Goal: Transaction & Acquisition: Purchase product/service

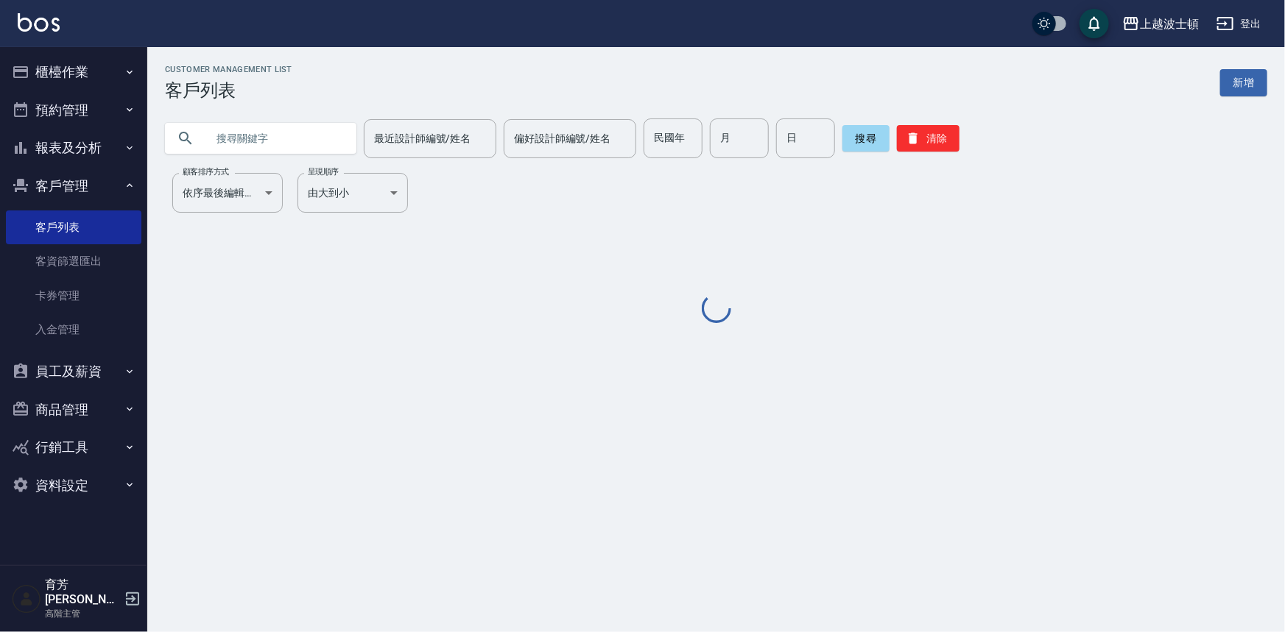
click at [310, 147] on input "text" at bounding box center [275, 139] width 138 height 40
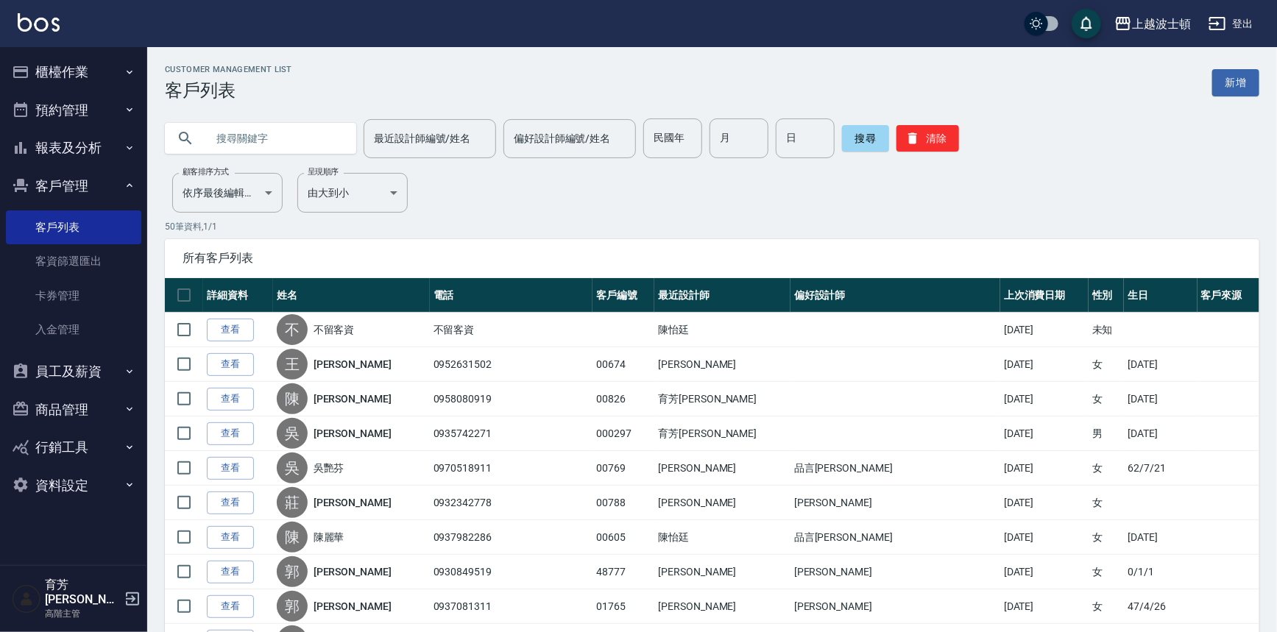
type input "ㄔ"
click at [272, 142] on input "text" at bounding box center [275, 139] width 138 height 40
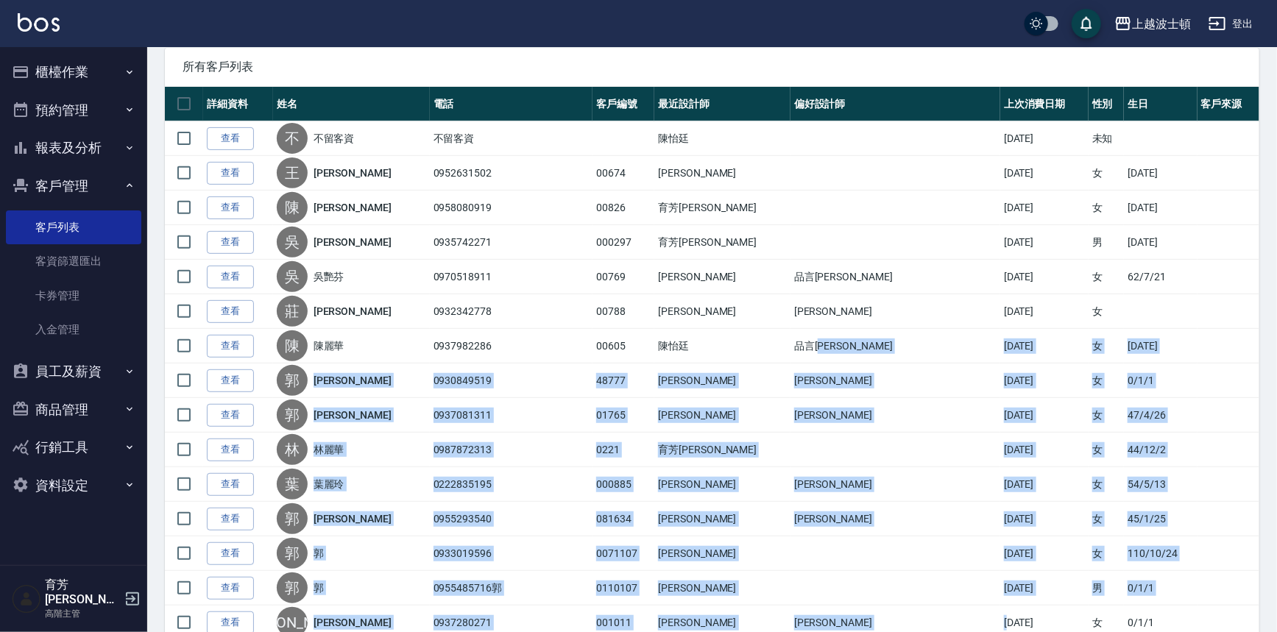
drag, startPoint x: 886, startPoint y: 571, endPoint x: 933, endPoint y: 663, distance: 104.4
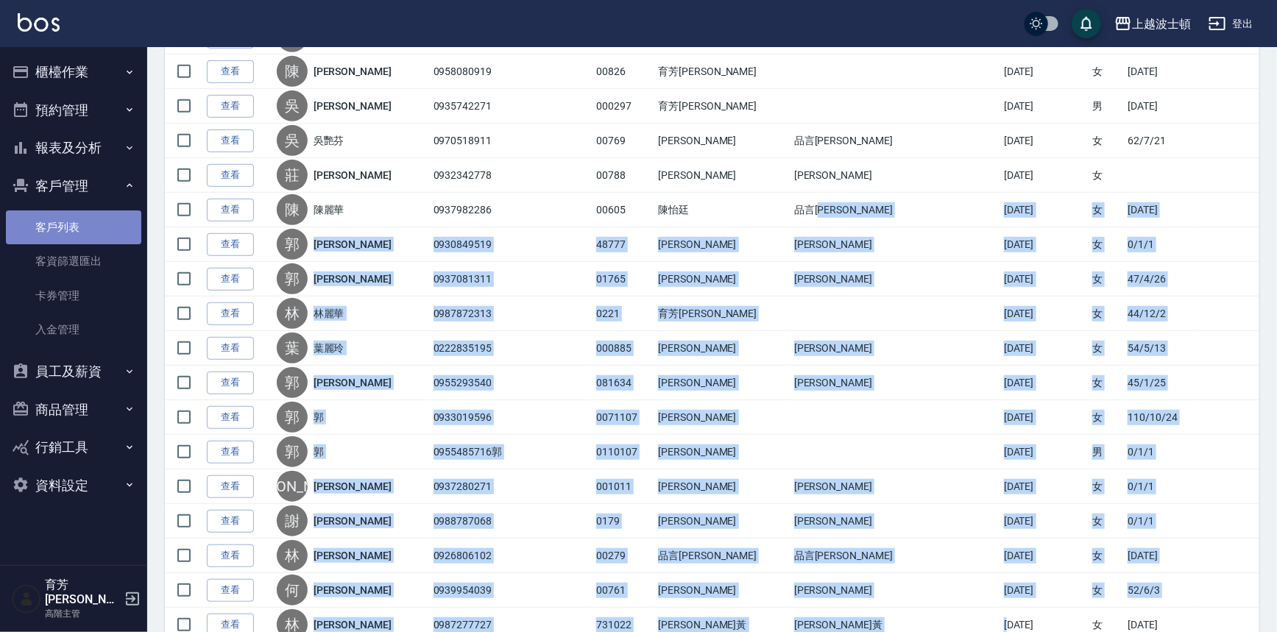
click at [95, 225] on link "客戶列表" at bounding box center [73, 228] width 135 height 34
click at [101, 222] on link "客戶列表" at bounding box center [73, 228] width 135 height 34
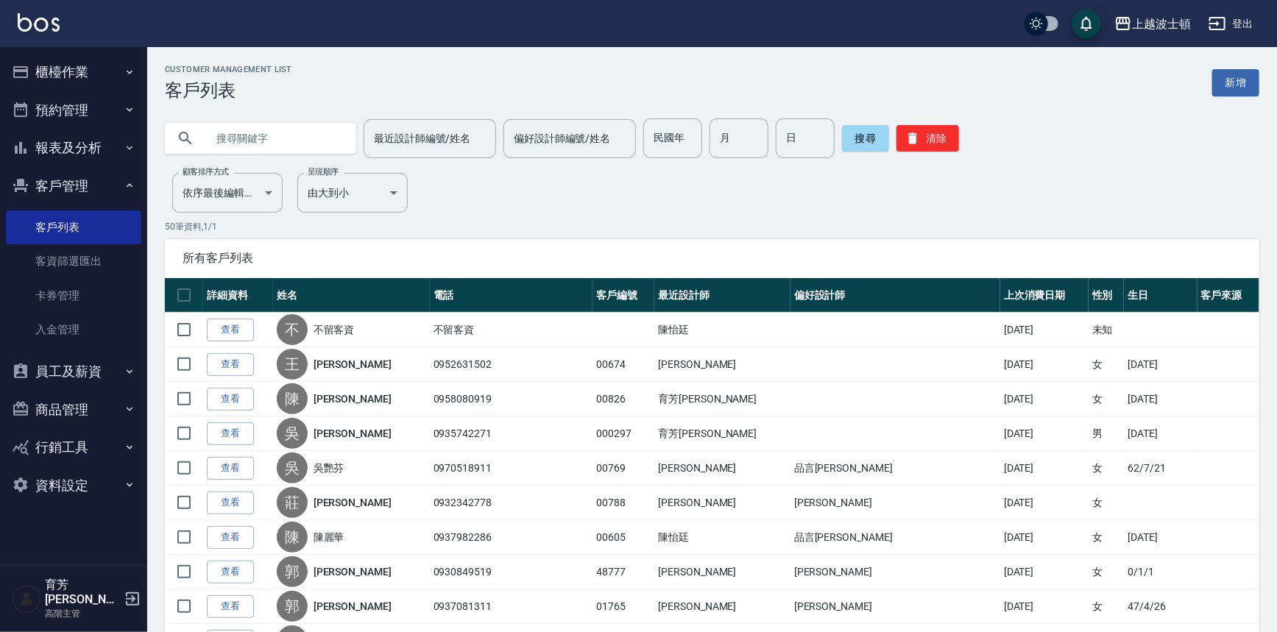
click at [270, 142] on input "text" at bounding box center [275, 139] width 138 height 40
type input "春"
click at [868, 130] on button "搜尋" at bounding box center [865, 138] width 47 height 27
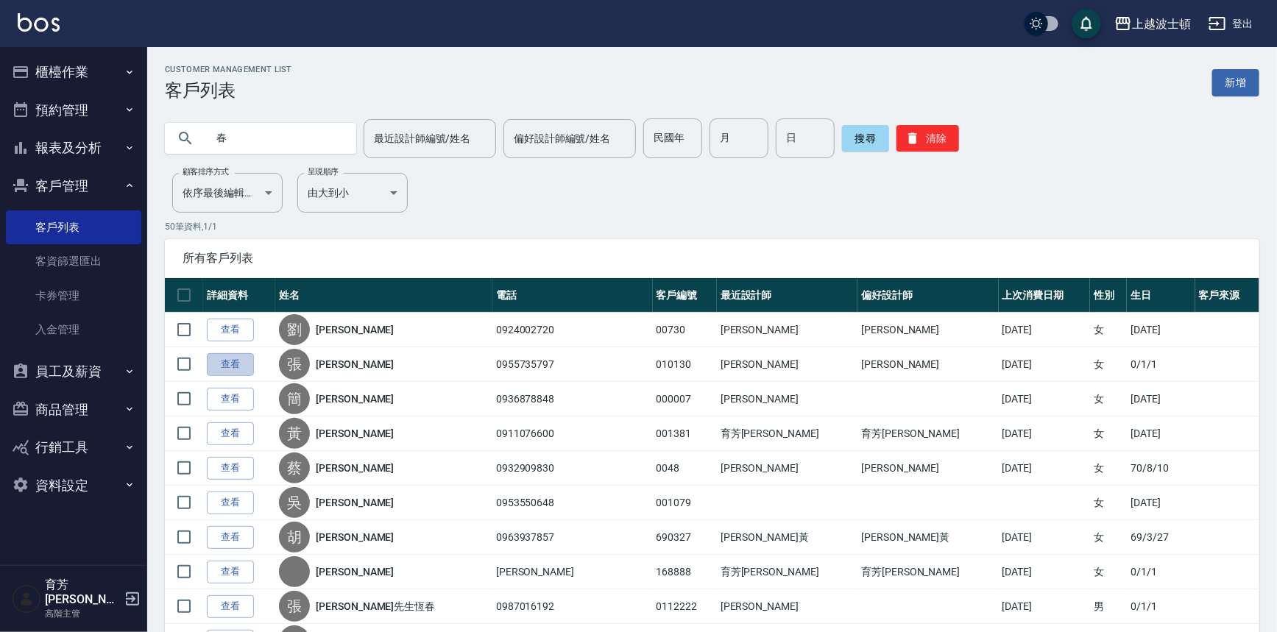
drag, startPoint x: 244, startPoint y: 364, endPoint x: 254, endPoint y: 355, distance: 13.0
click at [246, 366] on link "查看" at bounding box center [230, 364] width 47 height 23
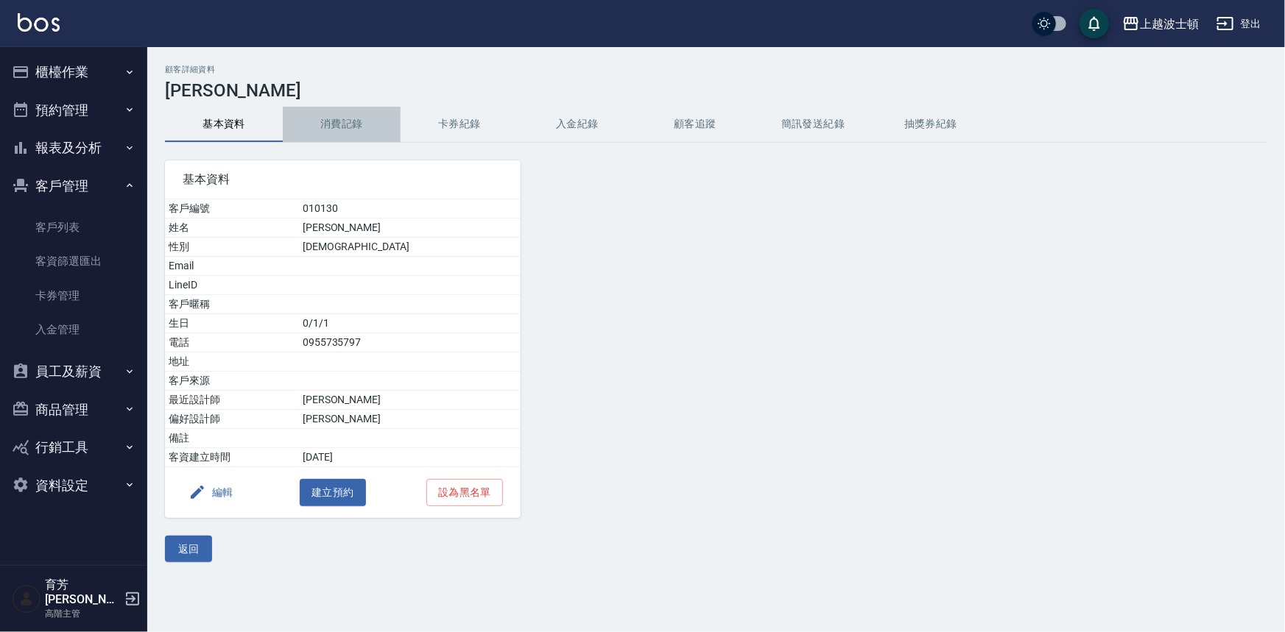
click at [345, 119] on button "消費記錄" at bounding box center [342, 124] width 118 height 35
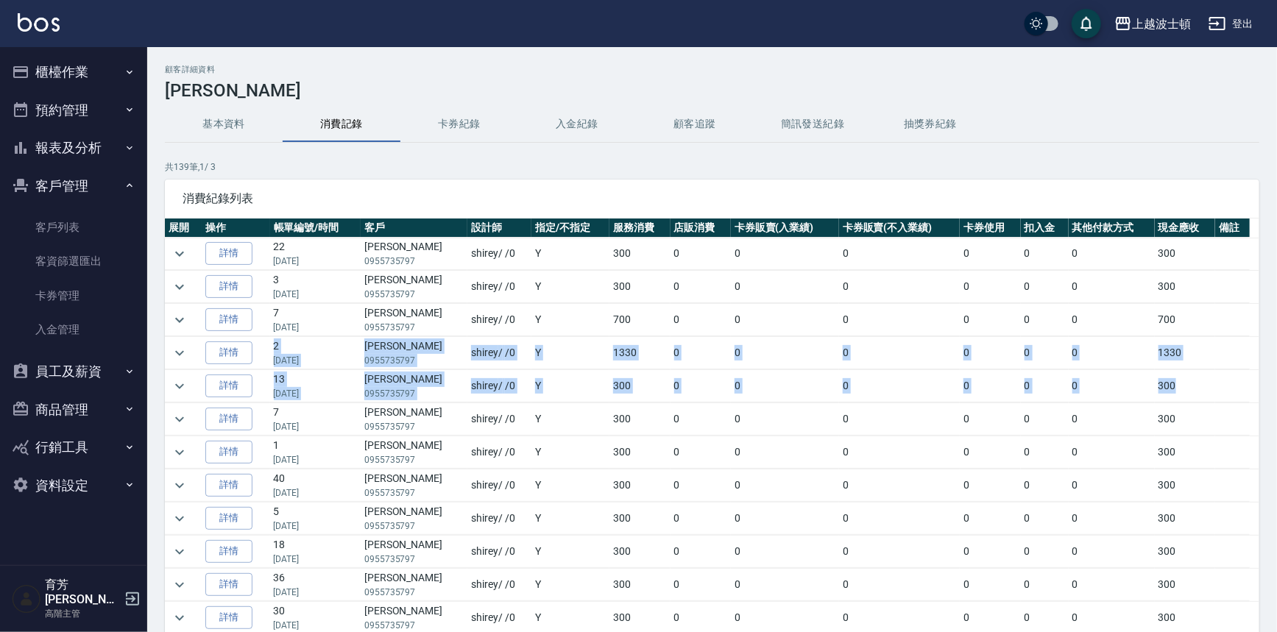
drag, startPoint x: 1252, startPoint y: 306, endPoint x: 1236, endPoint y: 370, distance: 65.9
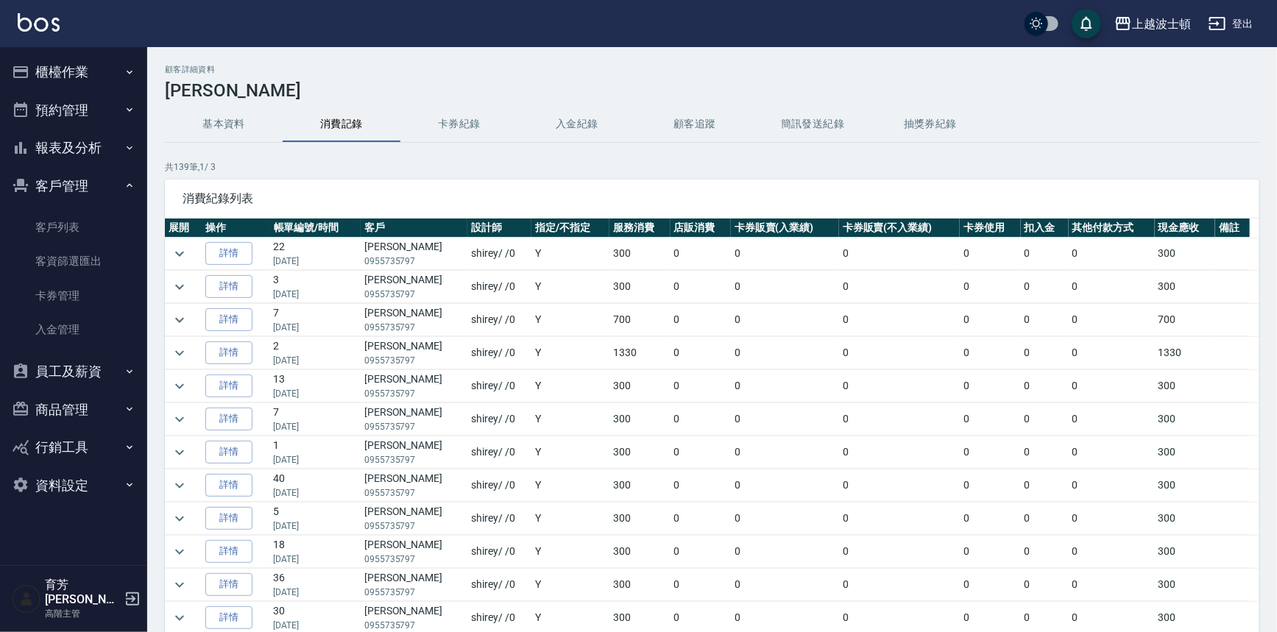
click at [1215, 141] on div "基本資料 消費記錄 卡券紀錄 入金紀錄 顧客追蹤 簡訊發送紀錄 抽獎券紀錄" at bounding box center [712, 124] width 1095 height 35
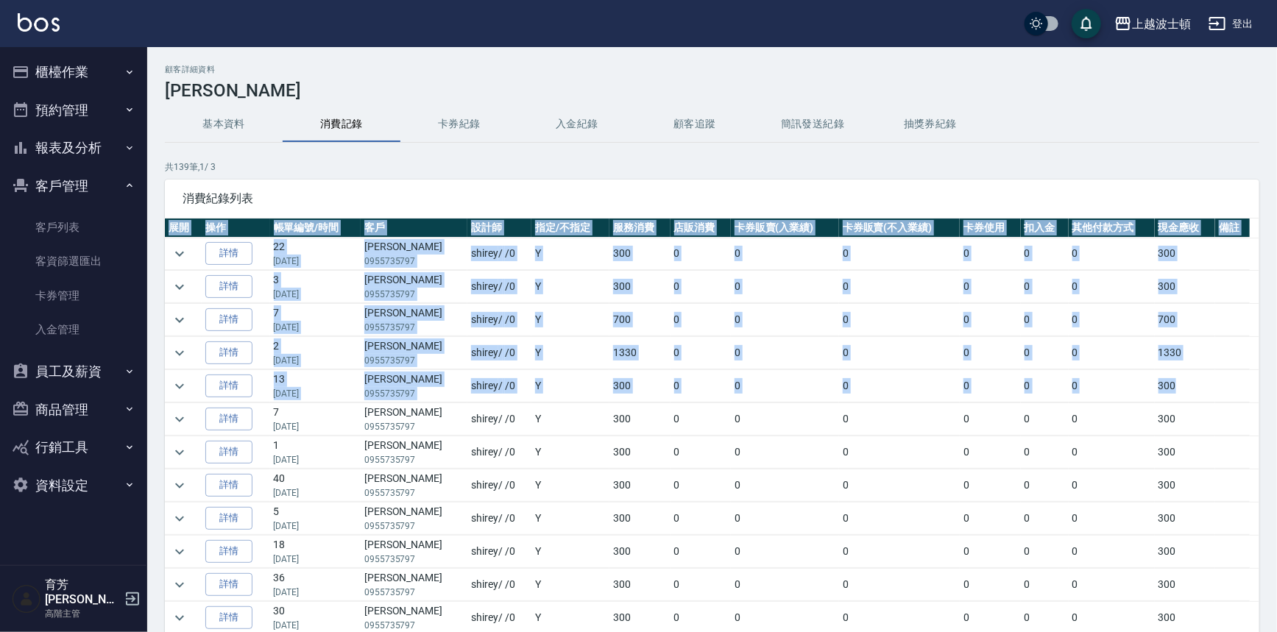
drag, startPoint x: 1260, startPoint y: 311, endPoint x: 1244, endPoint y: 370, distance: 60.9
click at [1244, 370] on div "顧客詳細資料 張春玉 基本資料 消費記錄 卡券紀錄 入金紀錄 顧客追蹤 簡訊發送紀錄 抽獎券紀錄 共 139 筆, 1 / 3 消費紀錄列表 展開 操作 帳單…" at bounding box center [712, 390] width 1130 height 650
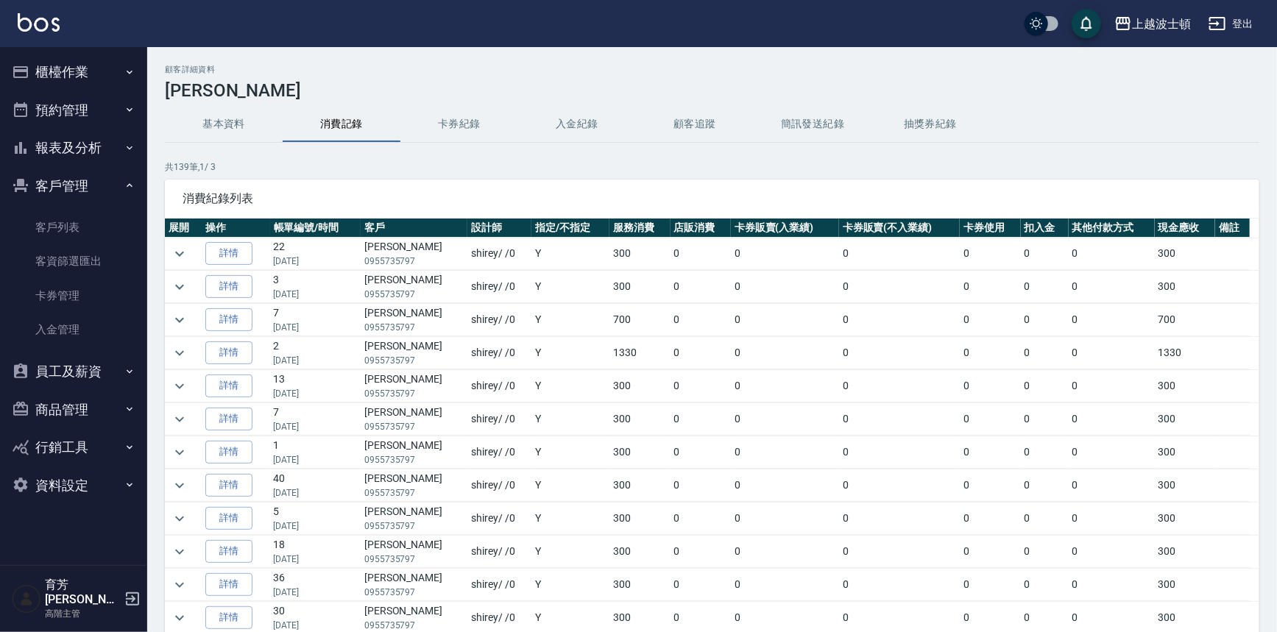
drag, startPoint x: 1209, startPoint y: 99, endPoint x: 1230, endPoint y: 217, distance: 119.7
click at [1212, 107] on div "顧客詳細資料 張春玉 基本資料 消費記錄 卡券紀錄 入金紀錄 顧客追蹤 簡訊發送紀錄 抽獎券紀錄 共 139 筆, 1 / 3 消費紀錄列表 展開 操作 帳單…" at bounding box center [712, 390] width 1130 height 650
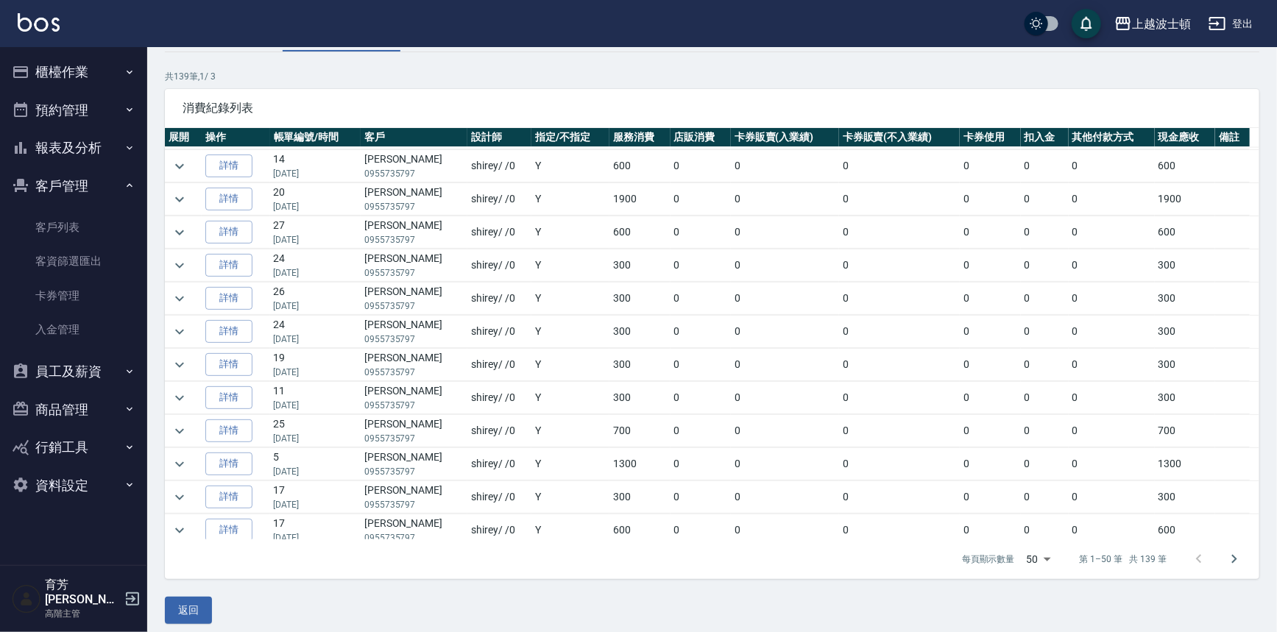
scroll to position [99, 0]
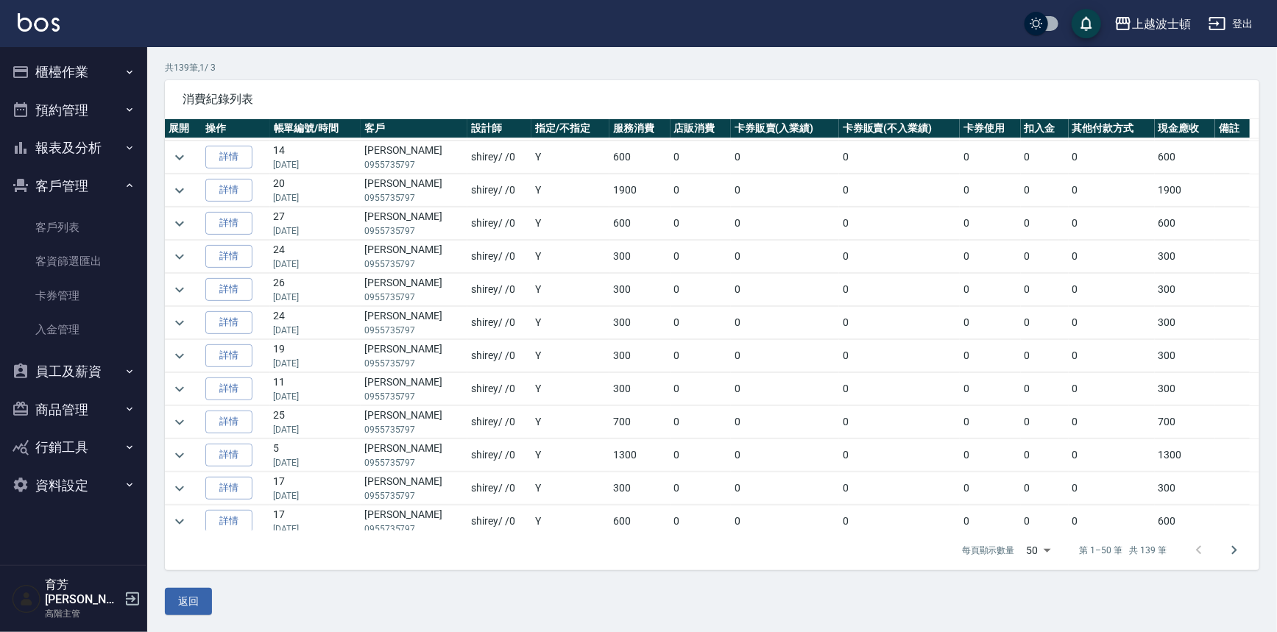
click at [106, 208] on ul "客戶列表 客資篩選匯出 卡券管理 入金管理" at bounding box center [73, 279] width 135 height 148
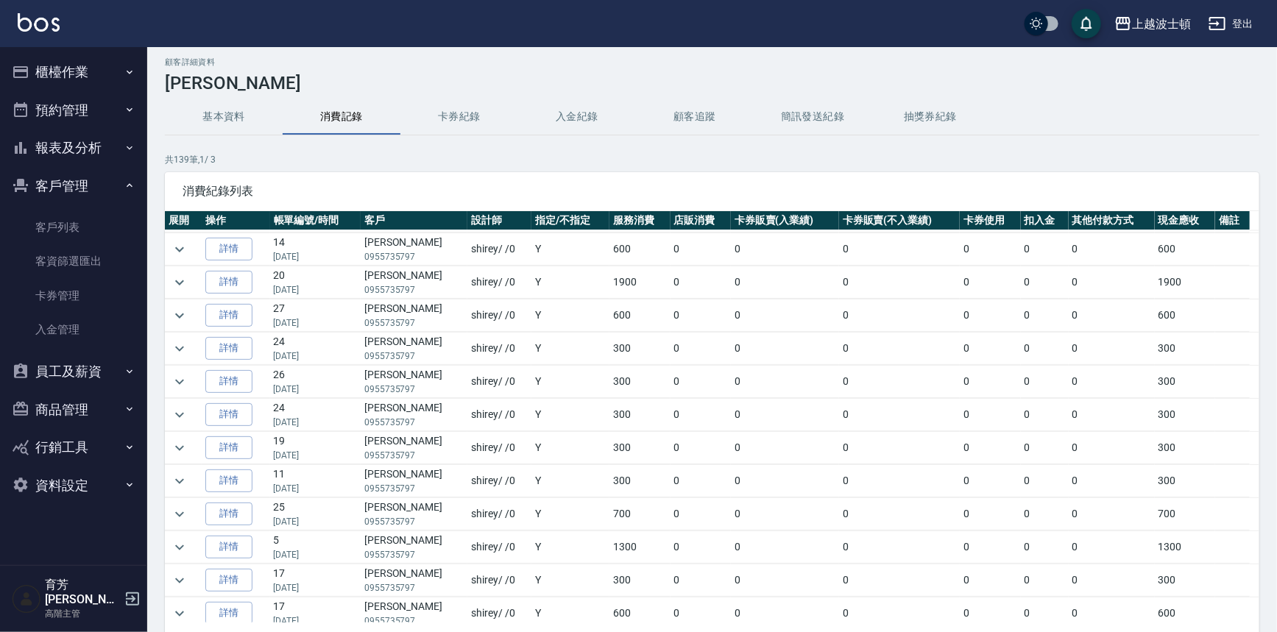
scroll to position [0, 0]
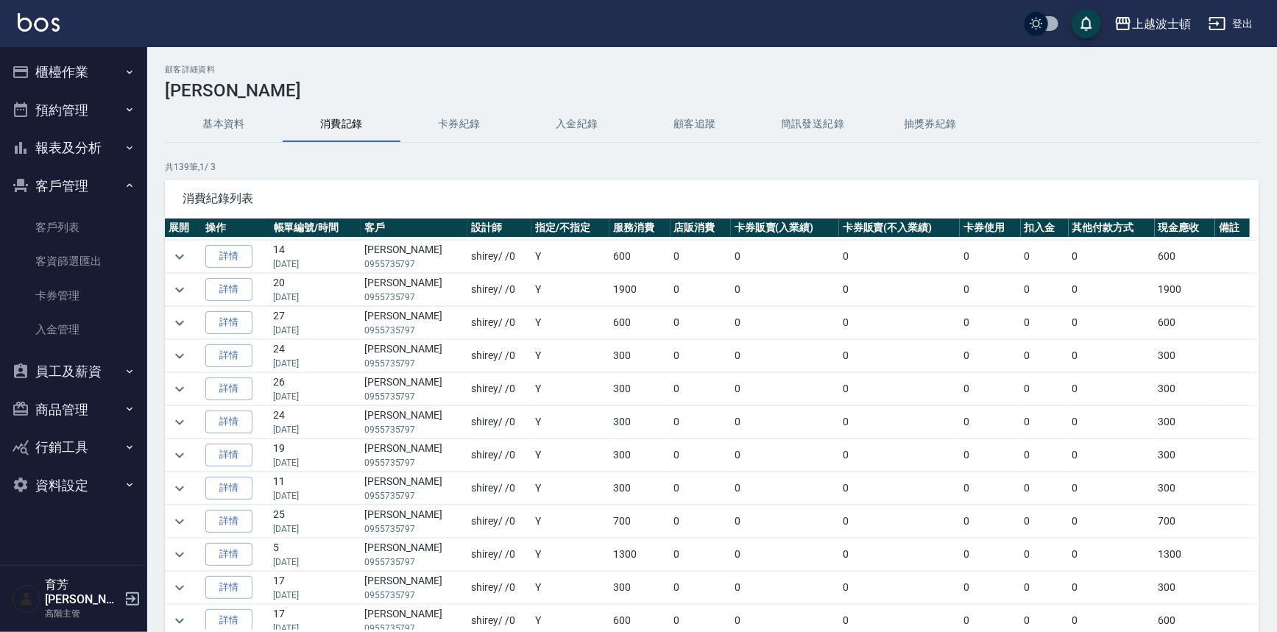
click at [90, 64] on button "櫃檯作業" at bounding box center [73, 72] width 135 height 38
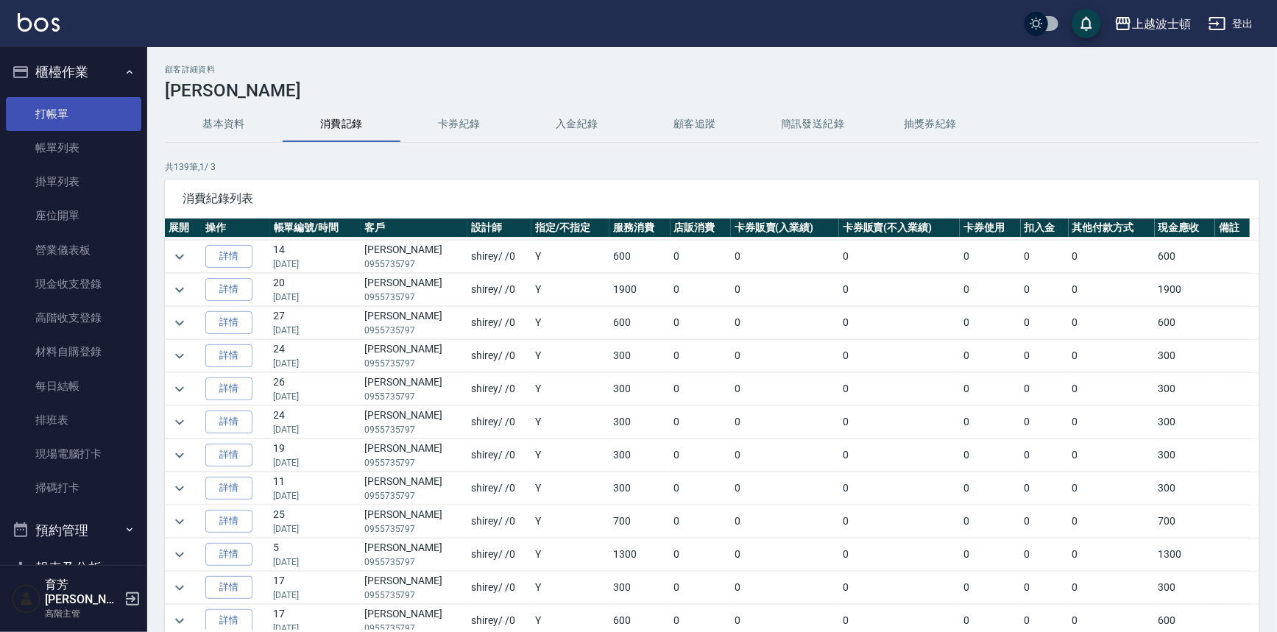
click at [73, 115] on link "打帳單" at bounding box center [73, 114] width 135 height 34
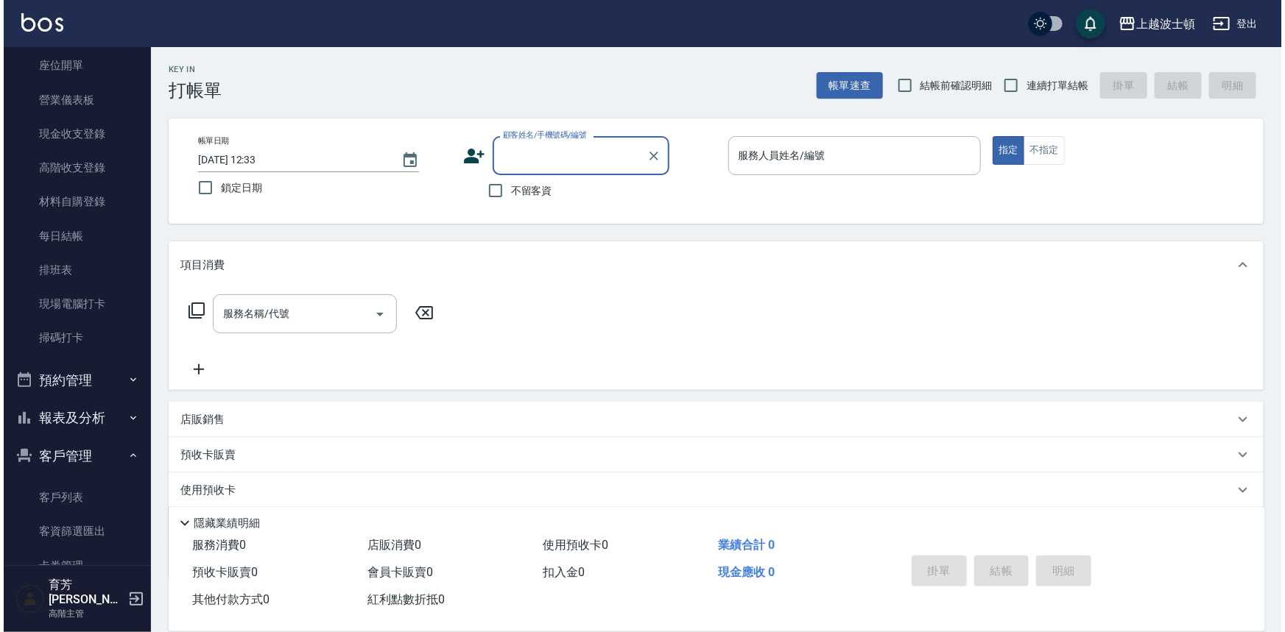
scroll to position [168, 0]
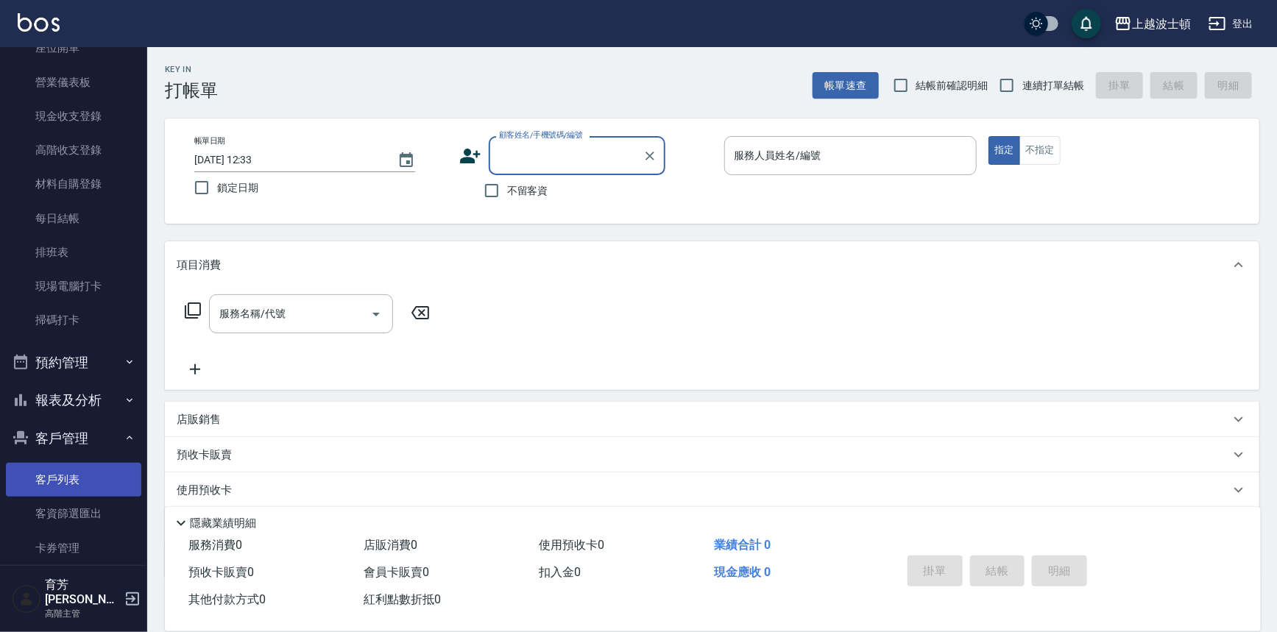
click at [105, 477] on link "客戶列表" at bounding box center [73, 480] width 135 height 34
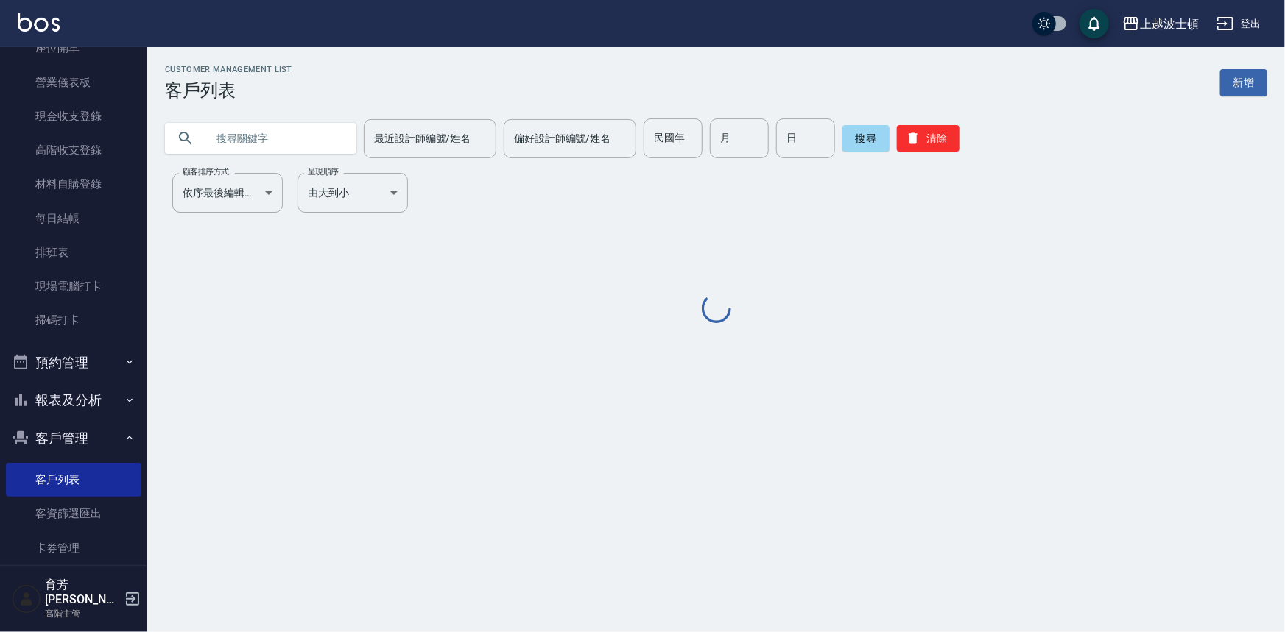
click at [315, 149] on input "text" at bounding box center [275, 139] width 138 height 40
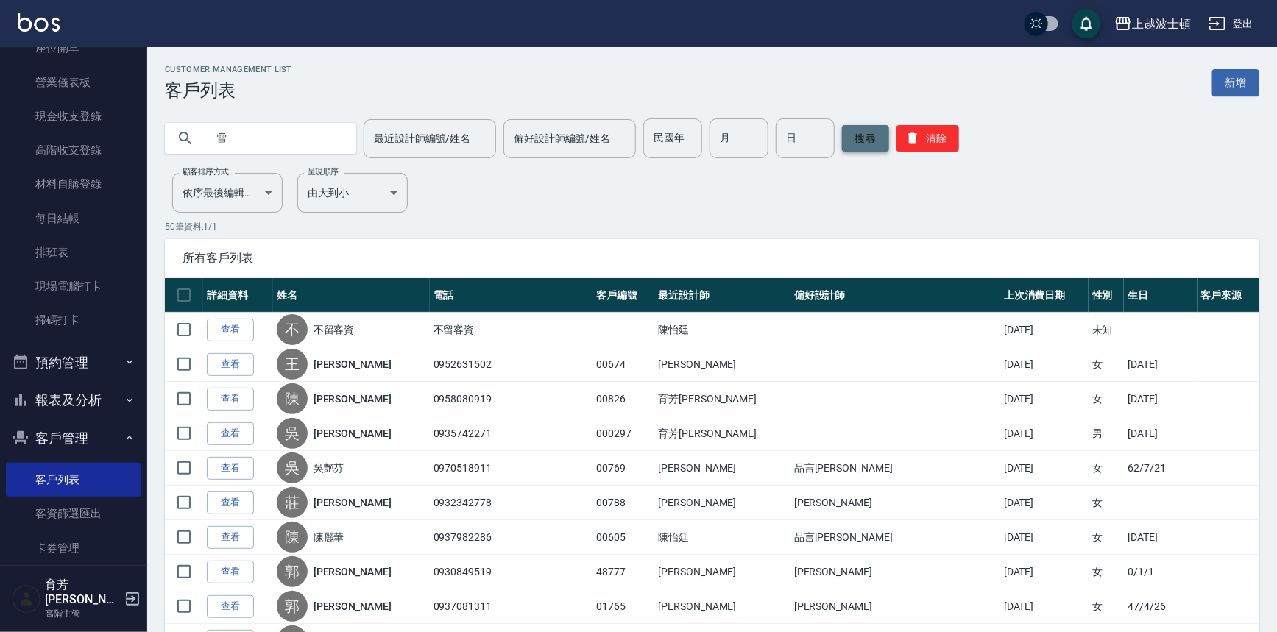
click at [855, 143] on button "搜尋" at bounding box center [865, 138] width 47 height 27
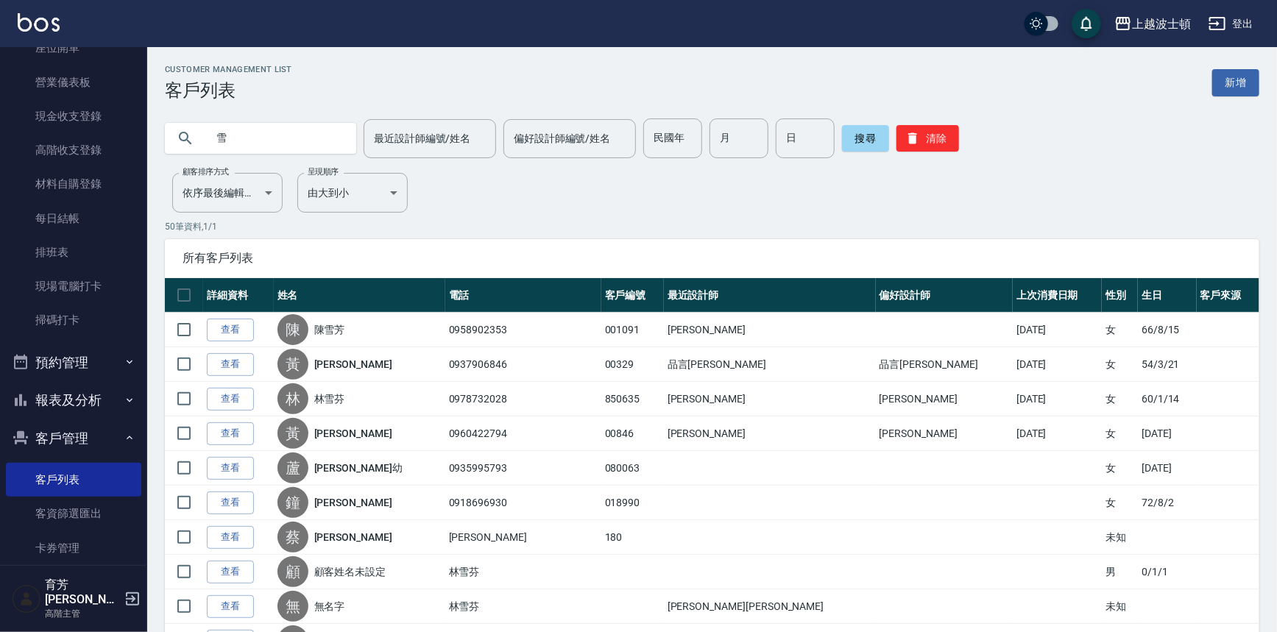
click at [210, 139] on input "雪" at bounding box center [275, 139] width 138 height 40
click at [865, 127] on button "搜尋" at bounding box center [865, 138] width 47 height 27
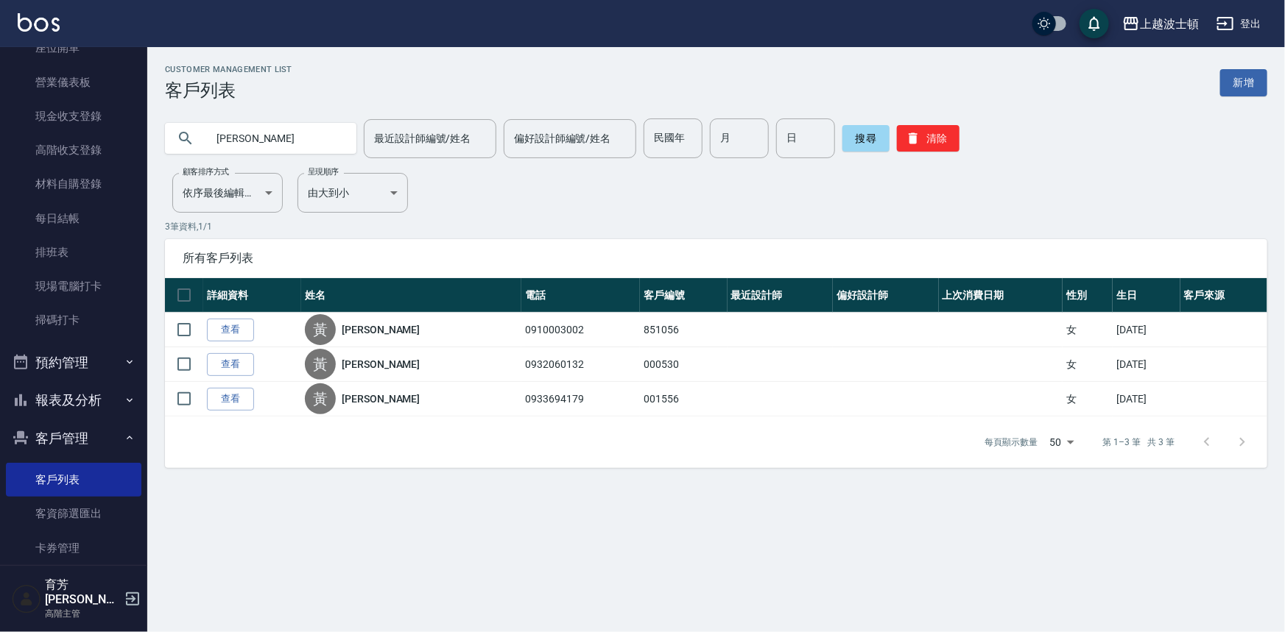
click at [253, 128] on input "[PERSON_NAME]" at bounding box center [275, 139] width 138 height 40
click at [857, 144] on button "搜尋" at bounding box center [865, 138] width 47 height 27
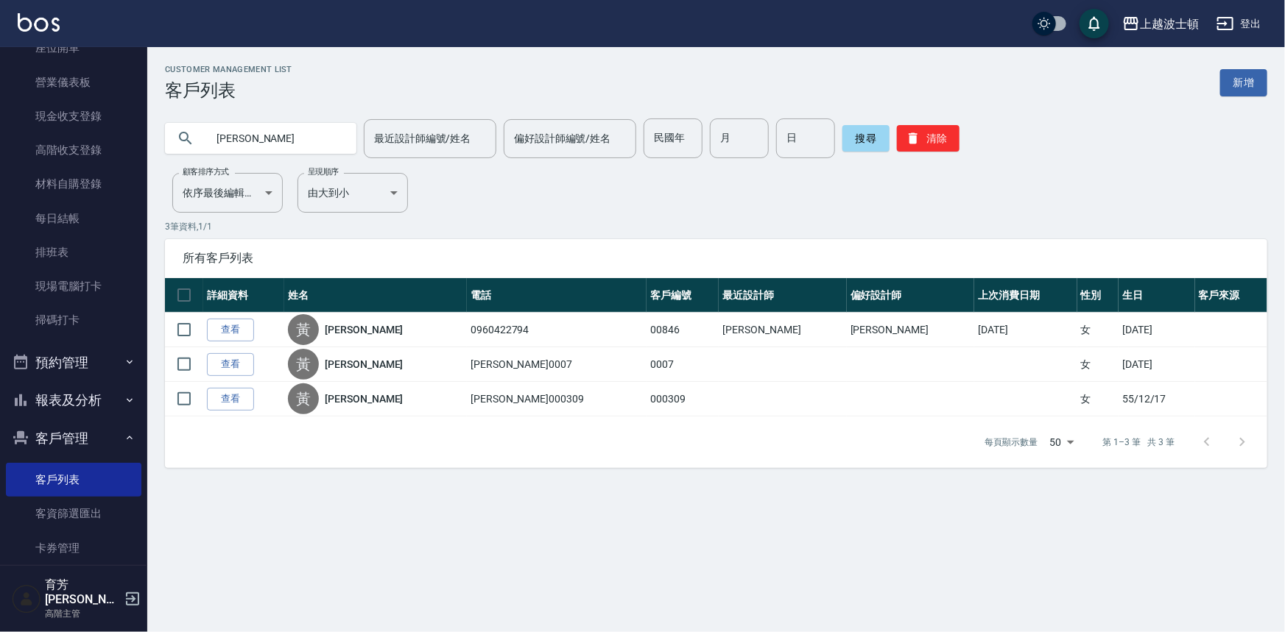
click at [285, 124] on input "[PERSON_NAME]" at bounding box center [275, 139] width 138 height 40
type input "黃"
type input "診"
click at [869, 135] on button "搜尋" at bounding box center [865, 138] width 47 height 27
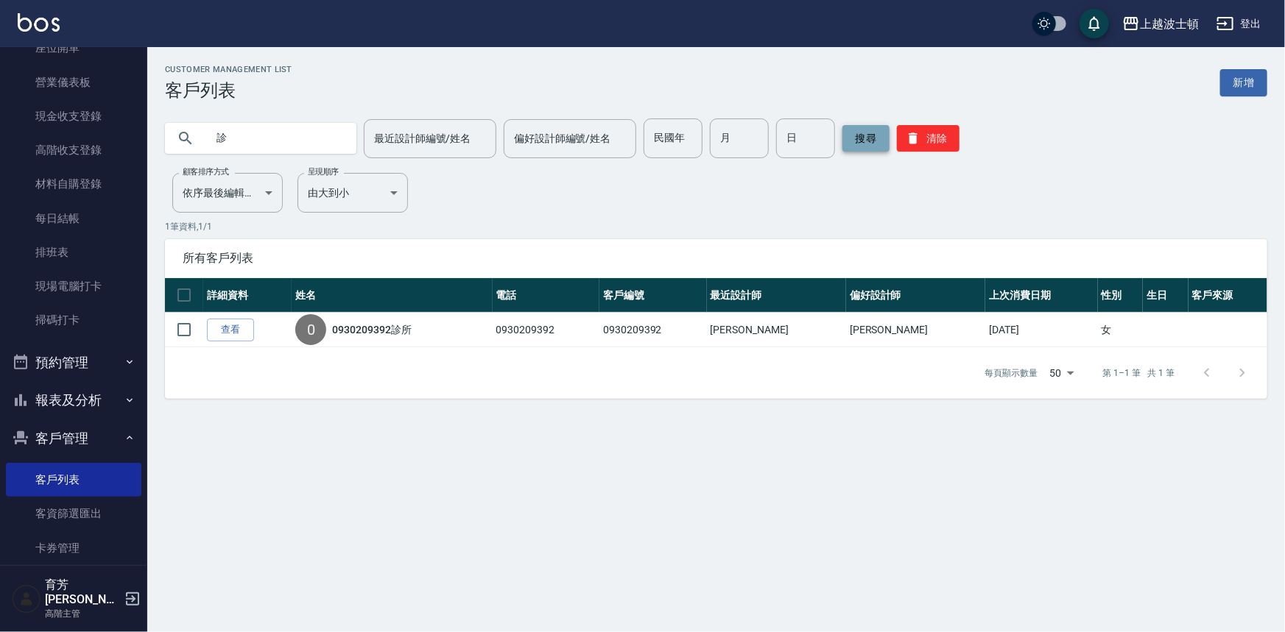
click at [842, 144] on button "搜尋" at bounding box center [865, 138] width 47 height 27
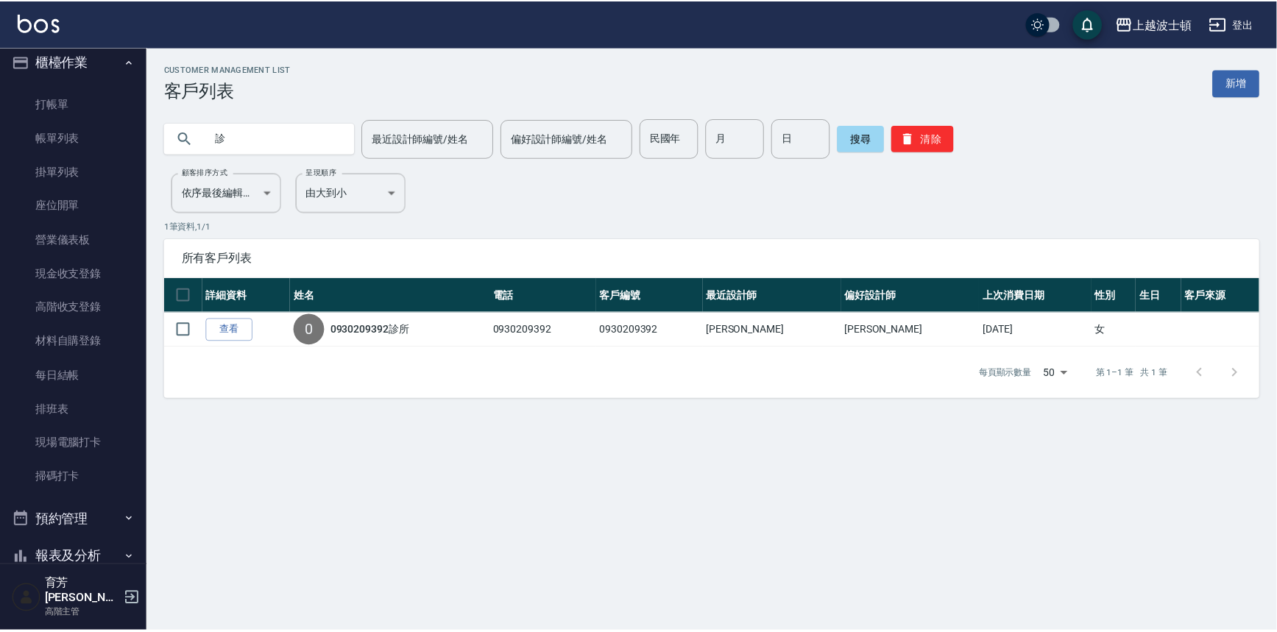
scroll to position [3, 0]
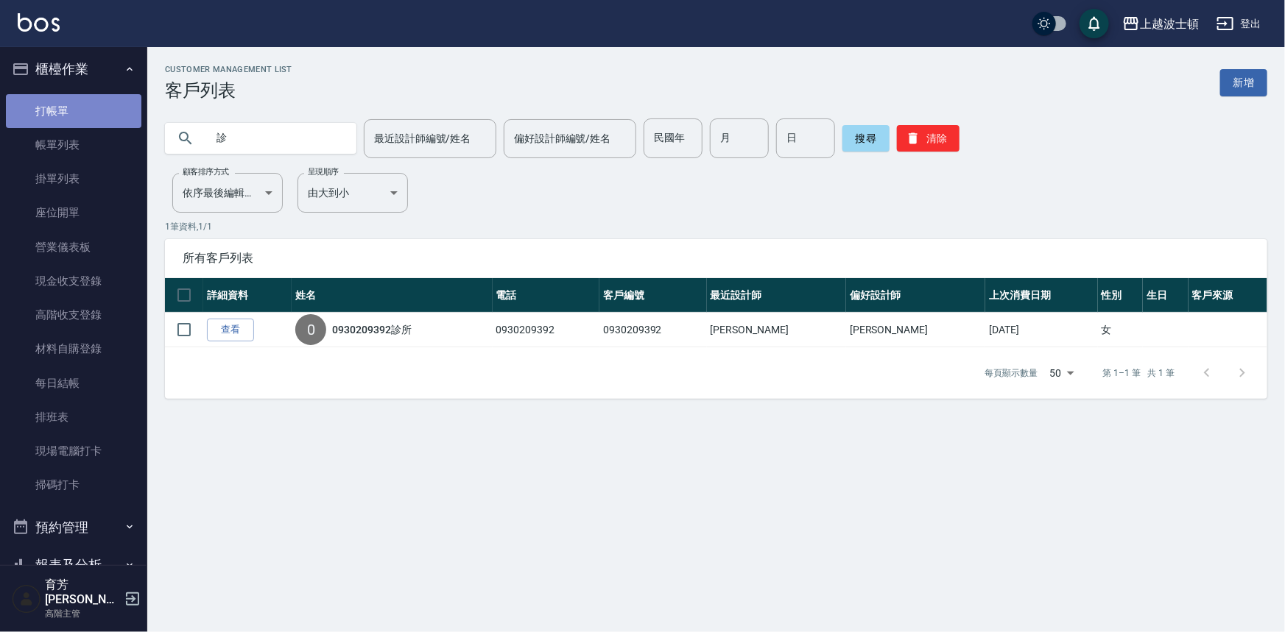
click at [90, 99] on link "打帳單" at bounding box center [73, 111] width 135 height 34
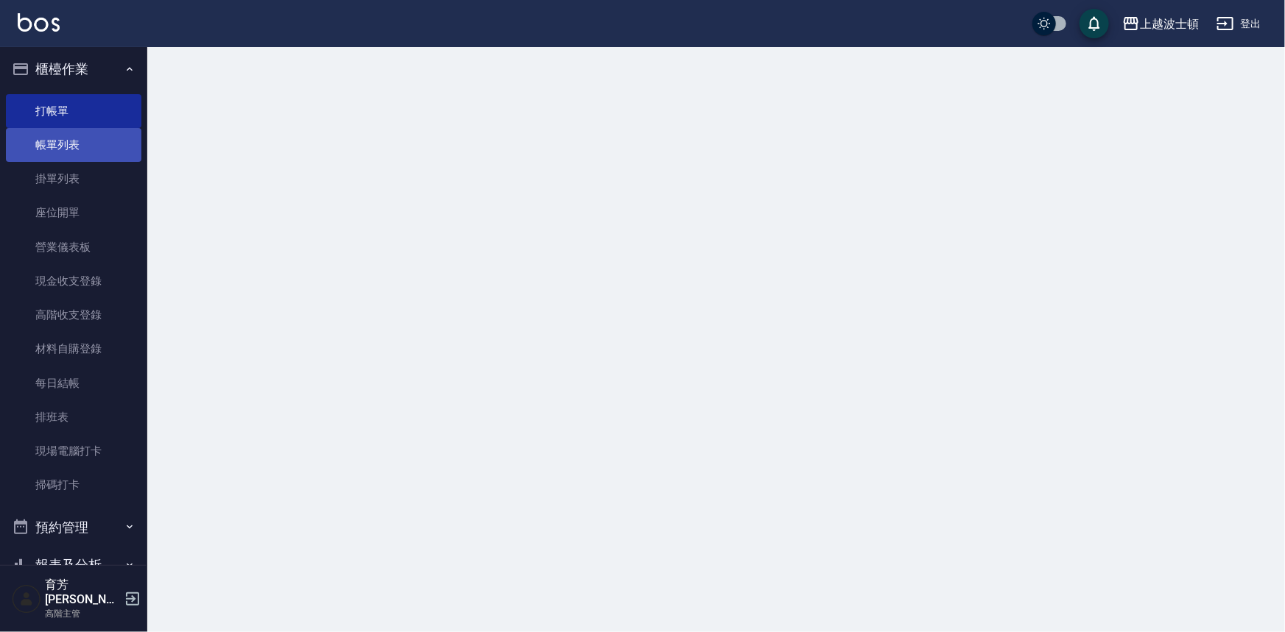
click at [91, 140] on link "帳單列表" at bounding box center [73, 145] width 135 height 34
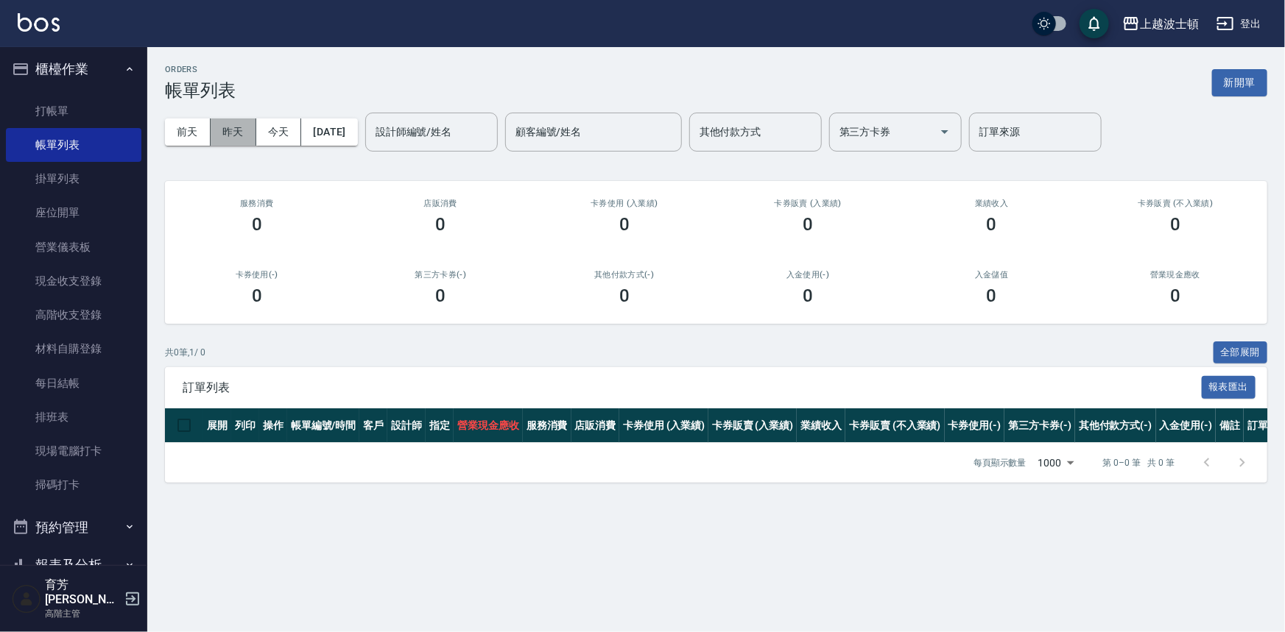
click at [227, 131] on button "昨天" at bounding box center [234, 132] width 46 height 27
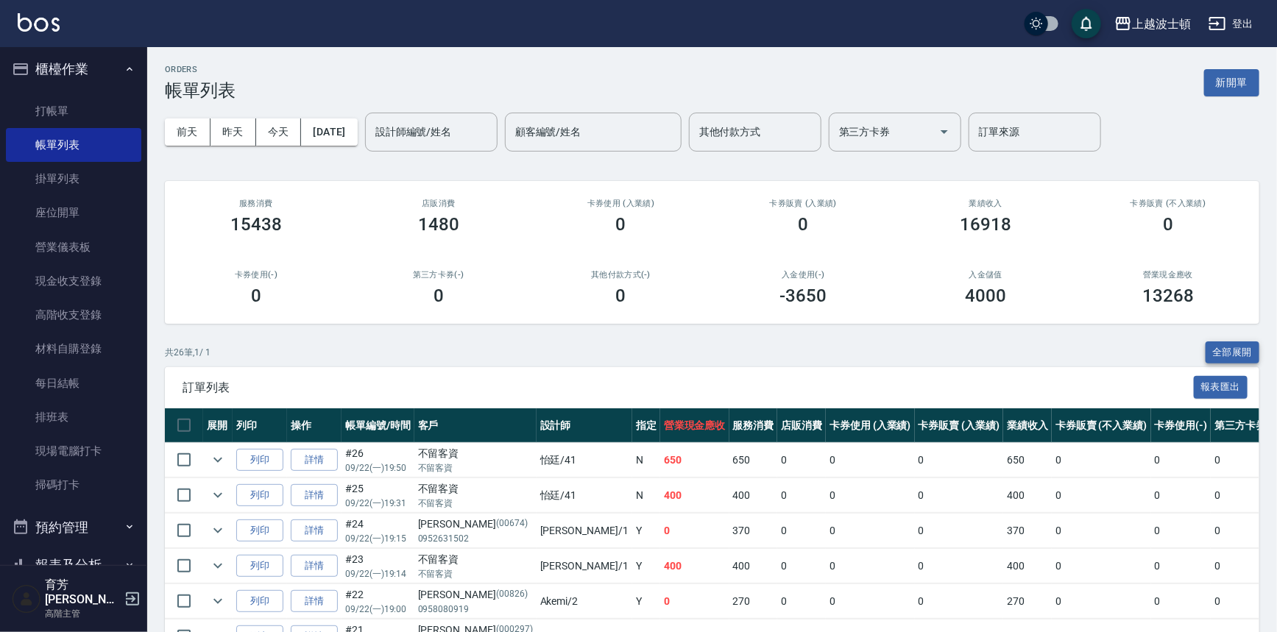
click at [1235, 346] on button "全部展開" at bounding box center [1233, 353] width 54 height 23
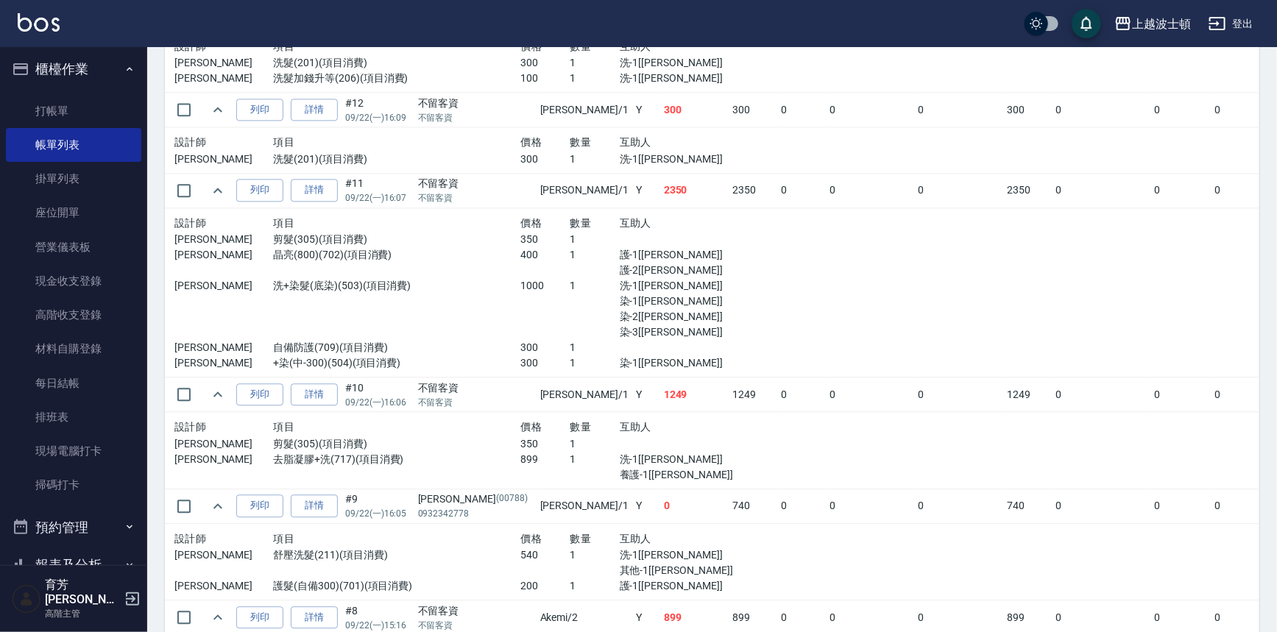
scroll to position [1646, 0]
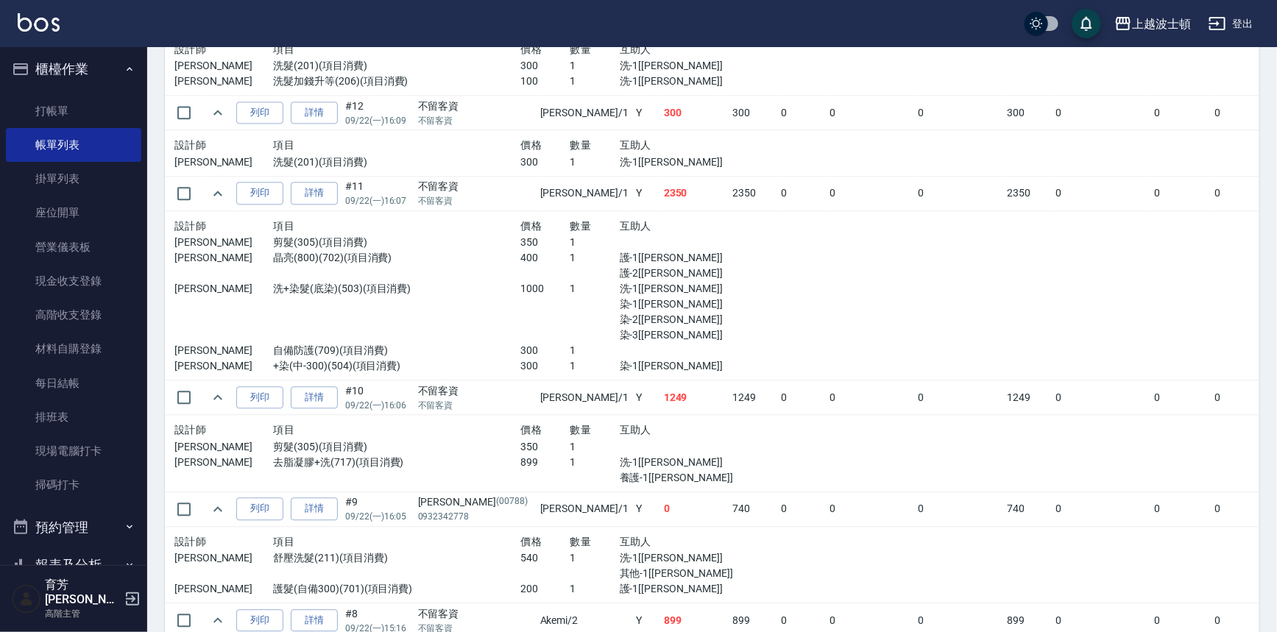
drag, startPoint x: 1201, startPoint y: 452, endPoint x: 1199, endPoint y: 420, distance: 32.4
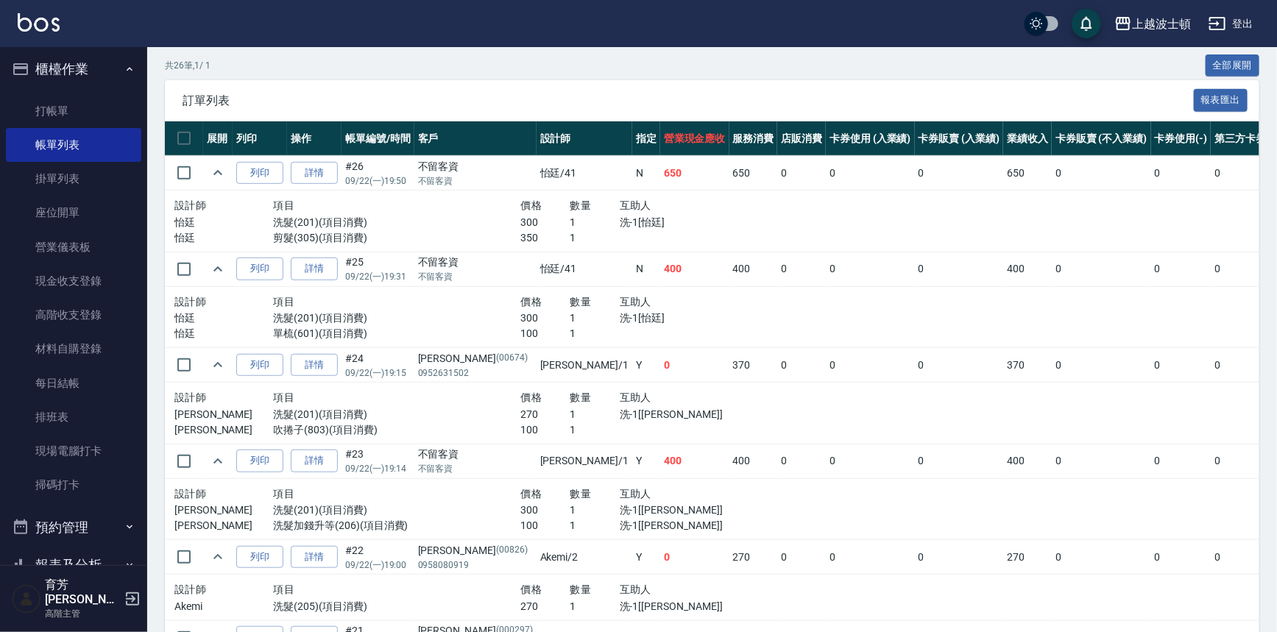
scroll to position [283, 0]
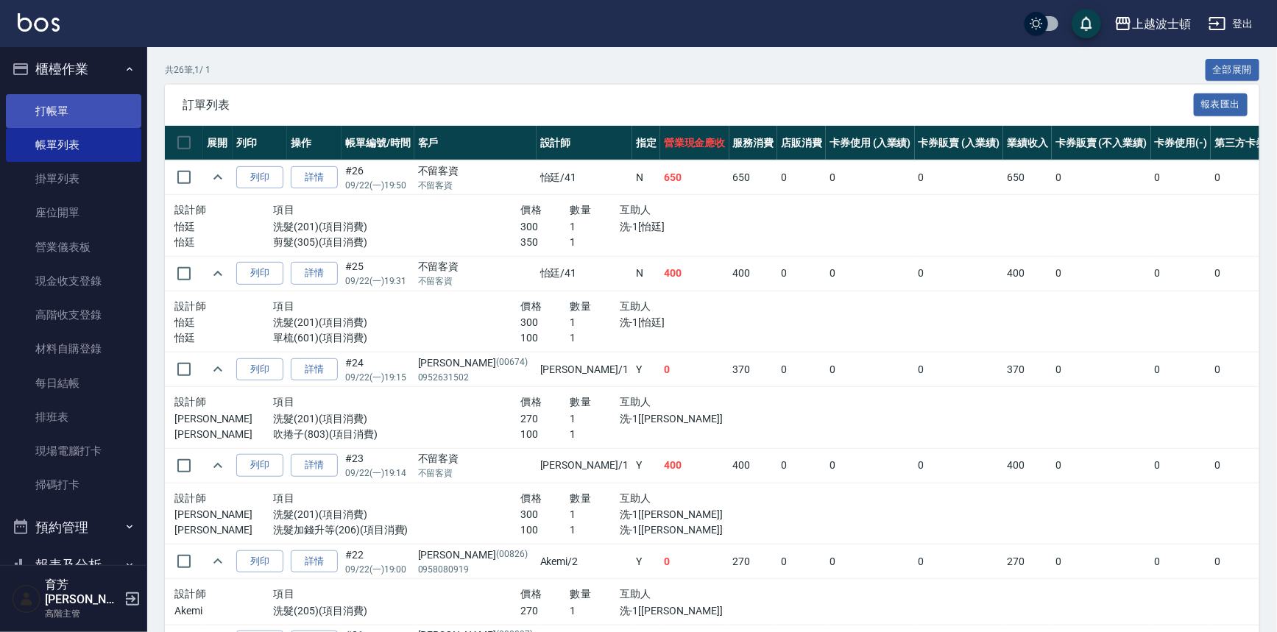
click at [23, 116] on link "打帳單" at bounding box center [73, 111] width 135 height 34
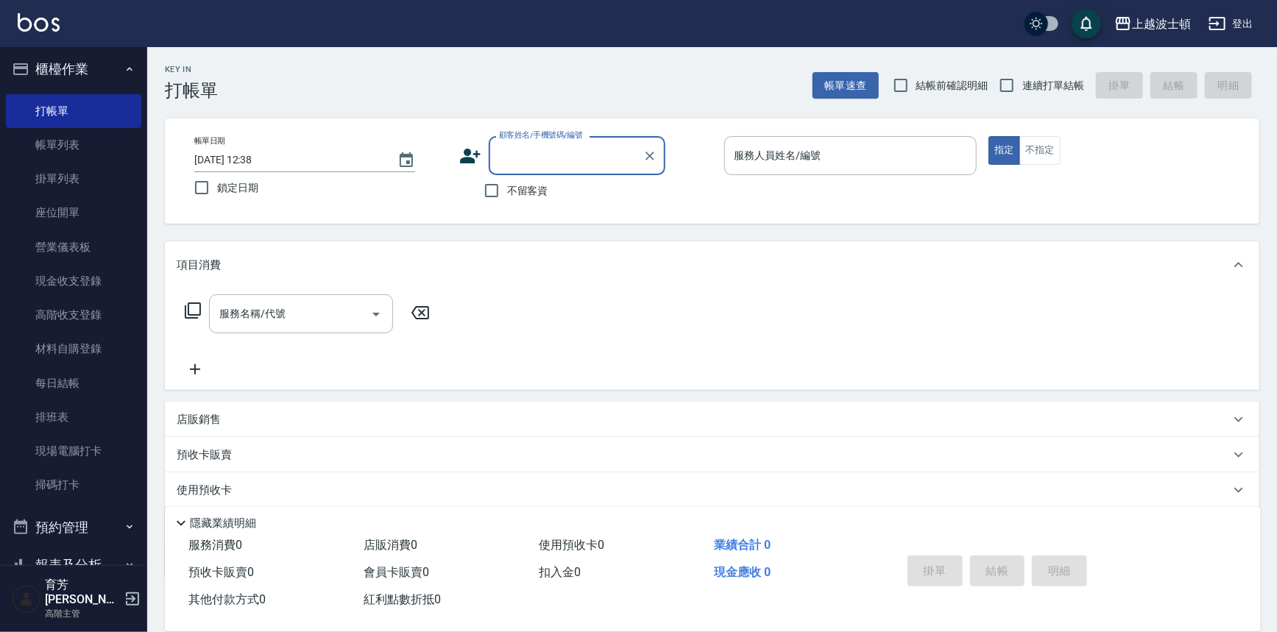
click at [520, 147] on input "顧客姓名/手機號碼/編號" at bounding box center [565, 156] width 141 height 26
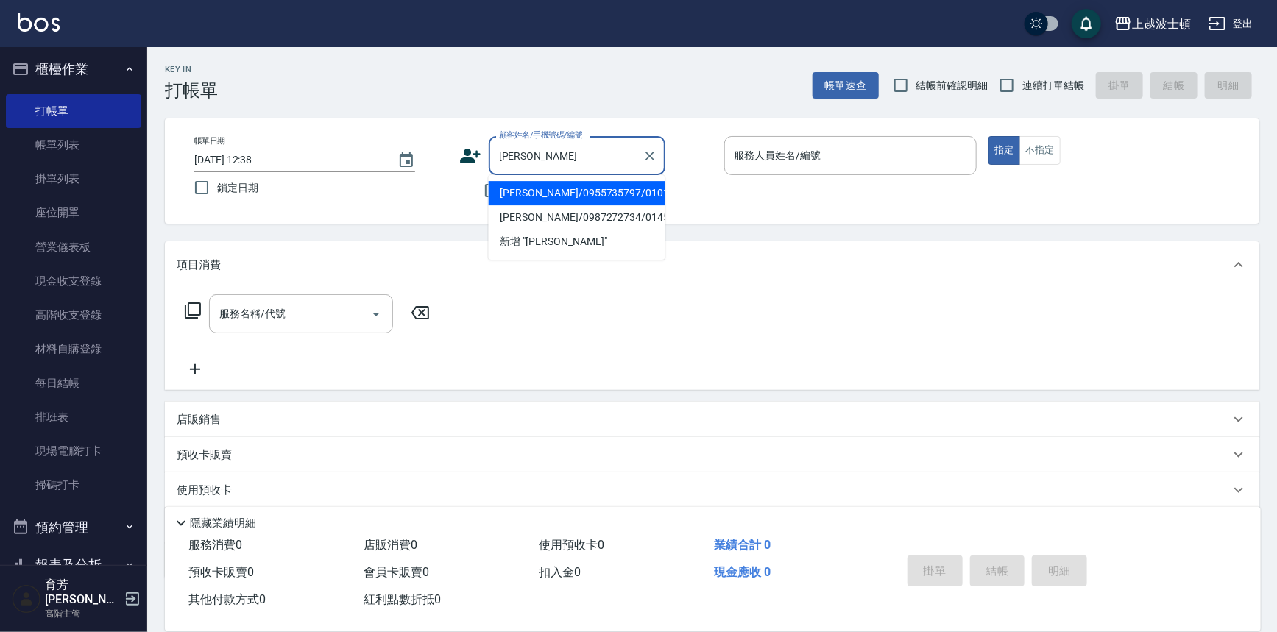
click at [537, 189] on li "[PERSON_NAME]/0955735797/010130" at bounding box center [577, 193] width 177 height 24
type input "[PERSON_NAME]/0955735797/010130"
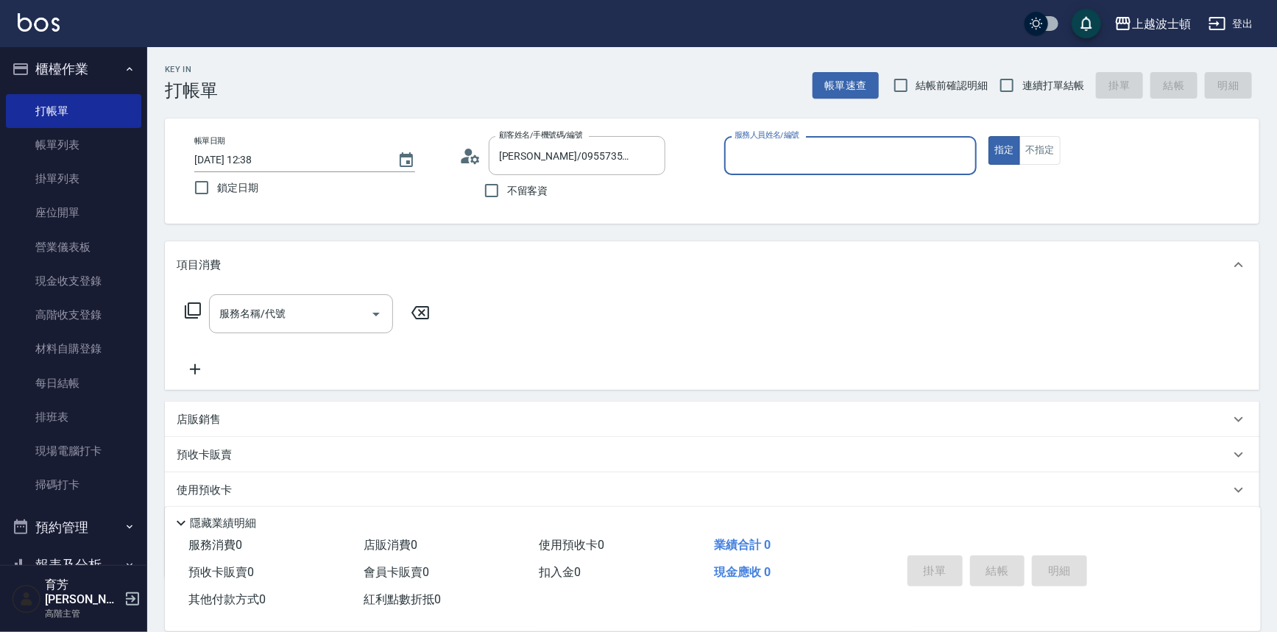
type input "shirey-0"
click at [186, 304] on icon at bounding box center [193, 311] width 18 height 18
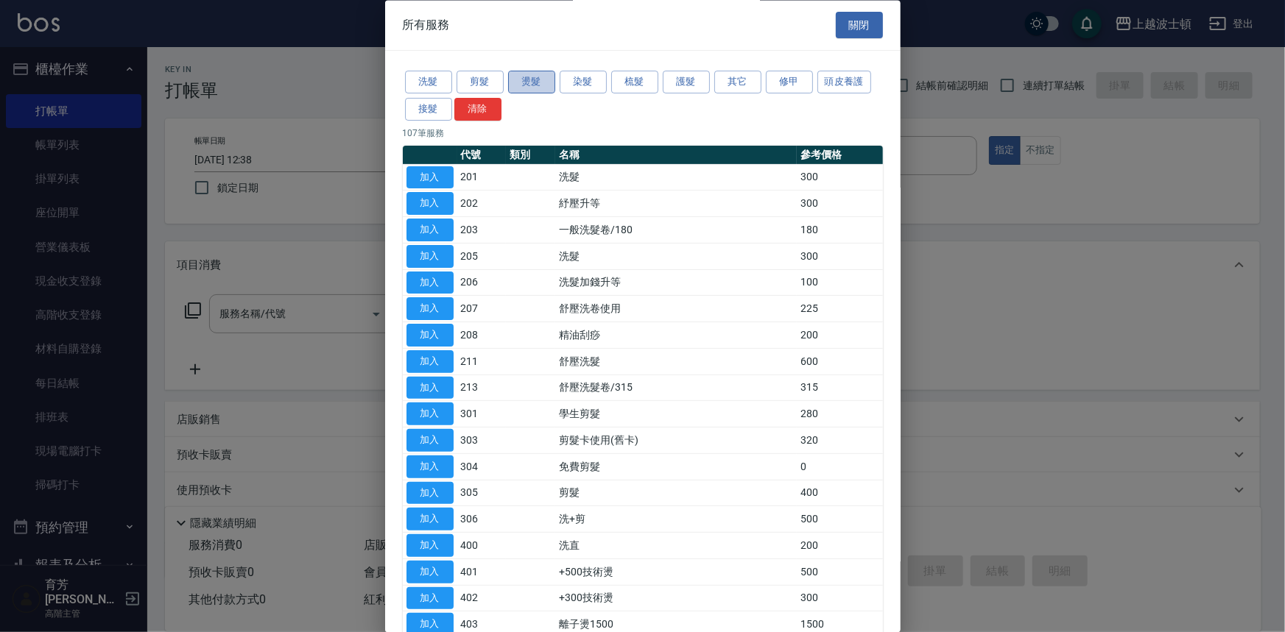
click at [523, 85] on button "燙髮" at bounding box center [531, 82] width 47 height 23
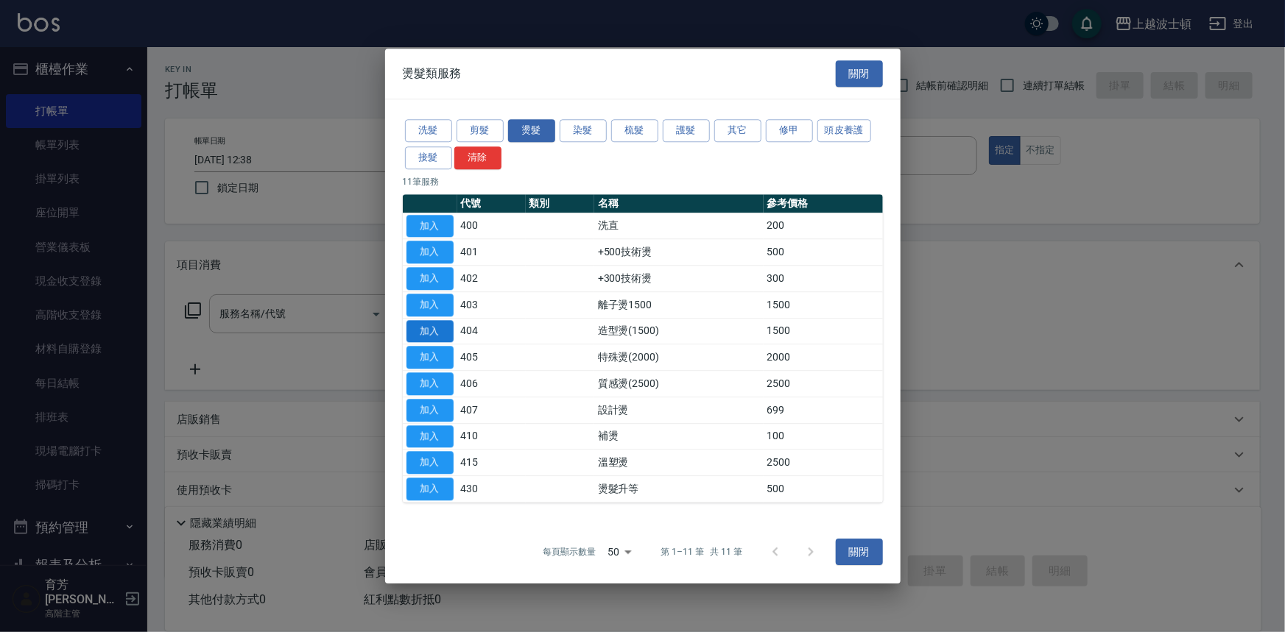
click at [439, 336] on button "加入" at bounding box center [429, 331] width 47 height 23
type input "造型燙(1500)(404)"
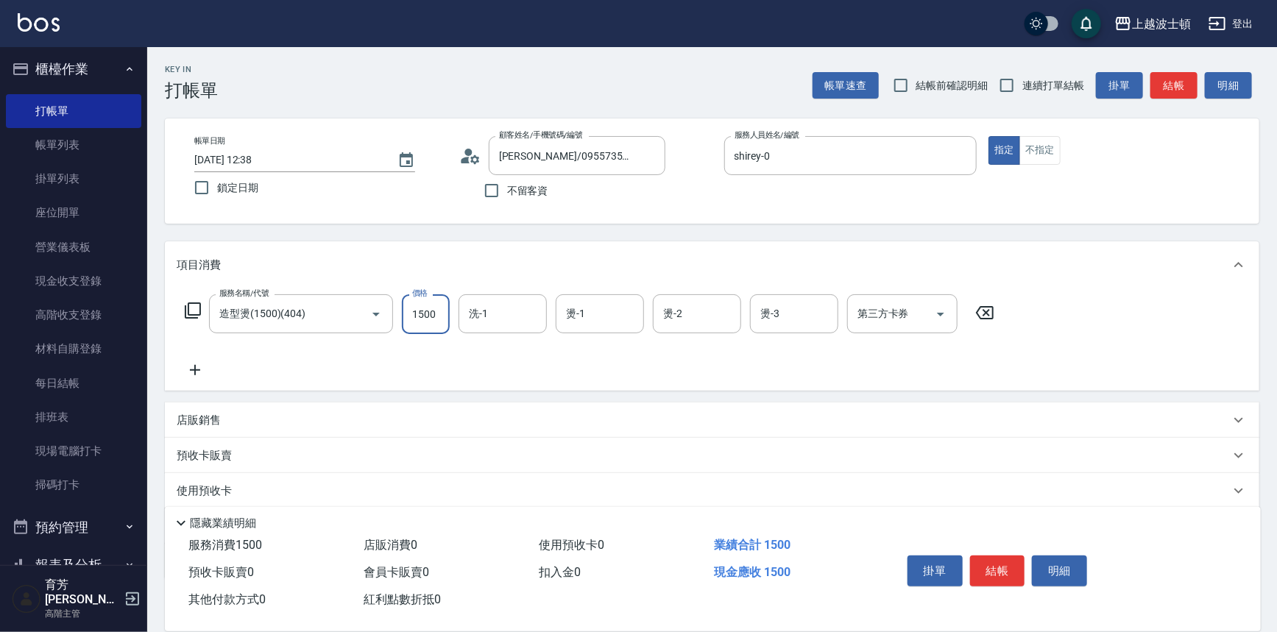
click at [439, 316] on input "1500" at bounding box center [426, 314] width 48 height 40
type input "1000"
click at [498, 317] on input "洗-1" at bounding box center [502, 314] width 75 height 26
click at [510, 373] on div "雅如 -22" at bounding box center [503, 376] width 88 height 24
type input "[PERSON_NAME]-22"
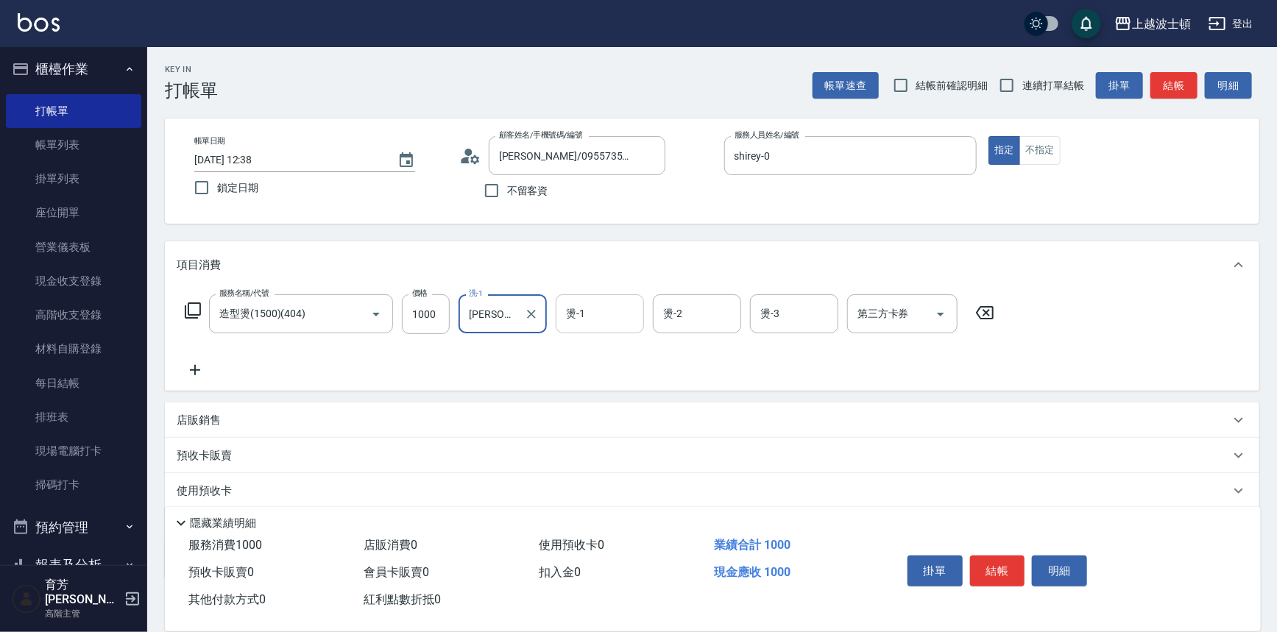
click at [573, 313] on input "燙-1" at bounding box center [599, 314] width 75 height 26
drag, startPoint x: 607, startPoint y: 375, endPoint x: 686, endPoint y: 371, distance: 79.6
click at [618, 375] on div "雅如 -22" at bounding box center [600, 376] width 88 height 24
type input "[PERSON_NAME]-22"
click at [705, 322] on input "燙-2" at bounding box center [697, 314] width 75 height 26
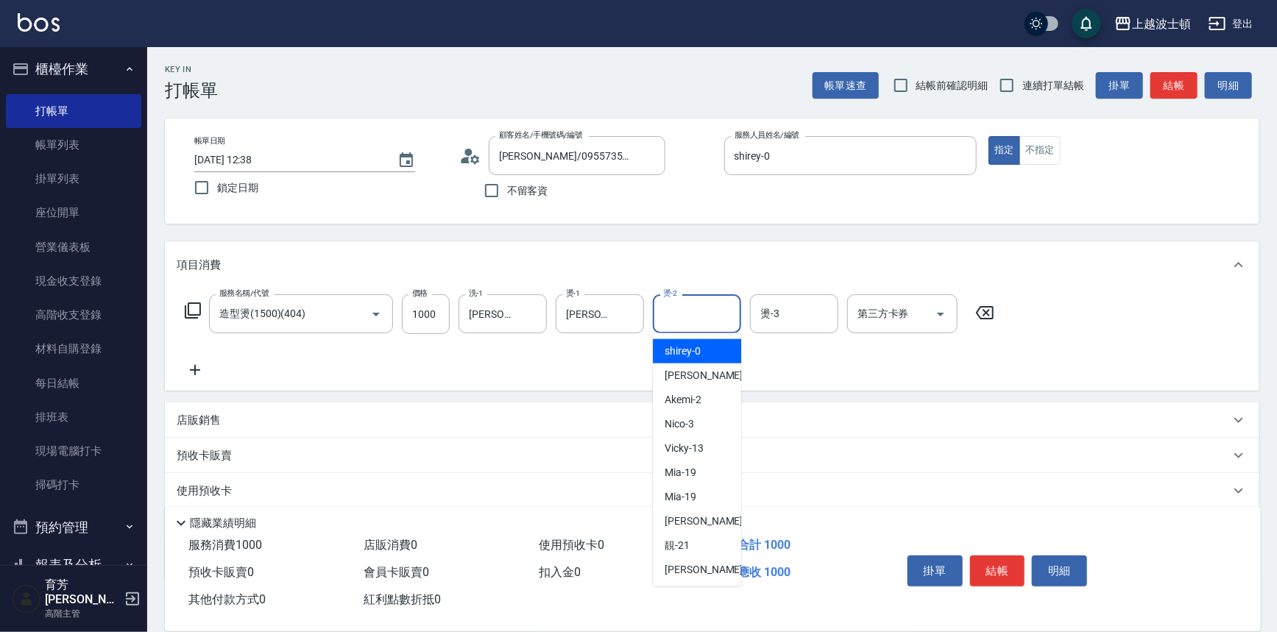
click at [699, 347] on span "shirey -0" at bounding box center [683, 351] width 36 height 15
type input "shirey-0"
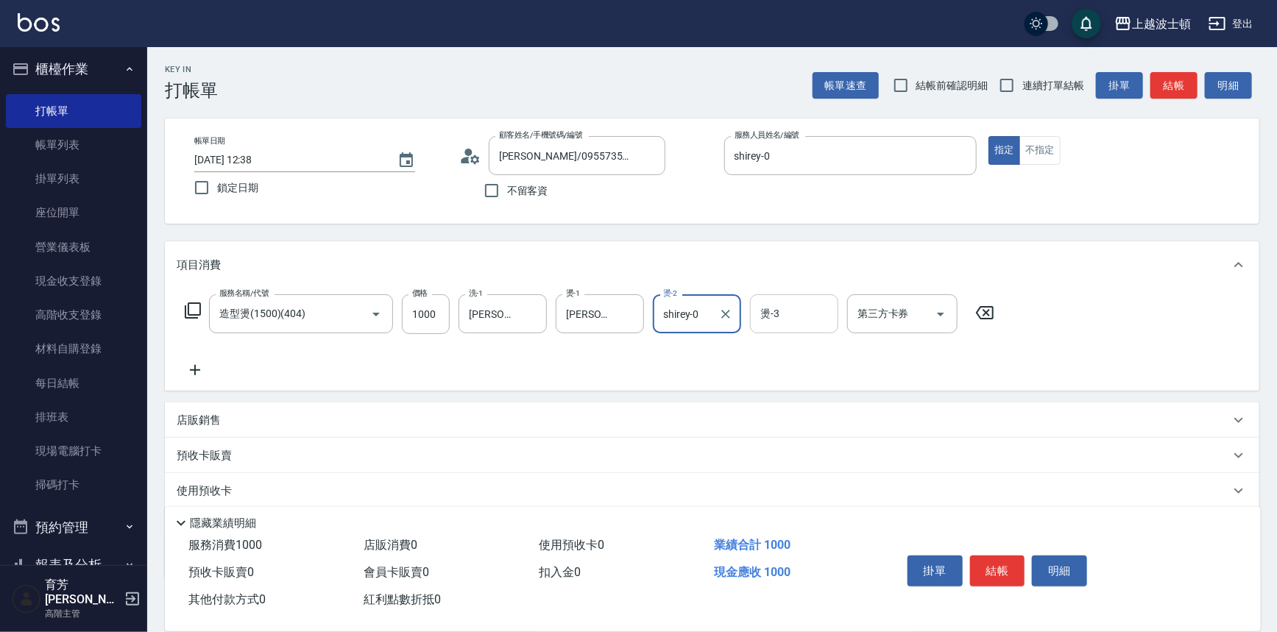
click at [815, 320] on input "燙-3" at bounding box center [794, 314] width 75 height 26
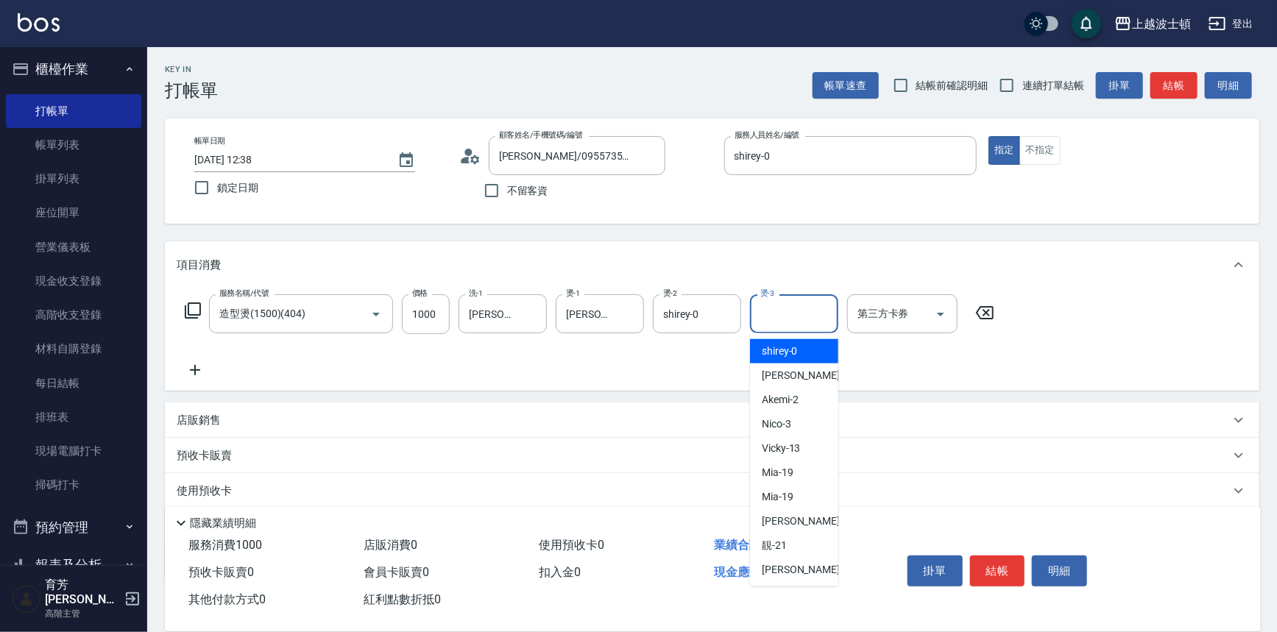
click at [813, 353] on div "shirey -0" at bounding box center [794, 351] width 88 height 24
type input "shirey-0"
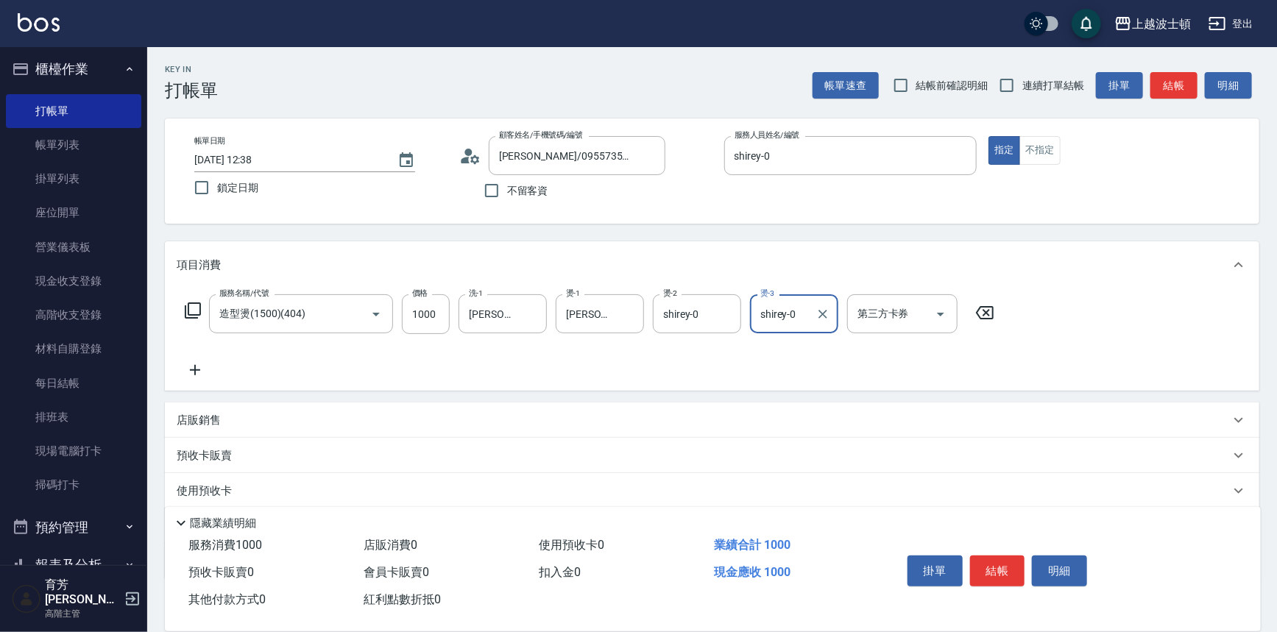
click at [189, 309] on icon at bounding box center [193, 311] width 18 height 18
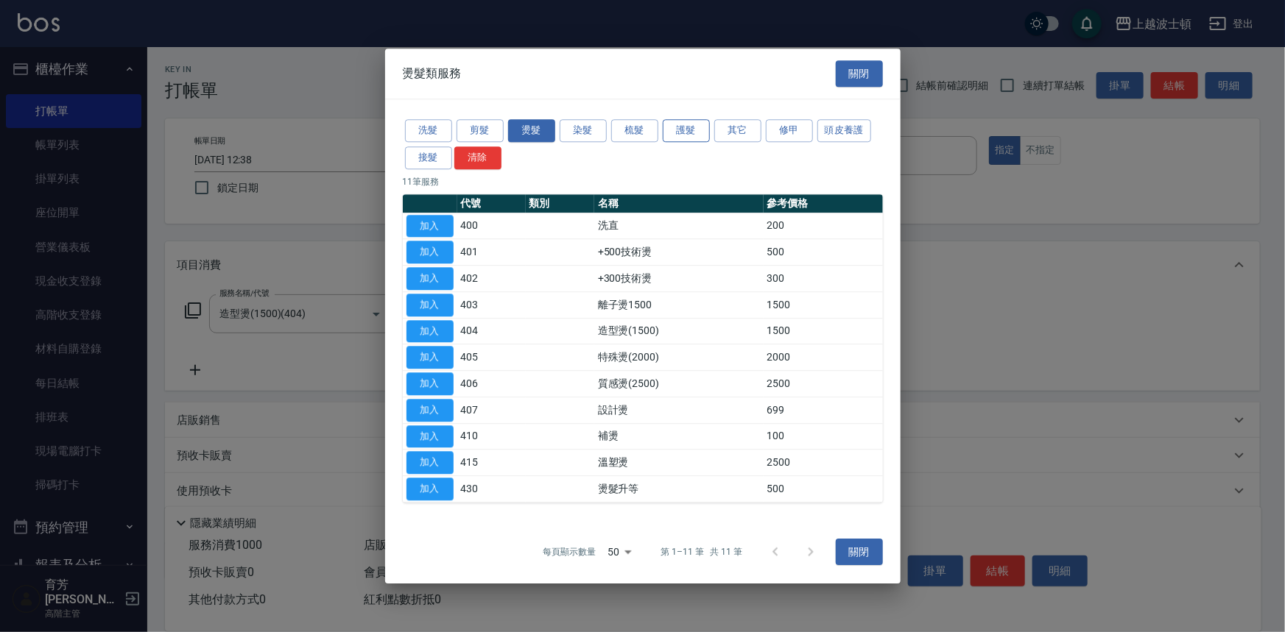
click at [674, 129] on button "護髮" at bounding box center [686, 130] width 47 height 23
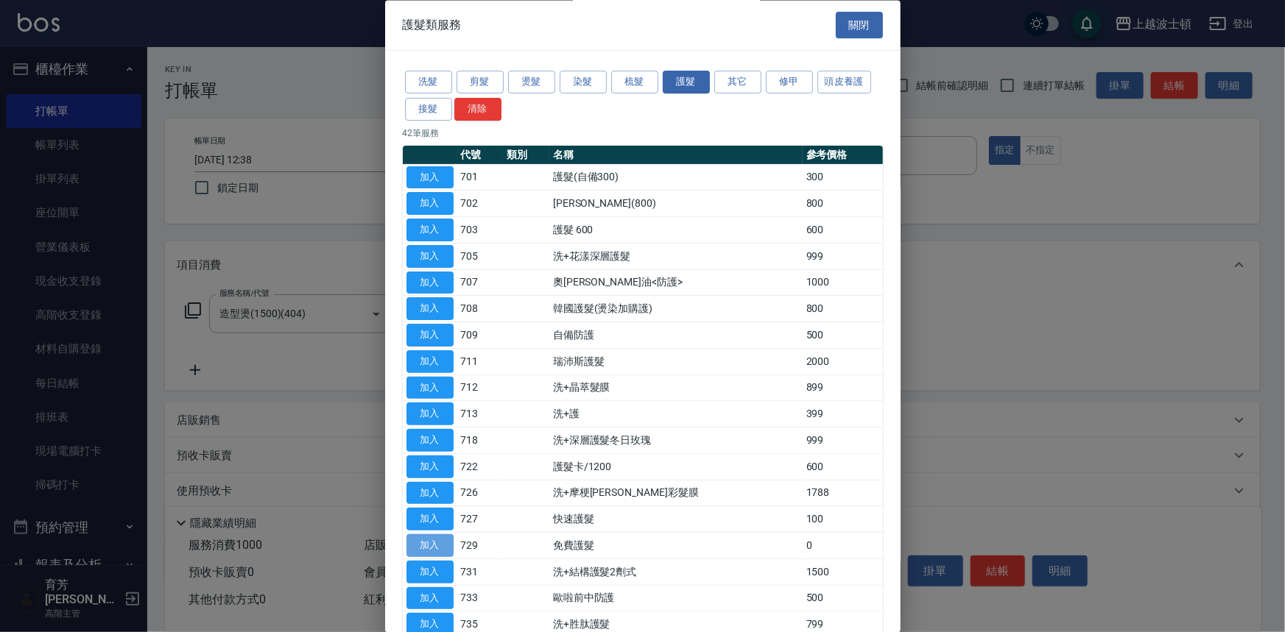
click at [447, 539] on button "加入" at bounding box center [429, 546] width 47 height 23
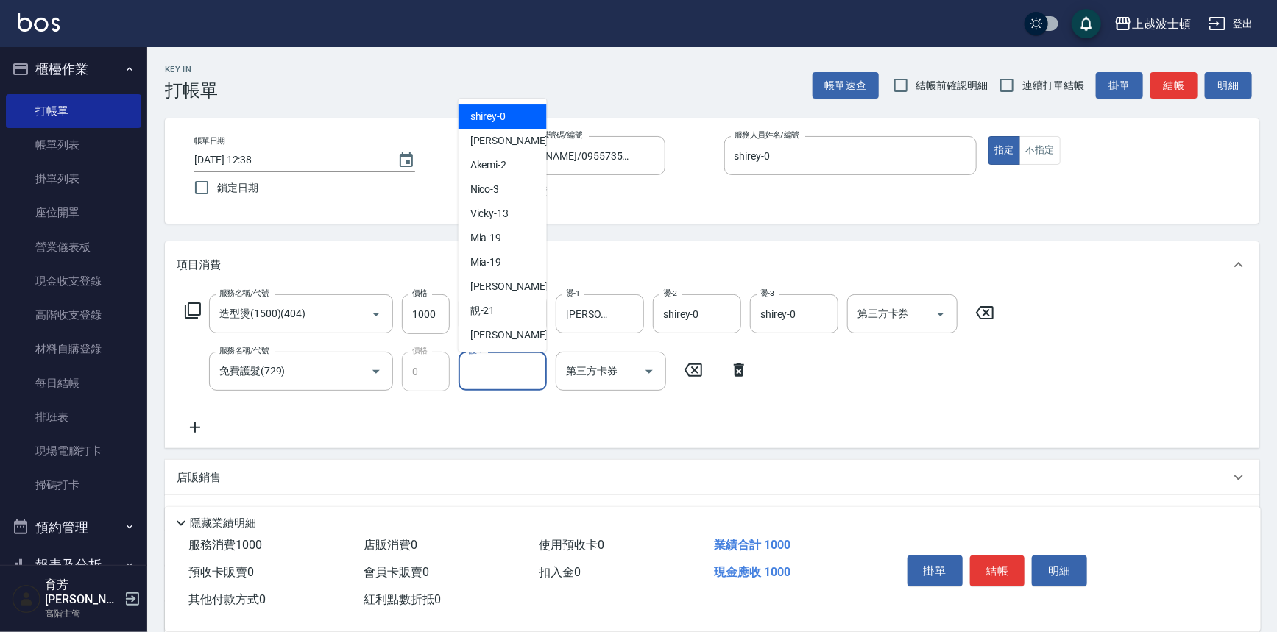
click at [502, 372] on input "護-1" at bounding box center [502, 372] width 75 height 26
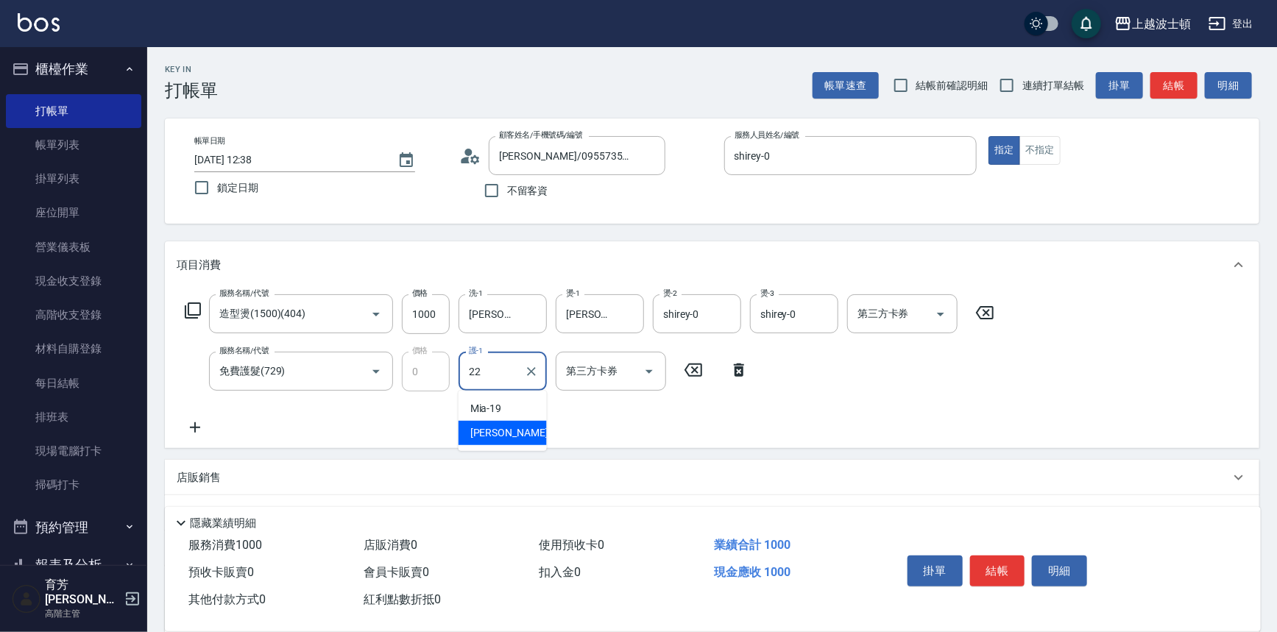
click at [523, 425] on div "雅如 -22" at bounding box center [503, 433] width 88 height 24
type input "[PERSON_NAME]-22"
click at [981, 559] on button "結帳" at bounding box center [997, 571] width 55 height 31
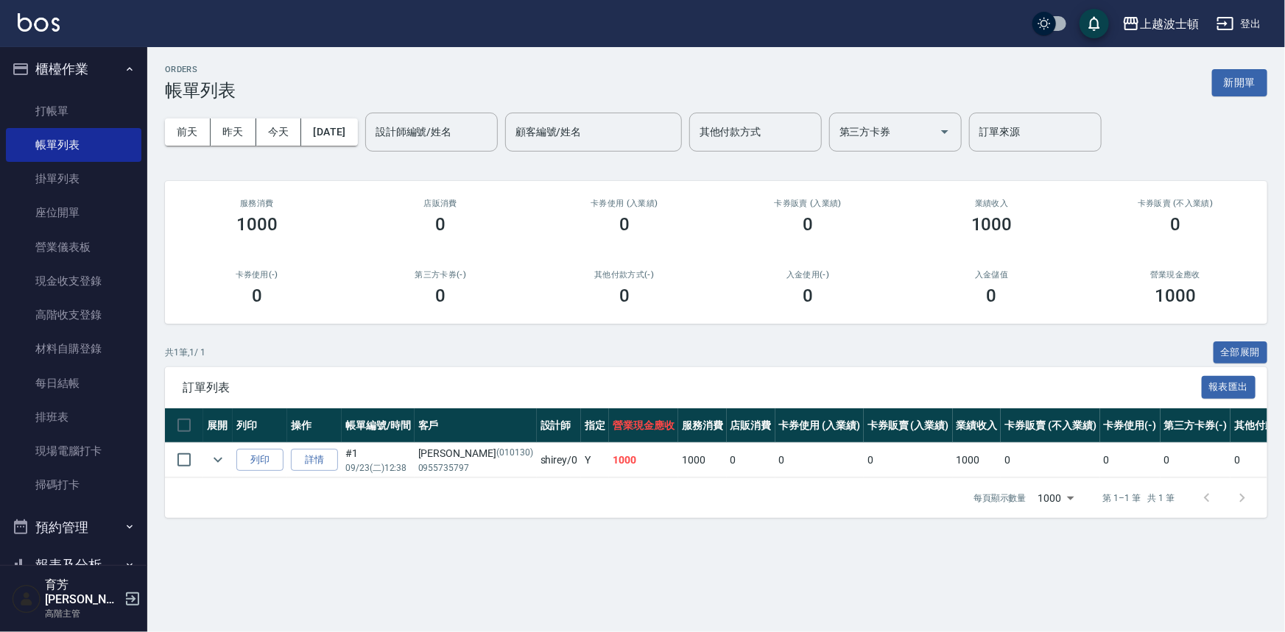
click at [35, 17] on img at bounding box center [39, 22] width 42 height 18
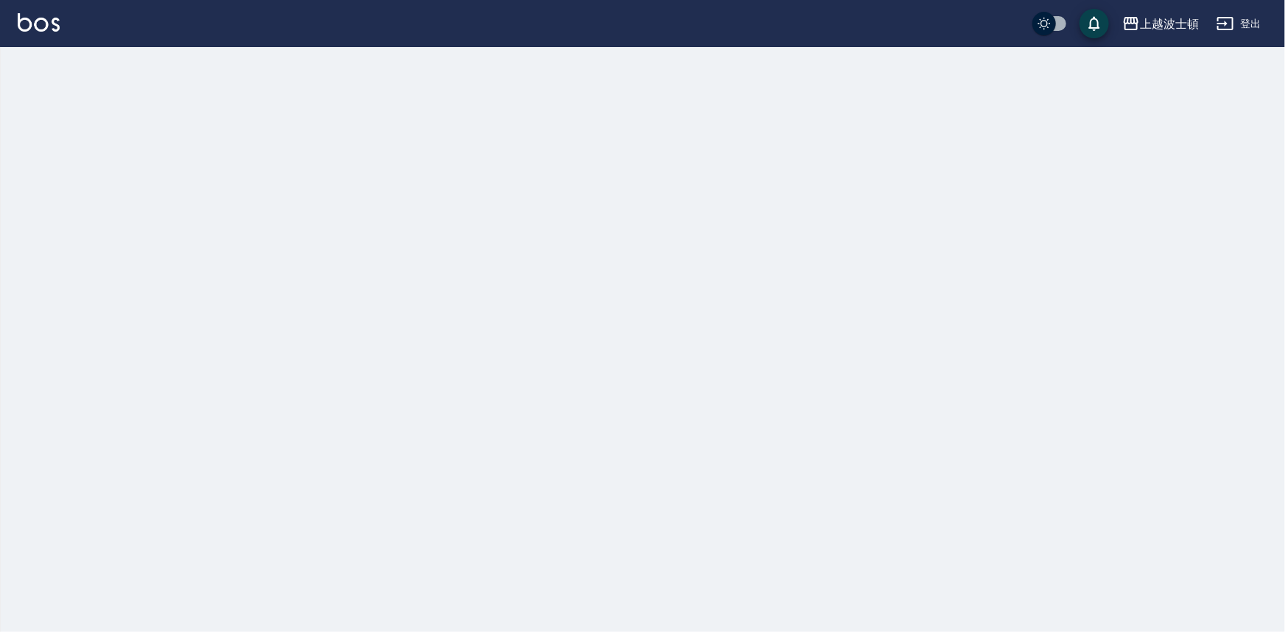
click at [35, 16] on img at bounding box center [39, 22] width 42 height 18
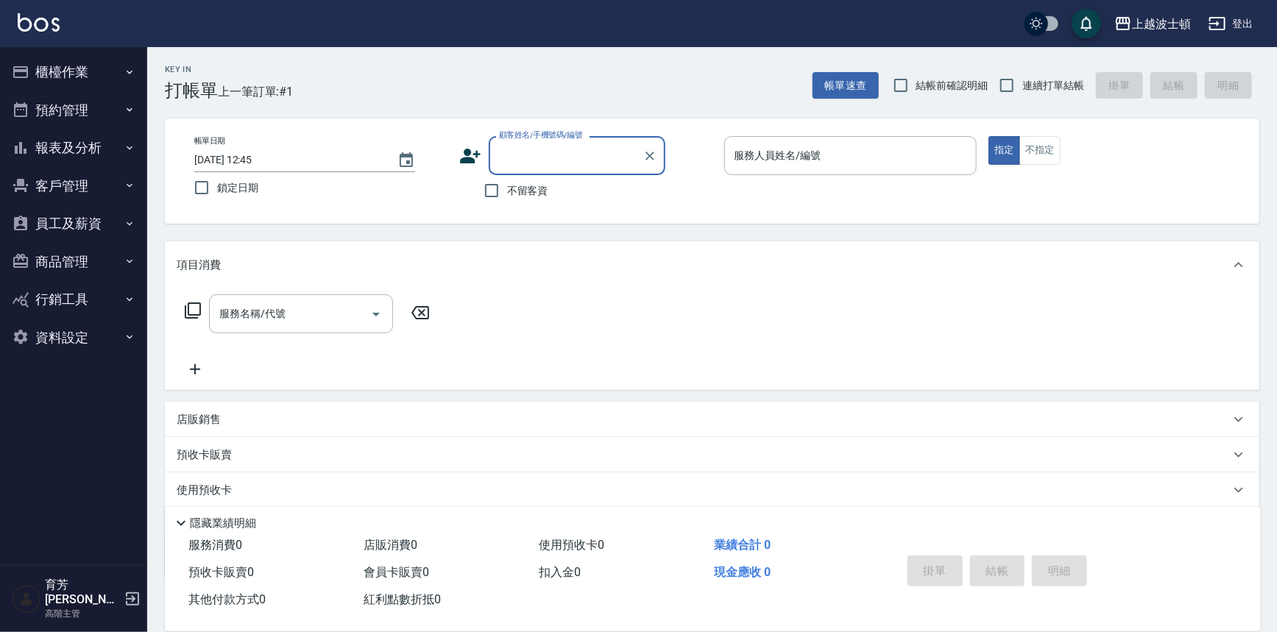
click at [509, 196] on span "不留客資" at bounding box center [527, 190] width 41 height 15
click at [507, 196] on input "不留客資" at bounding box center [491, 190] width 31 height 31
checkbox input "true"
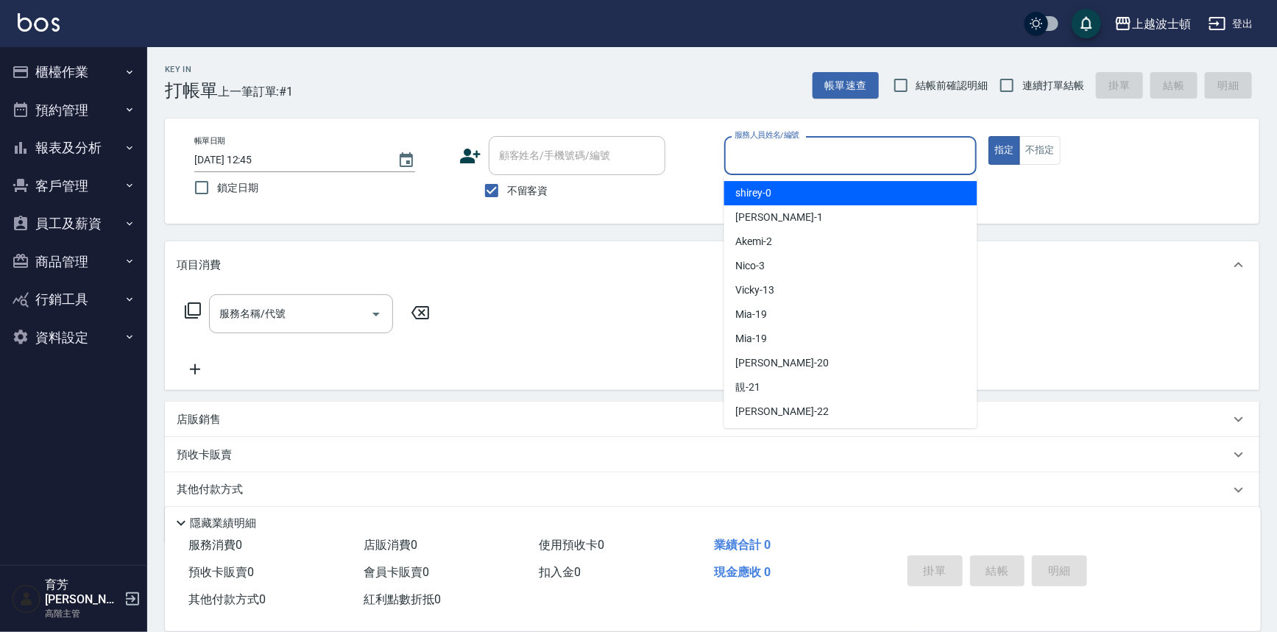
click at [772, 168] on input "服務人員姓名/編號" at bounding box center [851, 156] width 240 height 26
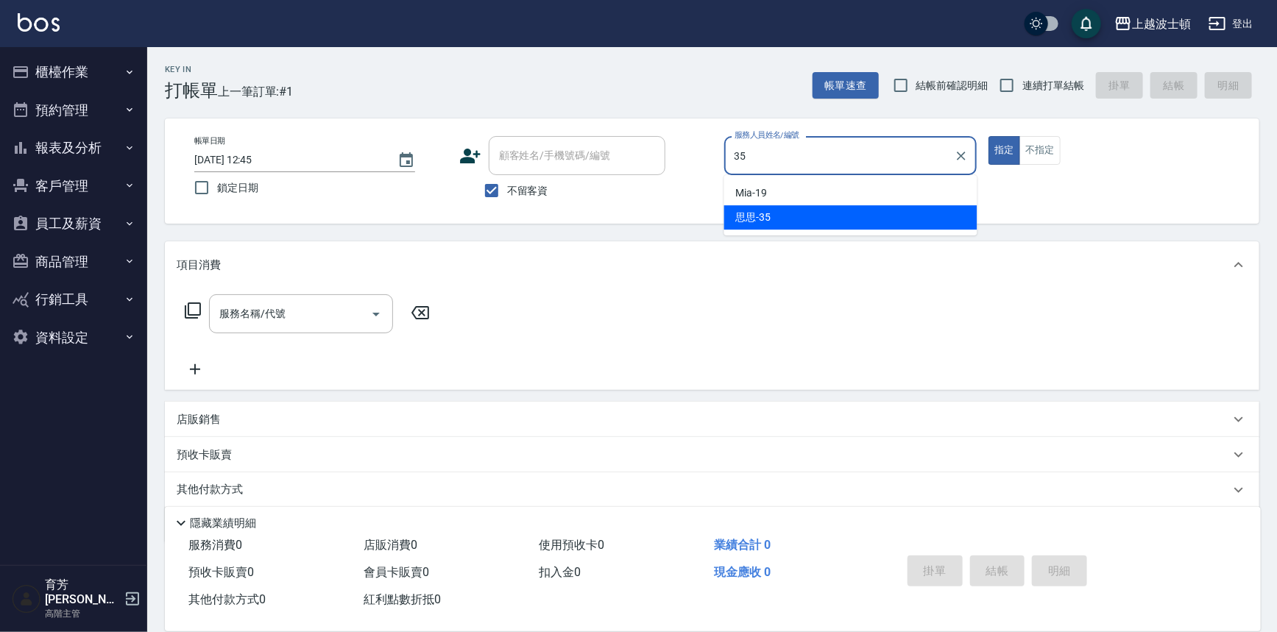
type input "思思-35"
type button "true"
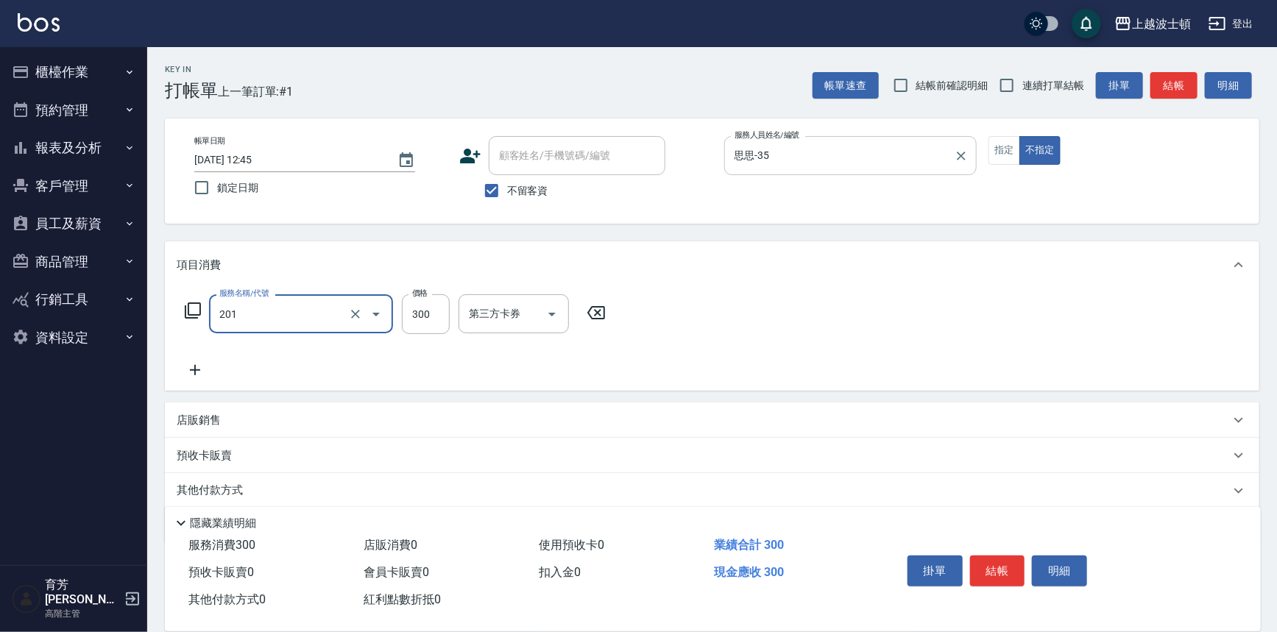
type input "洗髮(201)"
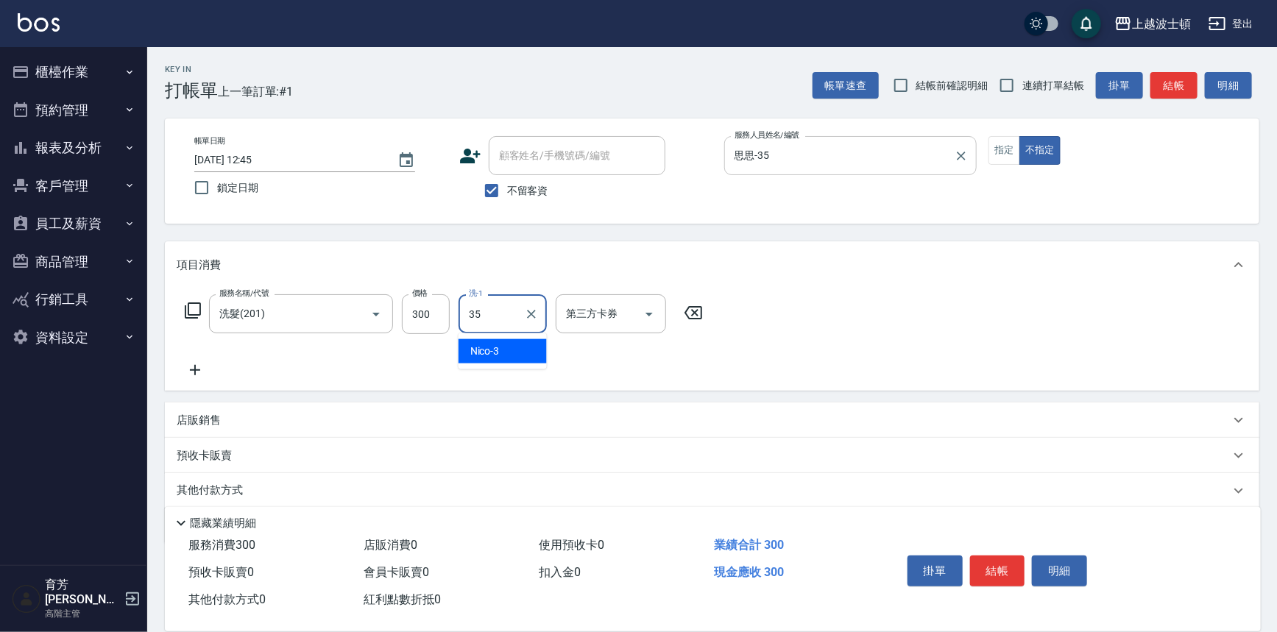
type input "思思-35"
click at [994, 576] on button "結帳" at bounding box center [997, 571] width 55 height 31
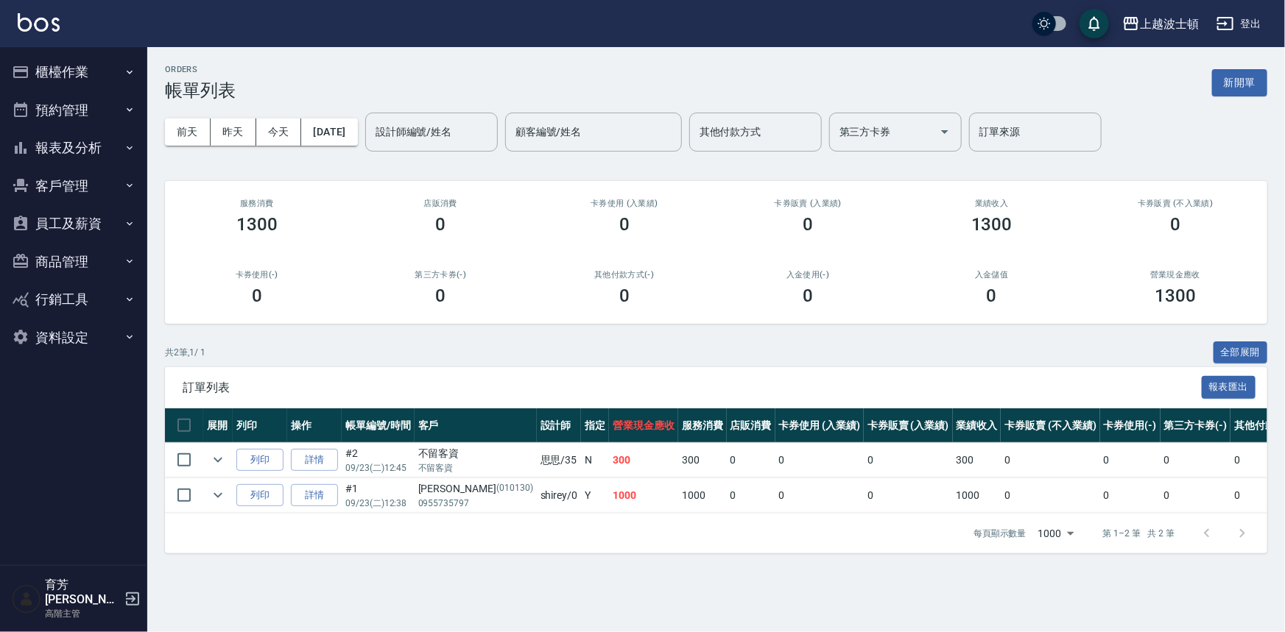
click at [59, 20] on div "上越波士頓 登出" at bounding box center [642, 23] width 1285 height 47
click at [50, 23] on img at bounding box center [39, 22] width 42 height 18
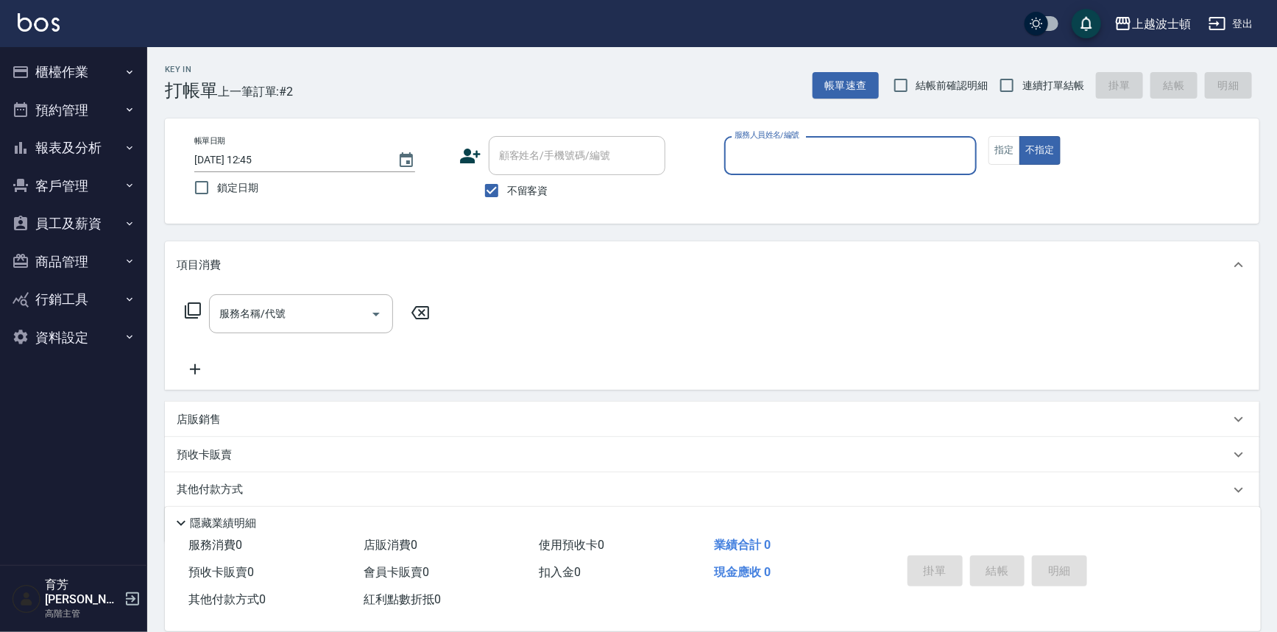
click at [115, 228] on button "員工及薪資" at bounding box center [73, 224] width 135 height 38
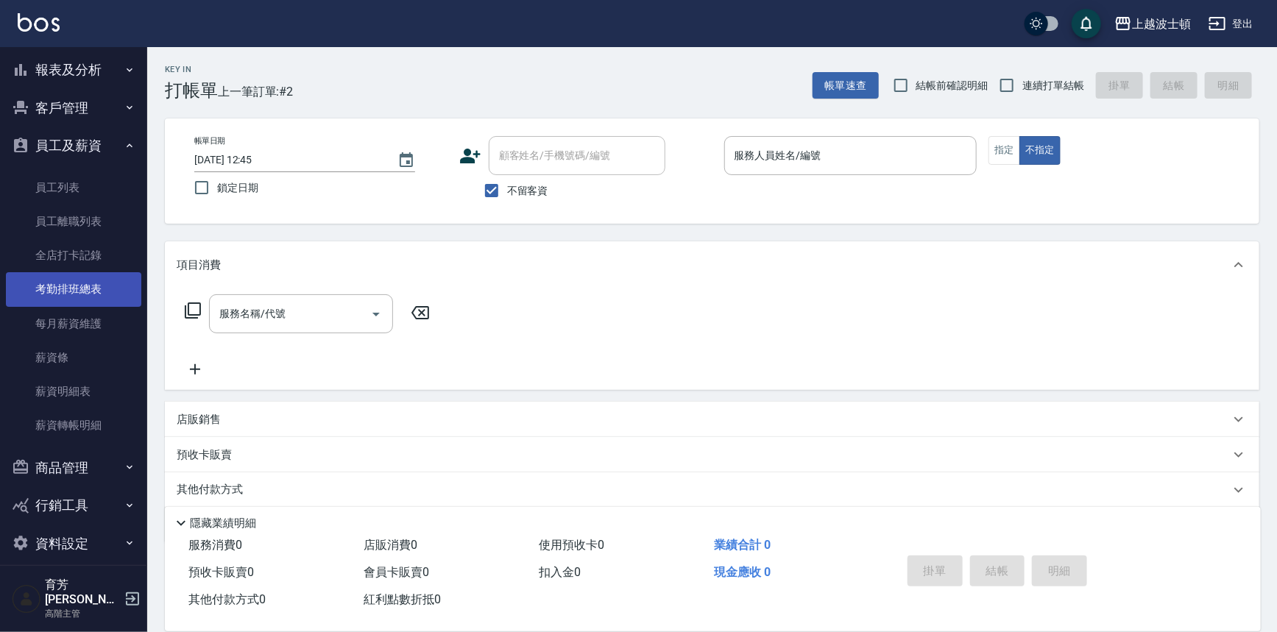
scroll to position [79, 0]
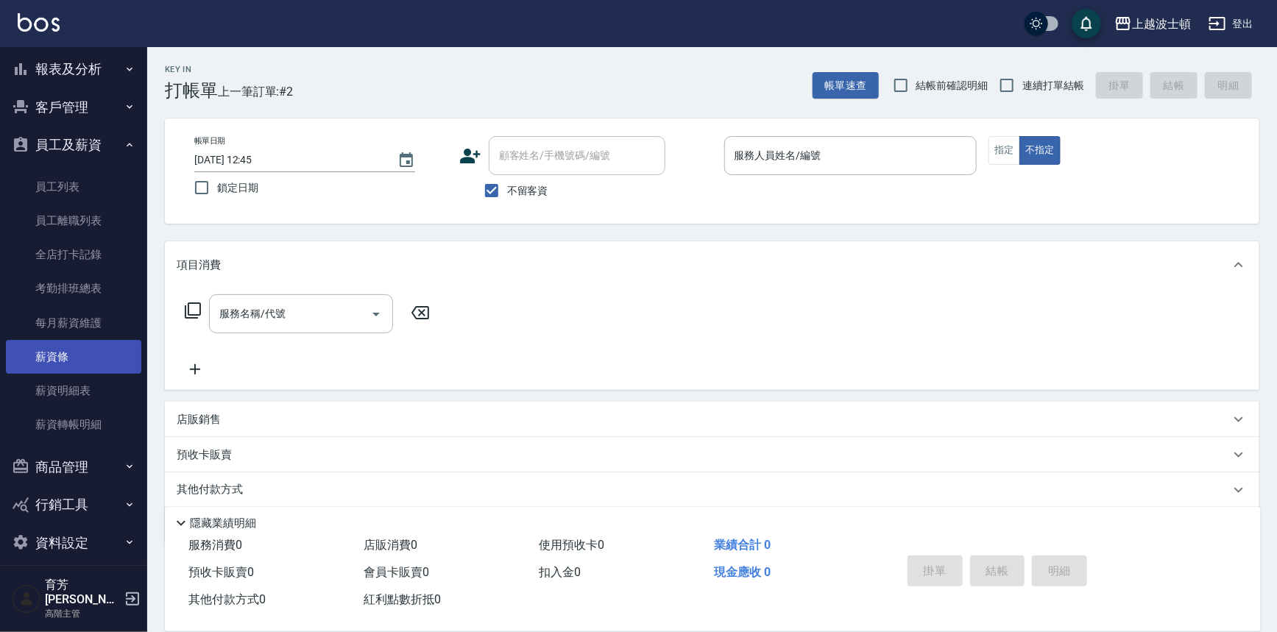
click at [88, 355] on link "薪資條" at bounding box center [73, 357] width 135 height 34
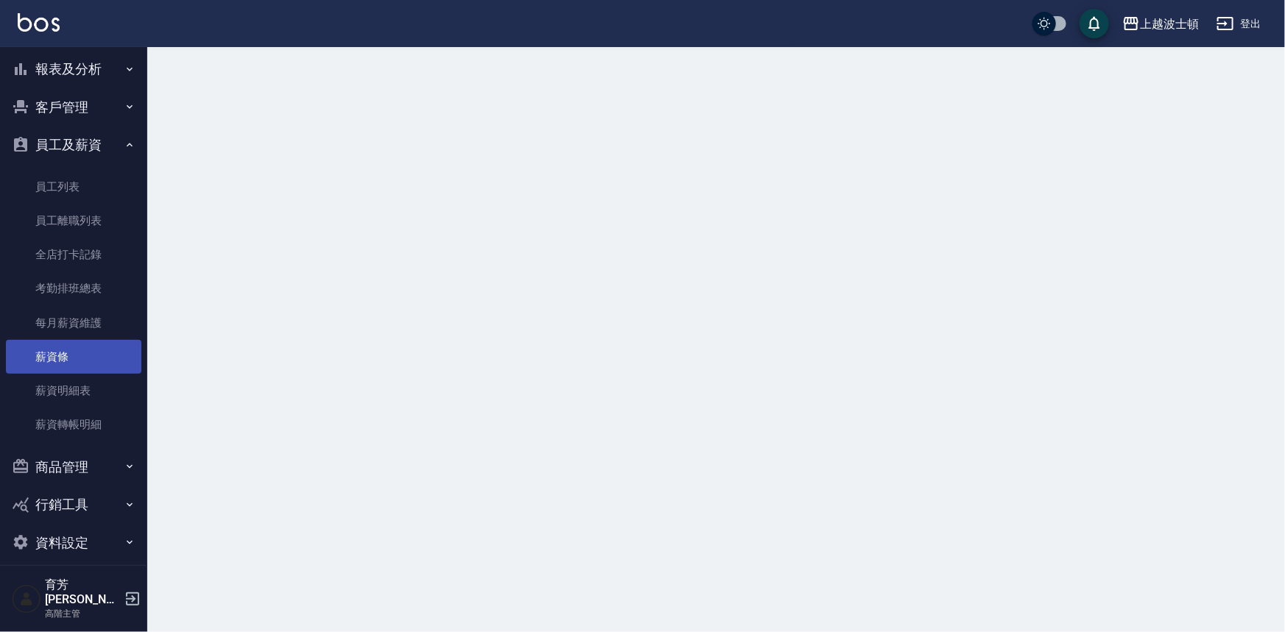
click at [88, 355] on link "薪資條" at bounding box center [73, 357] width 135 height 34
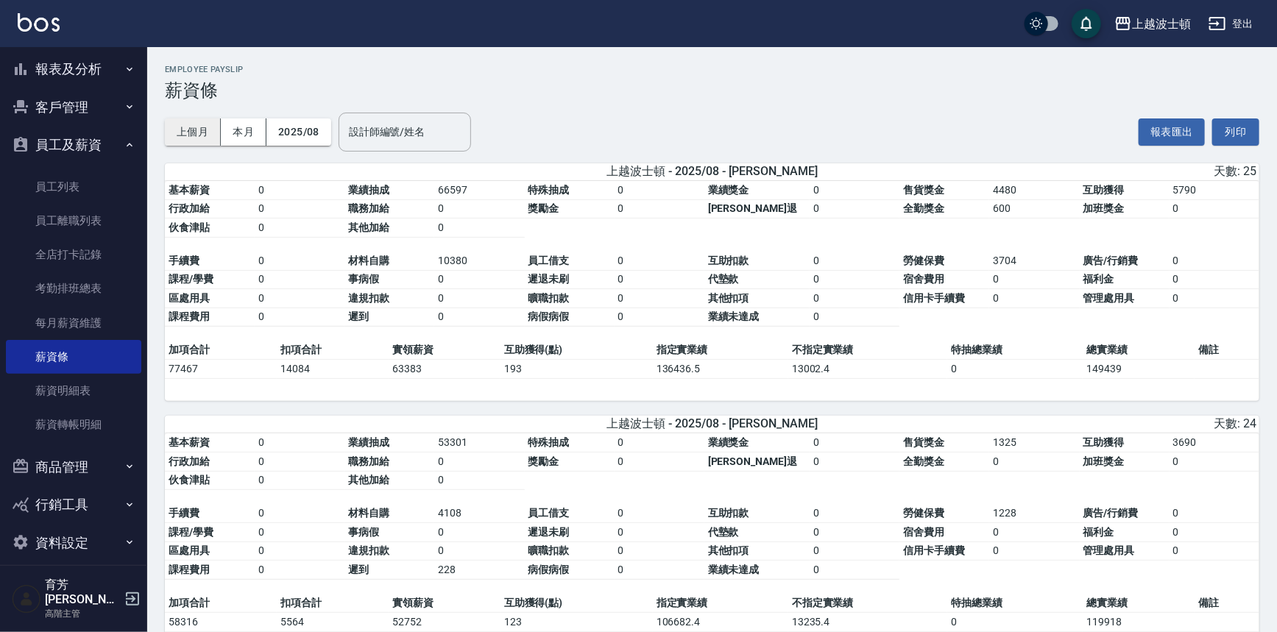
click at [183, 132] on button "上個月" at bounding box center [193, 132] width 56 height 27
click at [30, 31] on link at bounding box center [39, 23] width 42 height 21
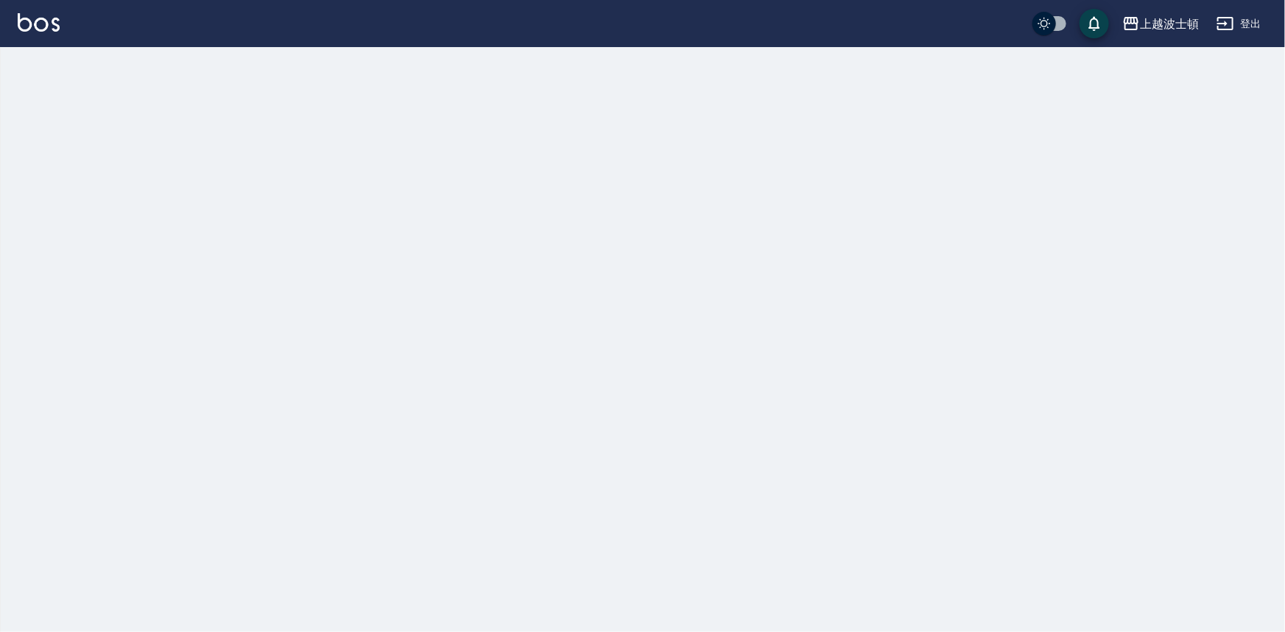
click at [30, 31] on link at bounding box center [39, 23] width 42 height 21
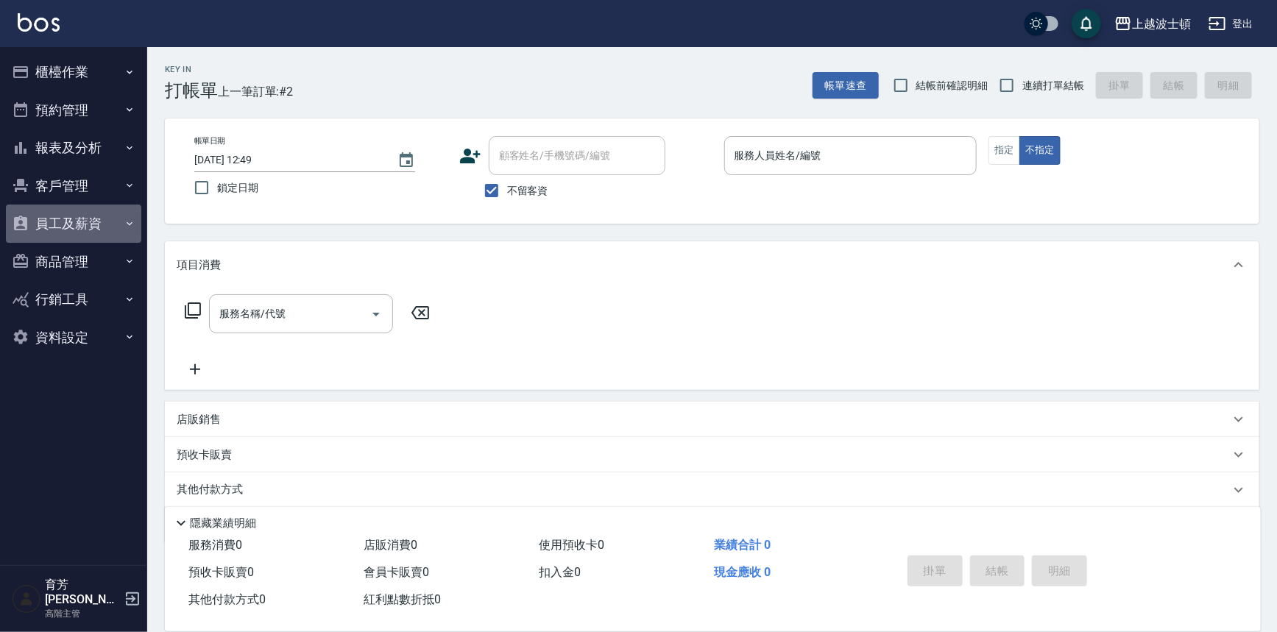
click at [119, 228] on button "員工及薪資" at bounding box center [73, 224] width 135 height 38
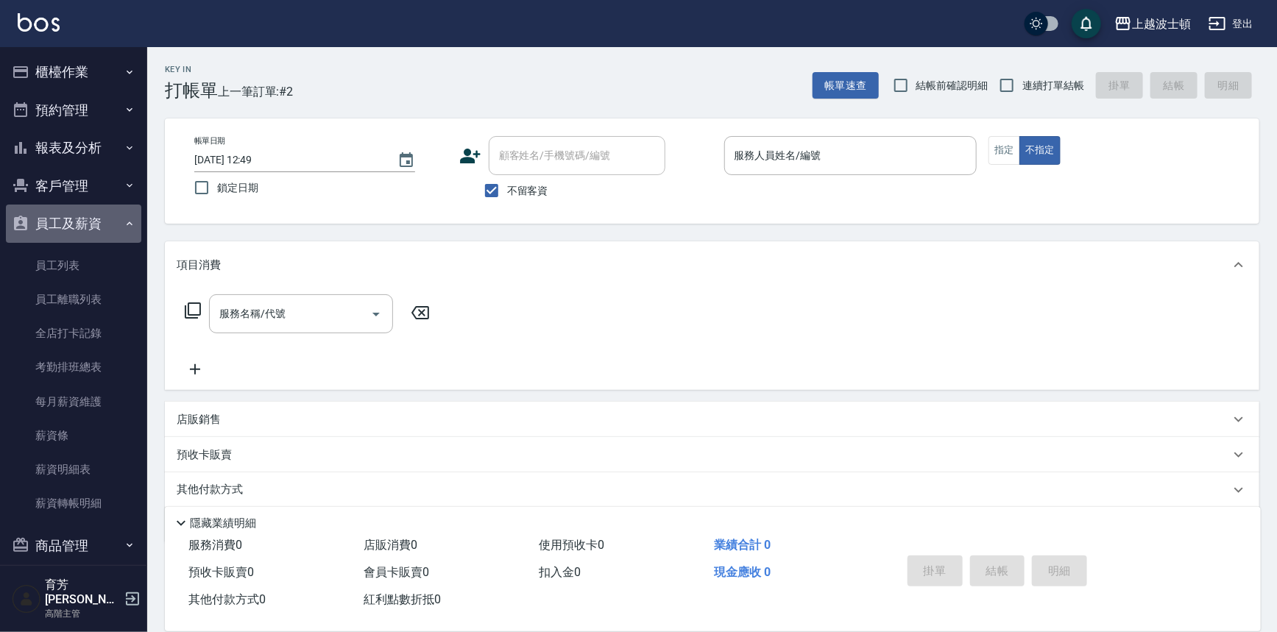
click at [124, 228] on icon "button" at bounding box center [130, 224] width 12 height 12
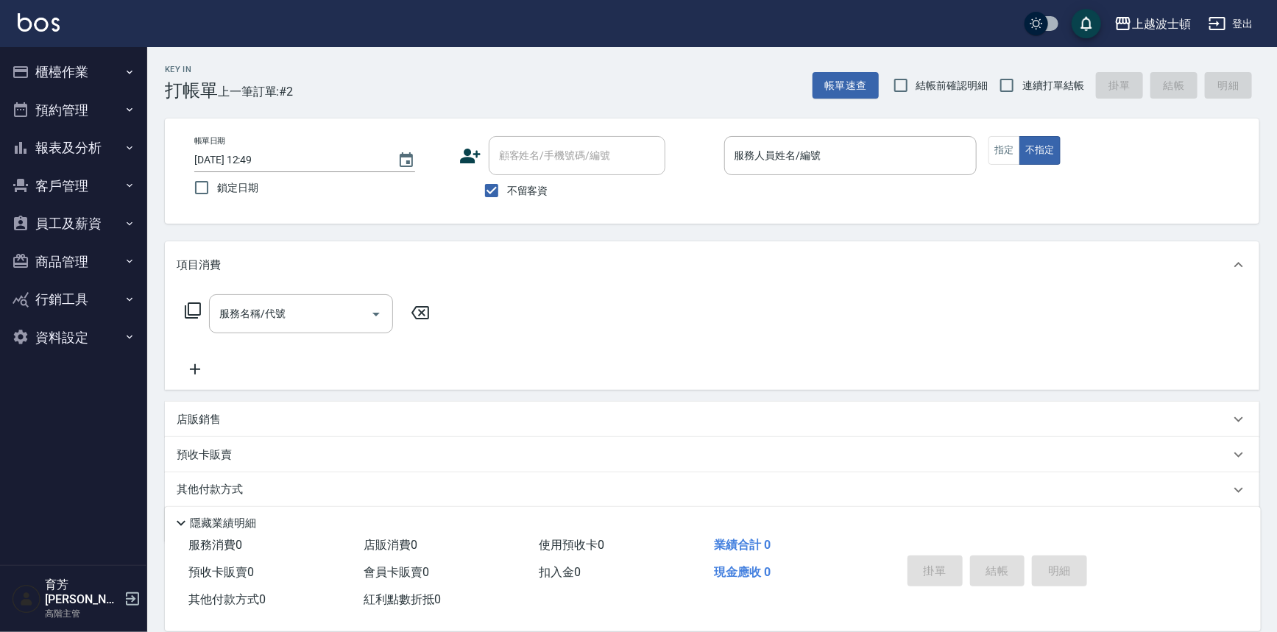
click at [85, 228] on button "員工及薪資" at bounding box center [73, 224] width 135 height 38
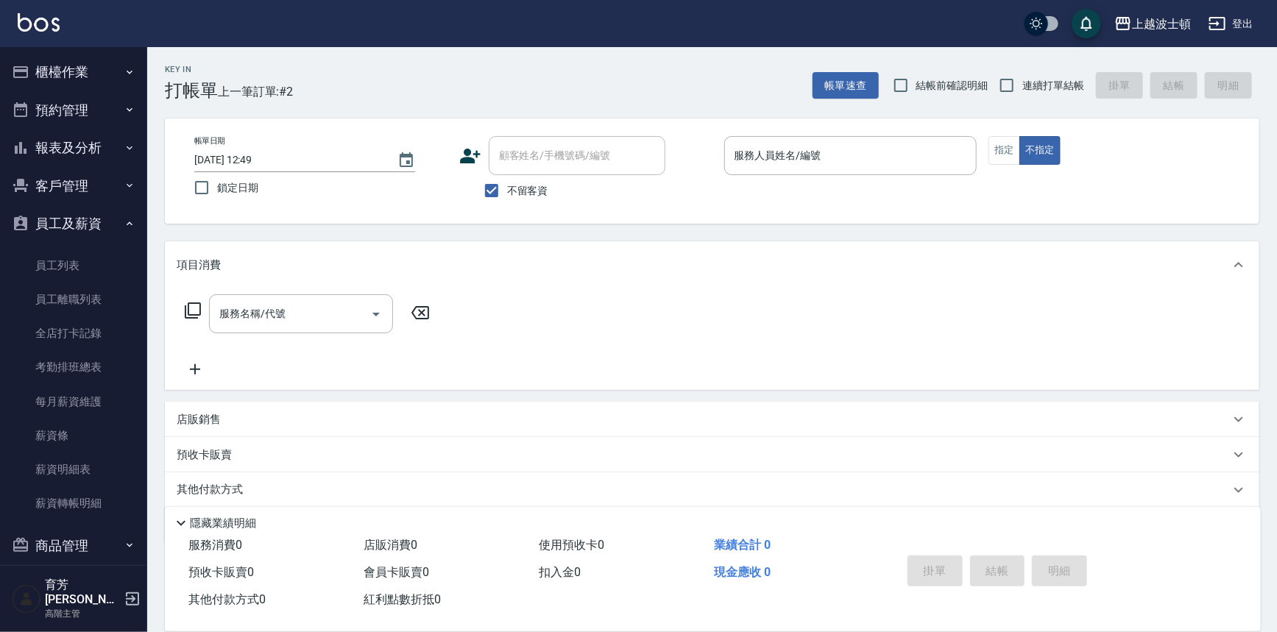
click at [85, 228] on button "員工及薪資" at bounding box center [73, 224] width 135 height 38
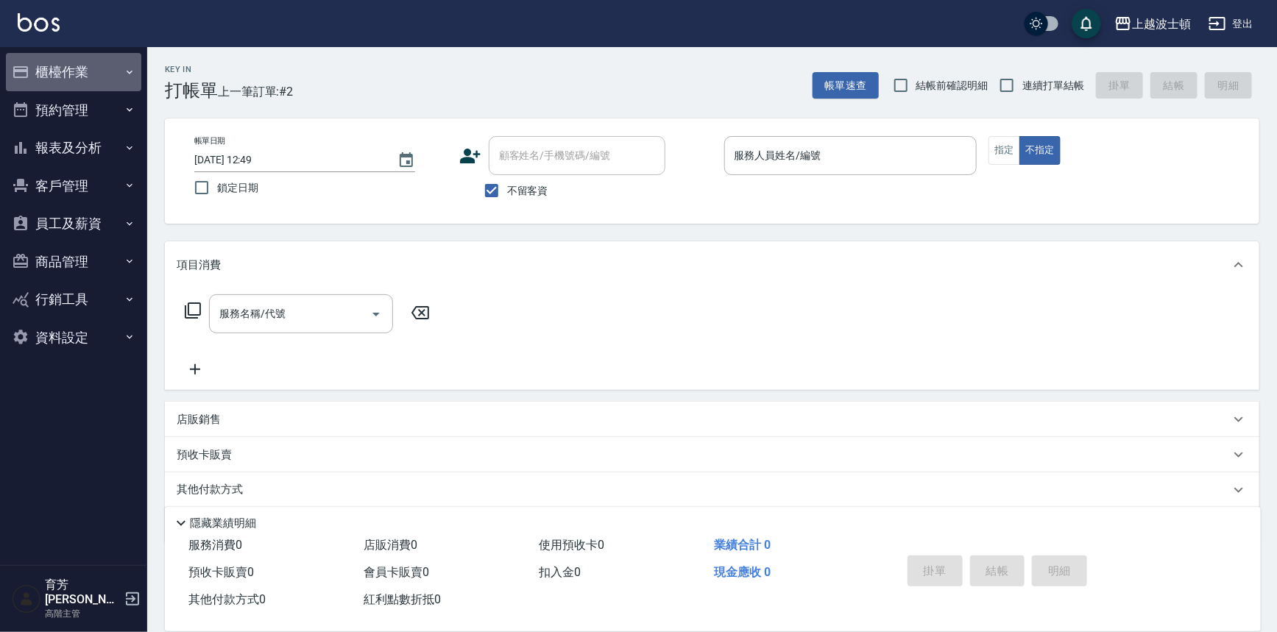
click at [116, 68] on button "櫃檯作業" at bounding box center [73, 72] width 135 height 38
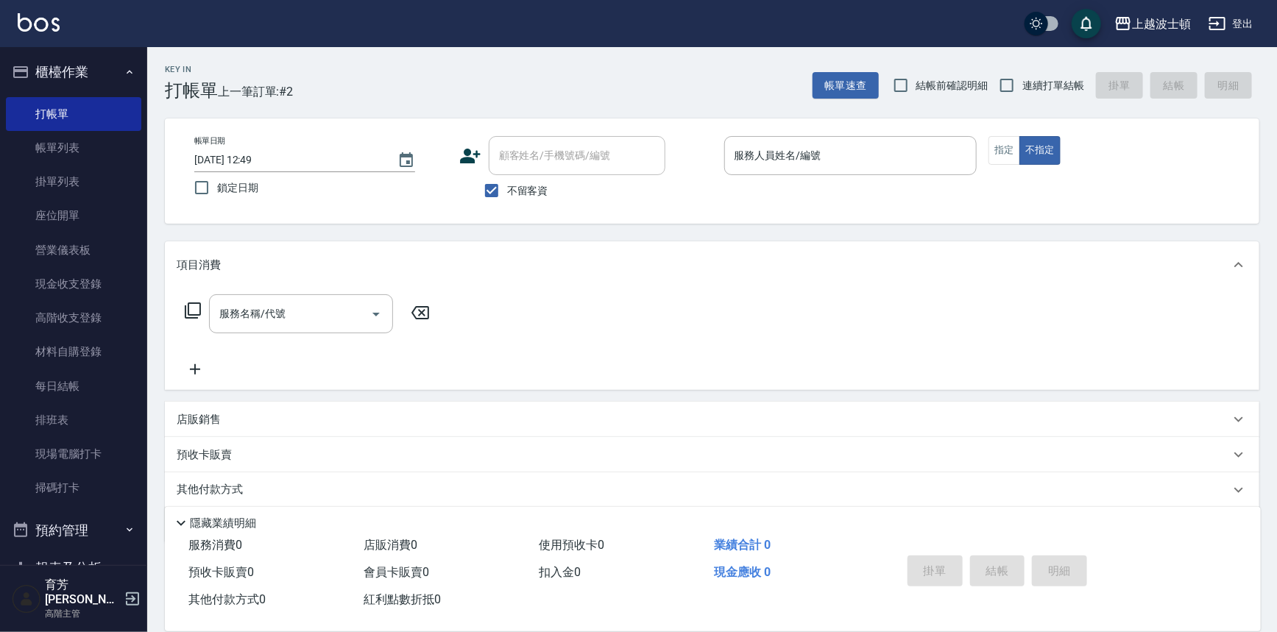
click at [124, 69] on icon "button" at bounding box center [130, 72] width 12 height 12
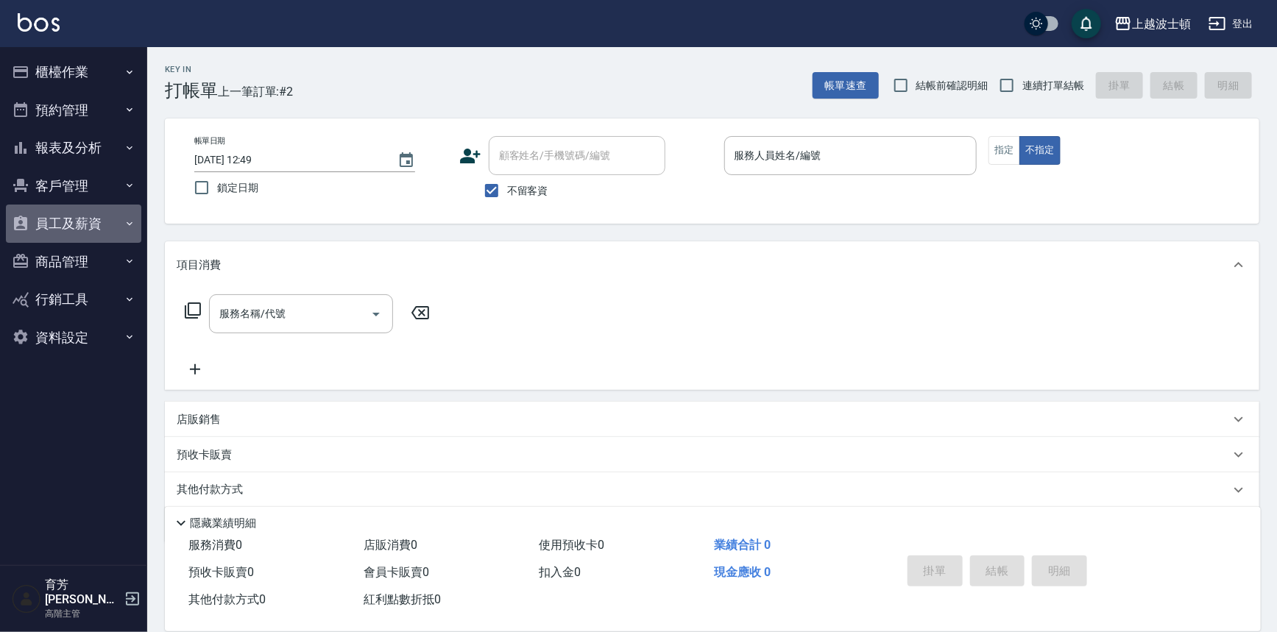
click at [94, 228] on button "員工及薪資" at bounding box center [73, 224] width 135 height 38
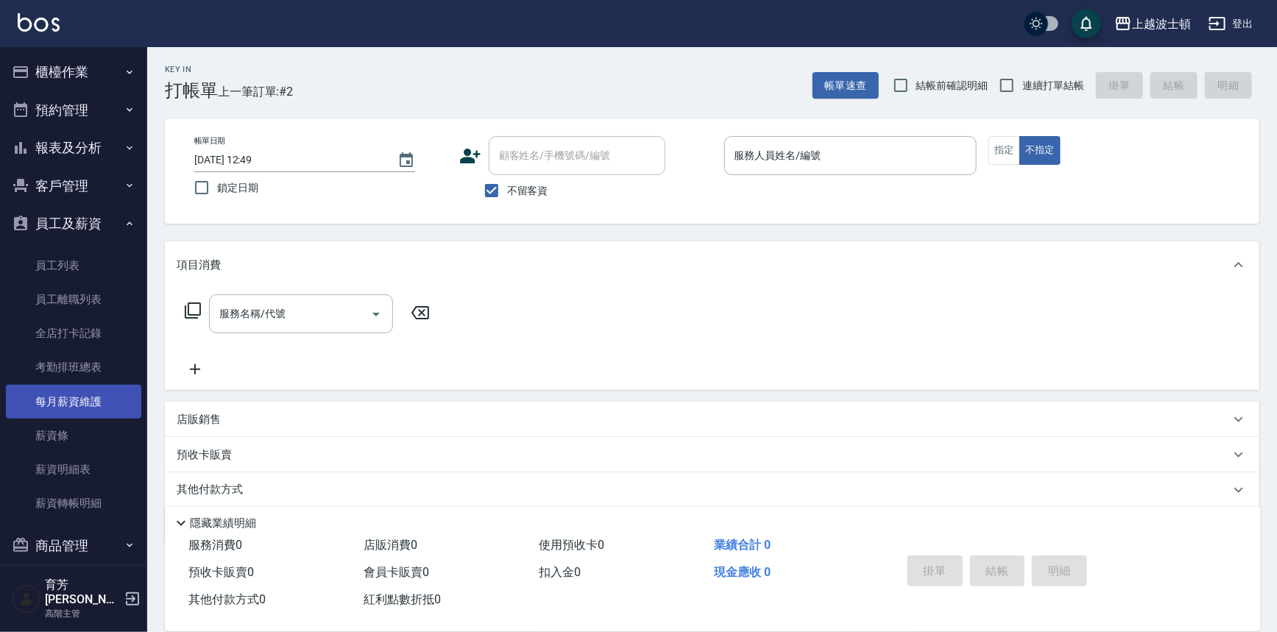
click at [88, 403] on link "每月薪資維護" at bounding box center [73, 402] width 135 height 34
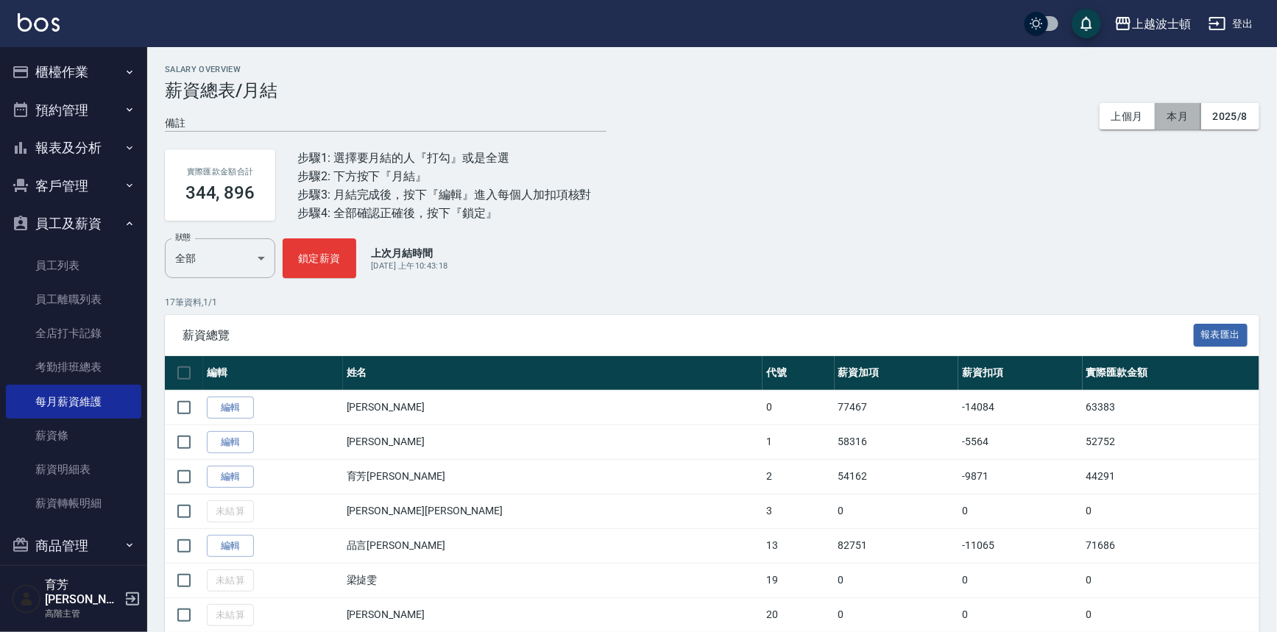
click at [1171, 110] on button "本月" at bounding box center [1179, 116] width 46 height 27
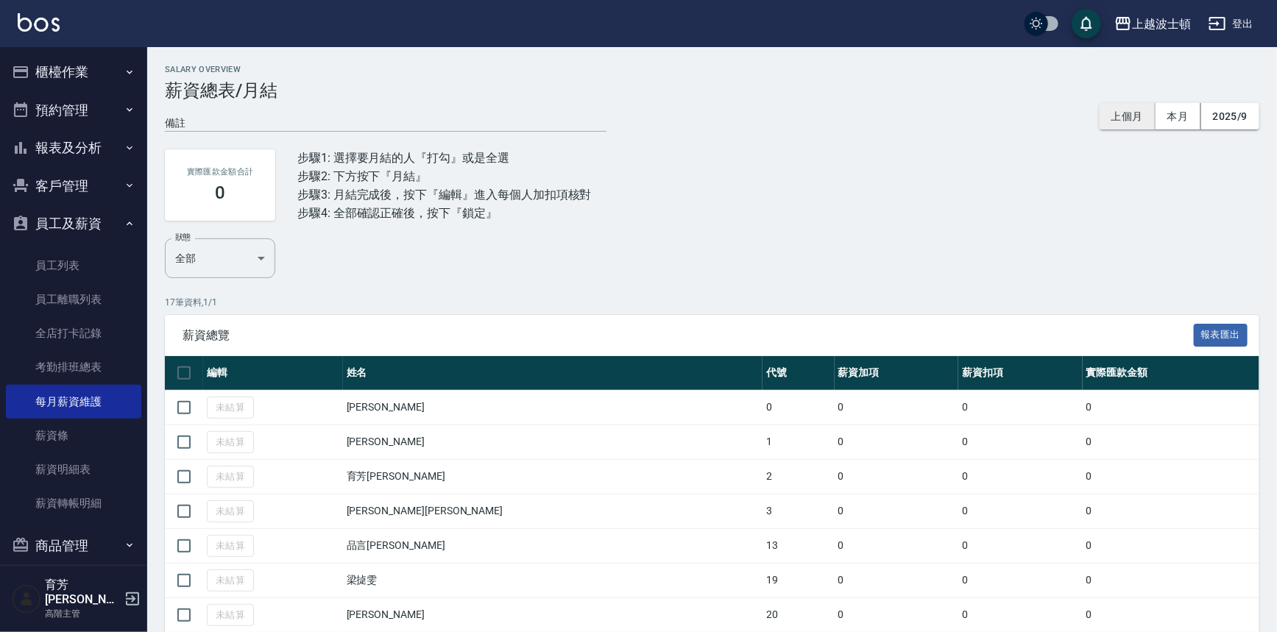
click at [1123, 115] on button "上個月" at bounding box center [1128, 116] width 56 height 27
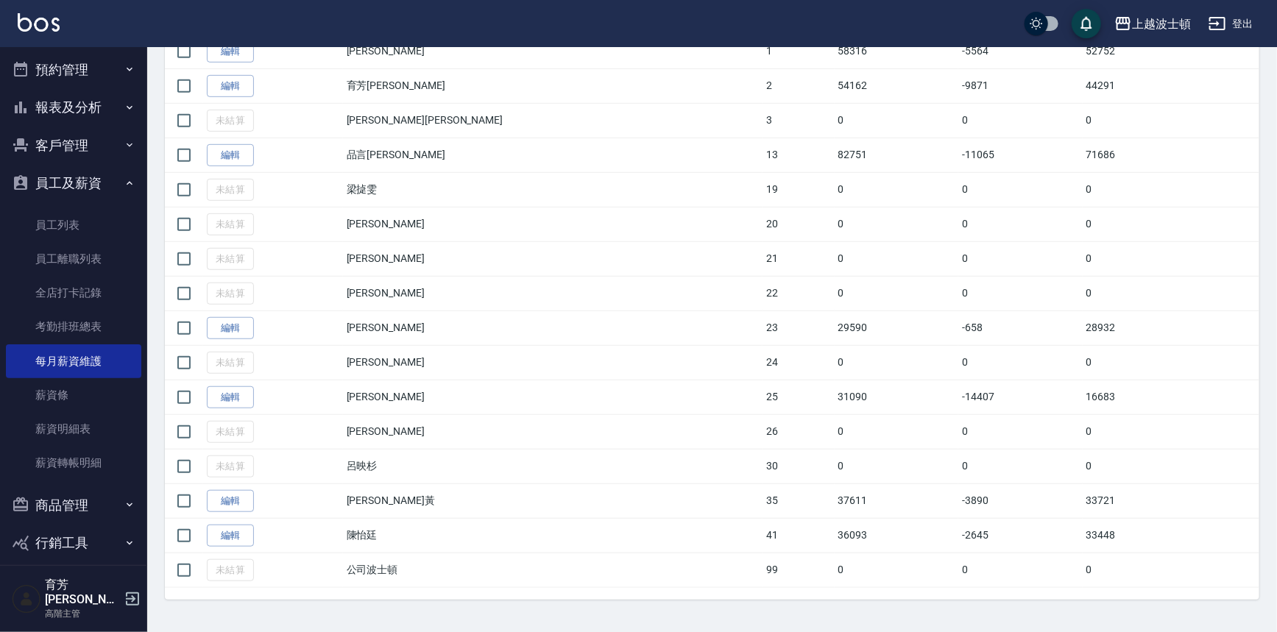
scroll to position [79, 0]
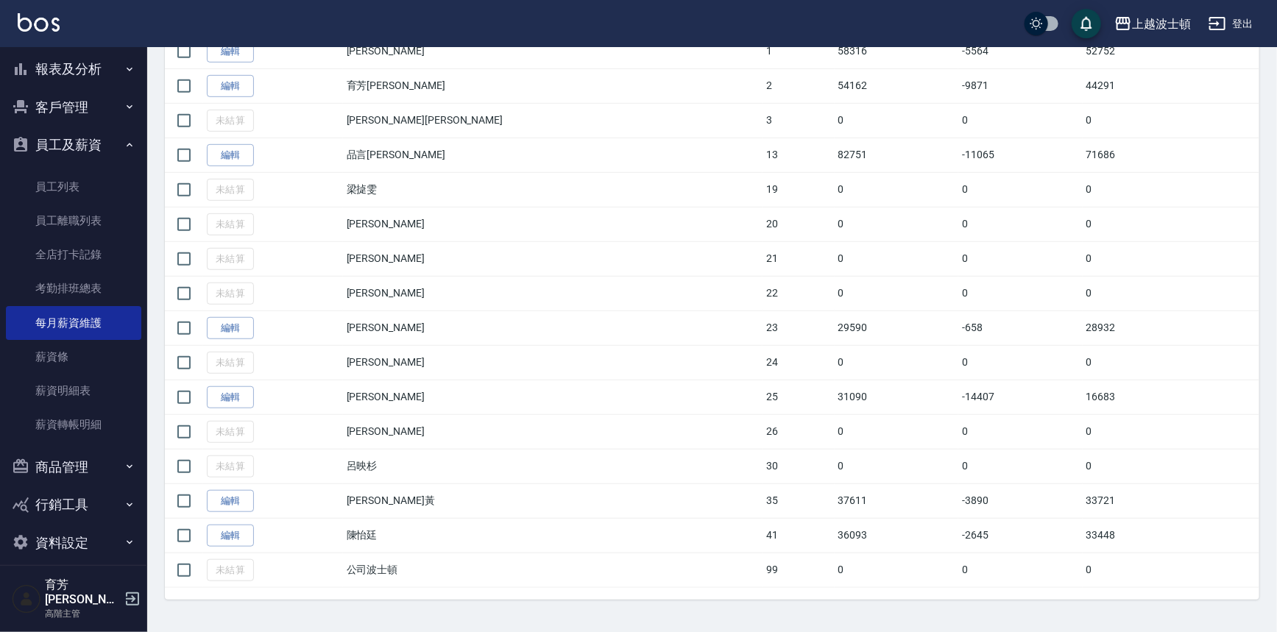
click at [84, 473] on button "商品管理" at bounding box center [73, 467] width 135 height 38
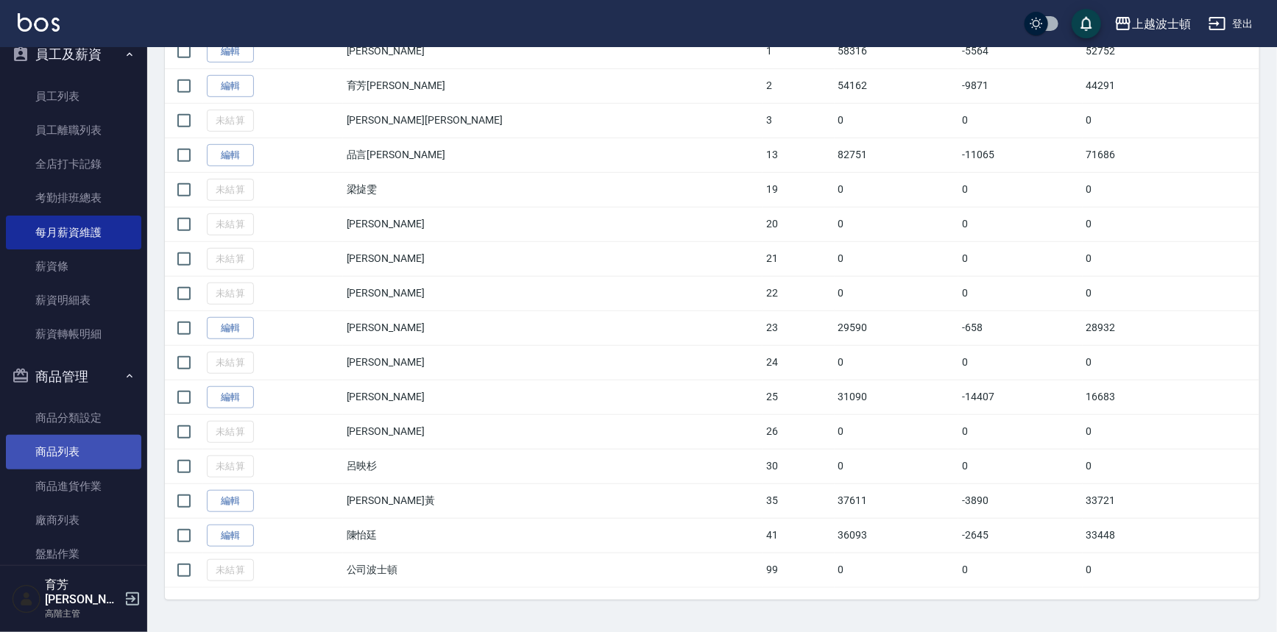
scroll to position [261, 0]
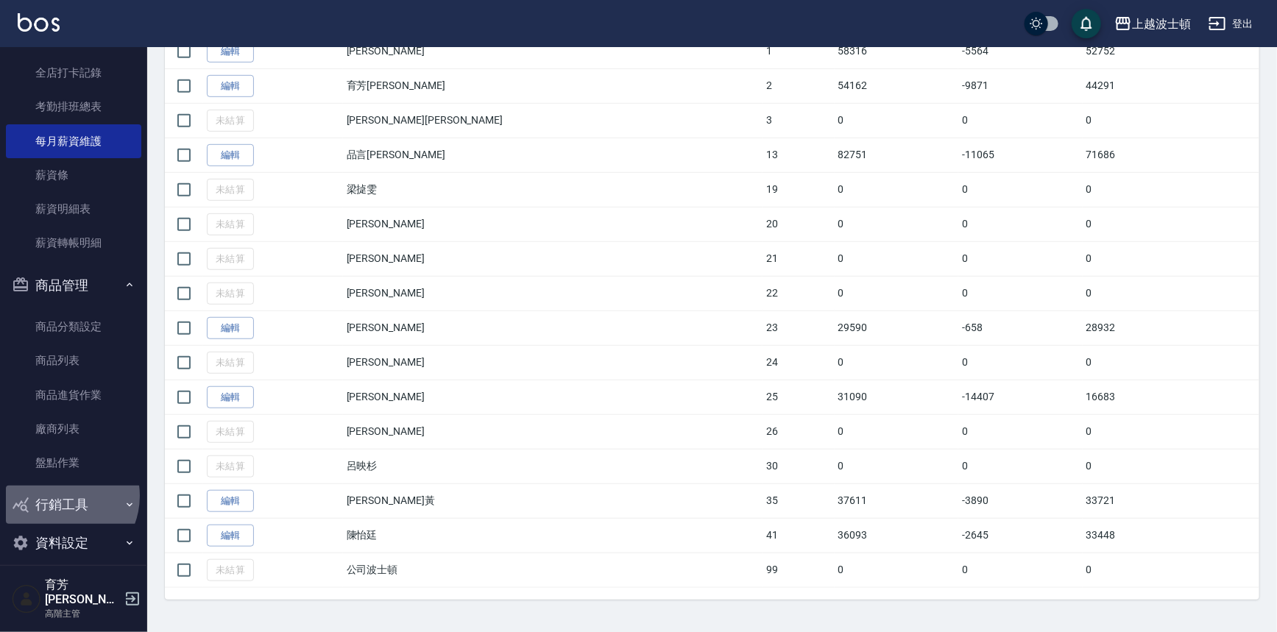
click at [59, 496] on button "行銷工具" at bounding box center [73, 505] width 135 height 38
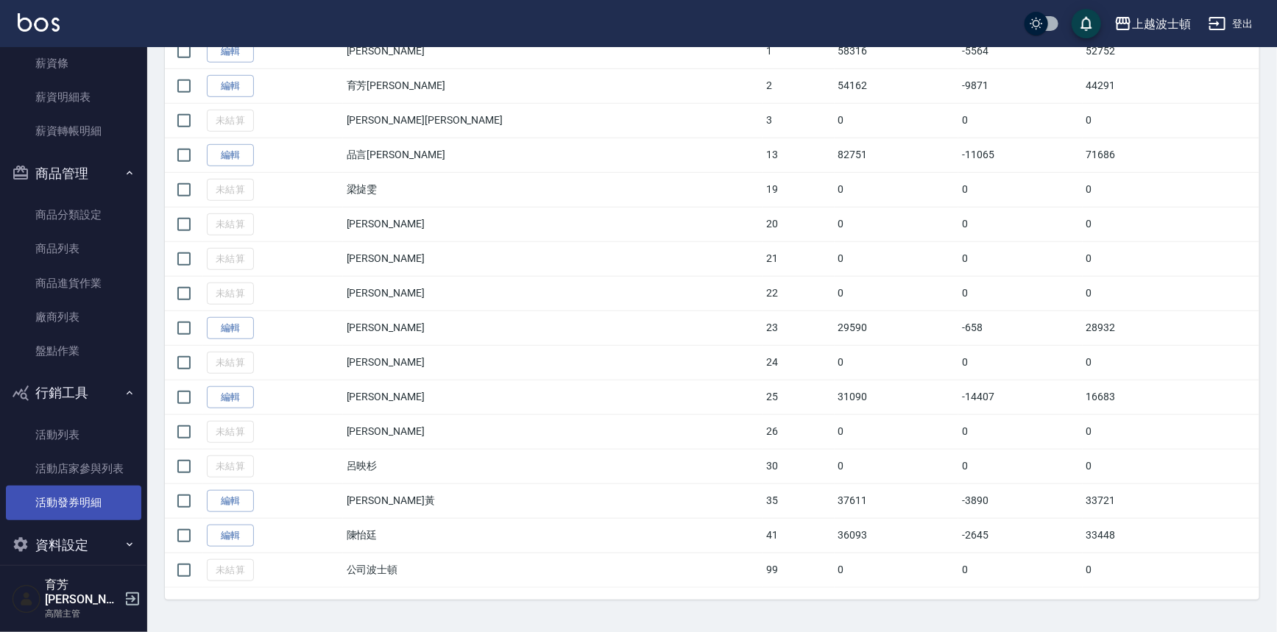
scroll to position [375, 0]
click at [76, 536] on button "資料設定" at bounding box center [73, 543] width 135 height 38
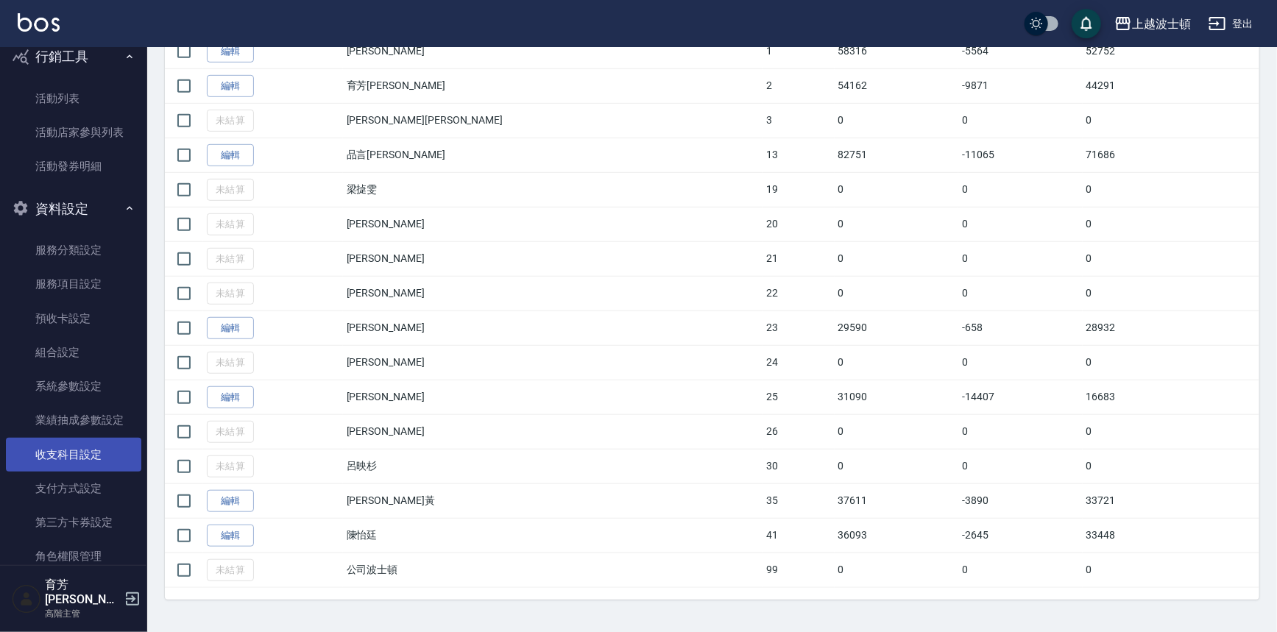
scroll to position [727, 0]
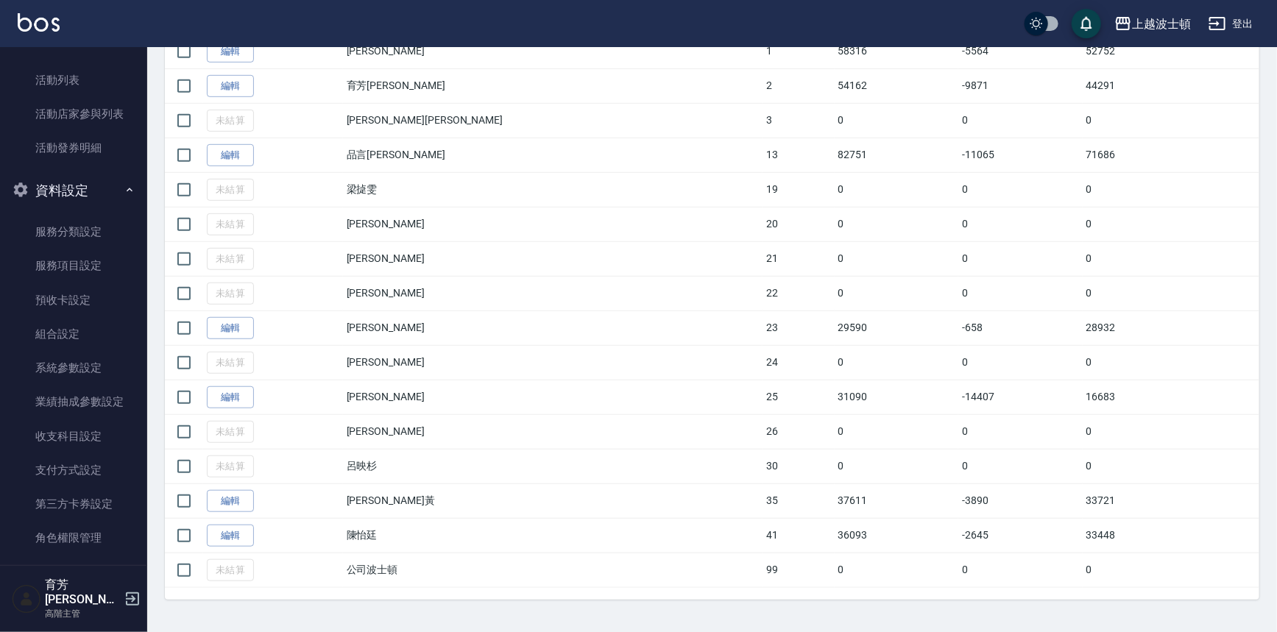
click at [42, 18] on img at bounding box center [39, 22] width 42 height 18
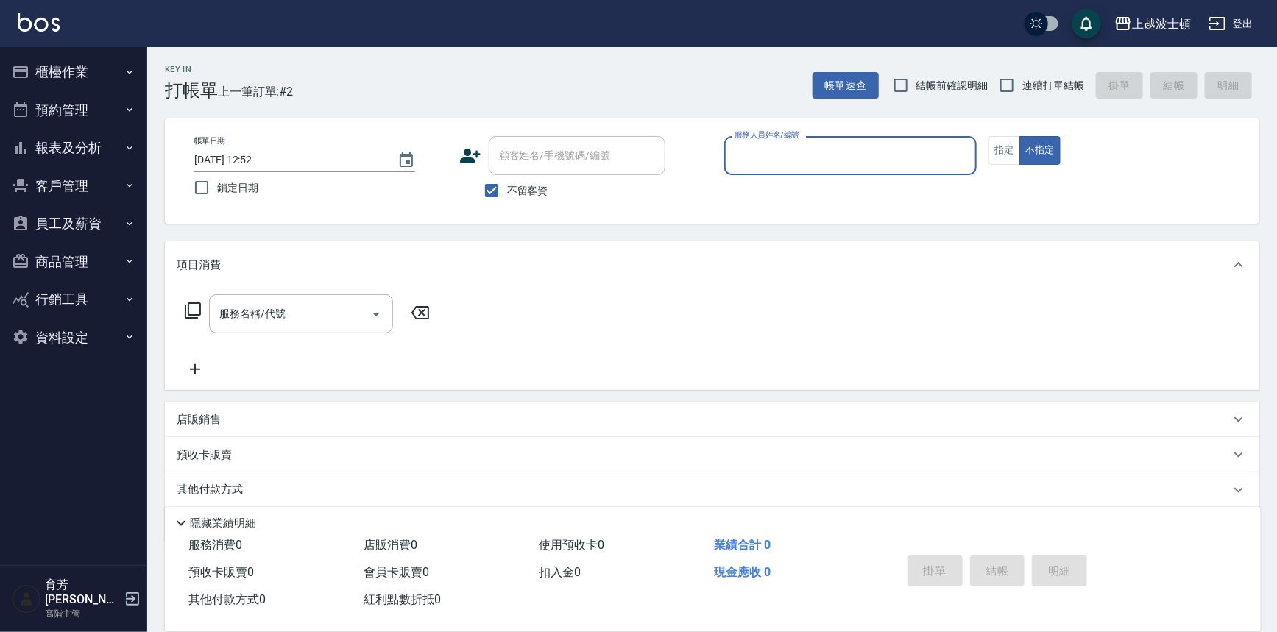
click at [99, 220] on button "員工及薪資" at bounding box center [73, 224] width 135 height 38
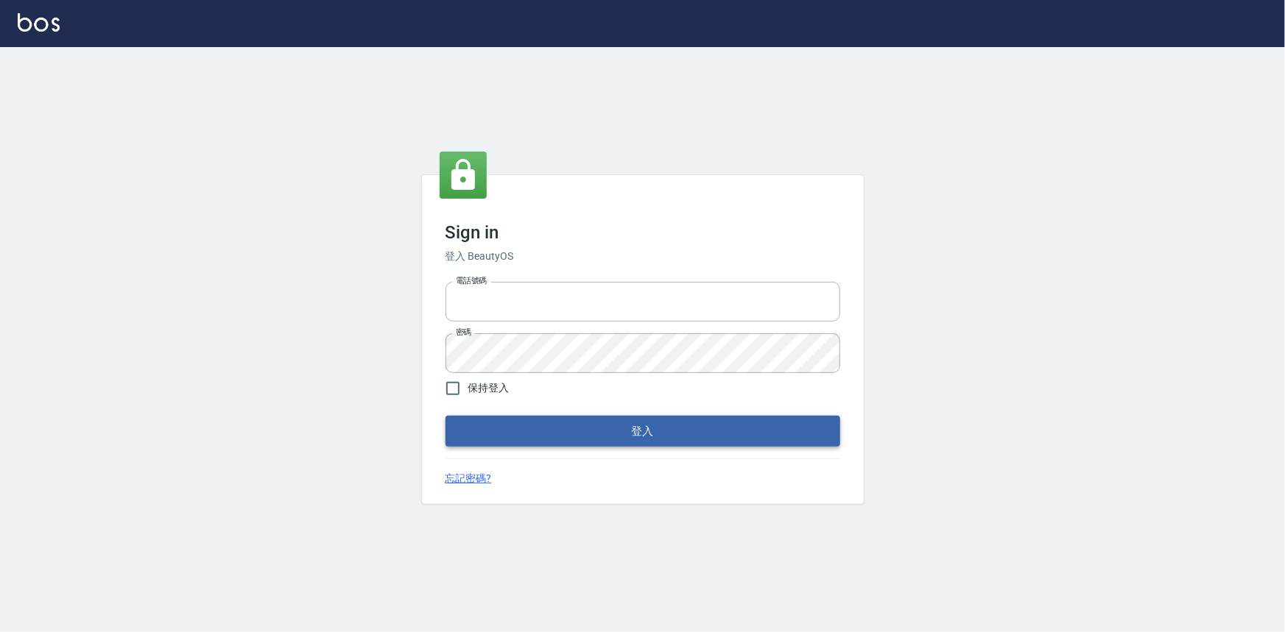
type input "0922670776"
click at [601, 416] on button "登入" at bounding box center [642, 431] width 395 height 31
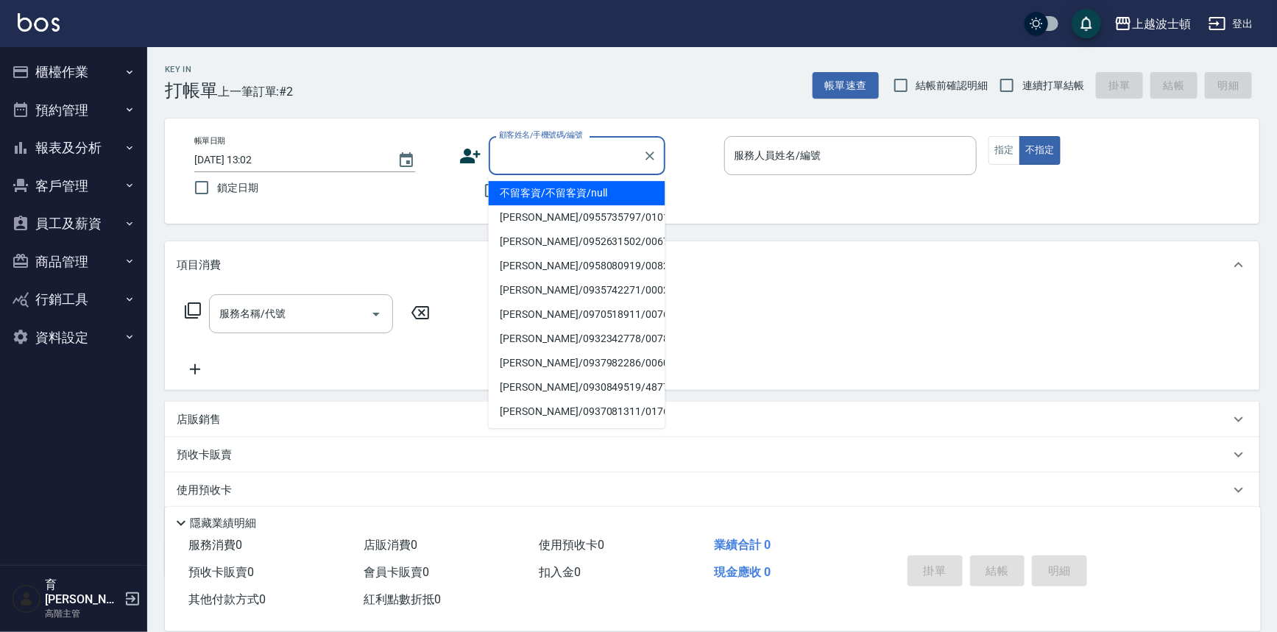
click at [525, 149] on input "顧客姓名/手機號碼/編號" at bounding box center [565, 156] width 141 height 26
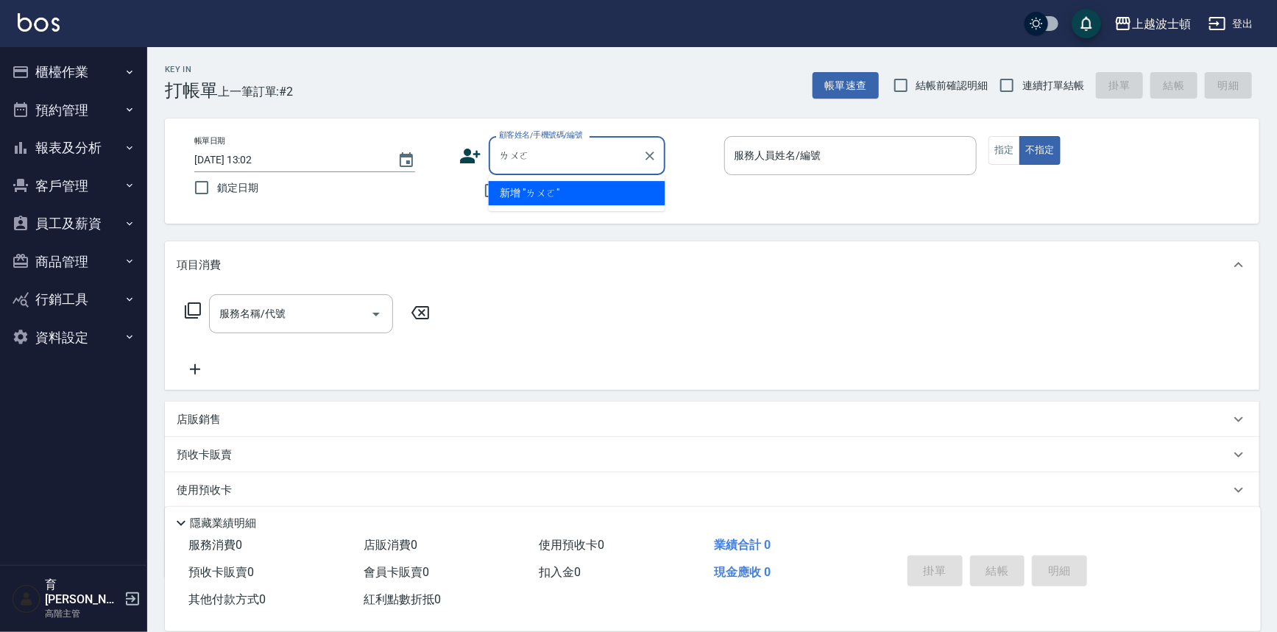
type input "裸"
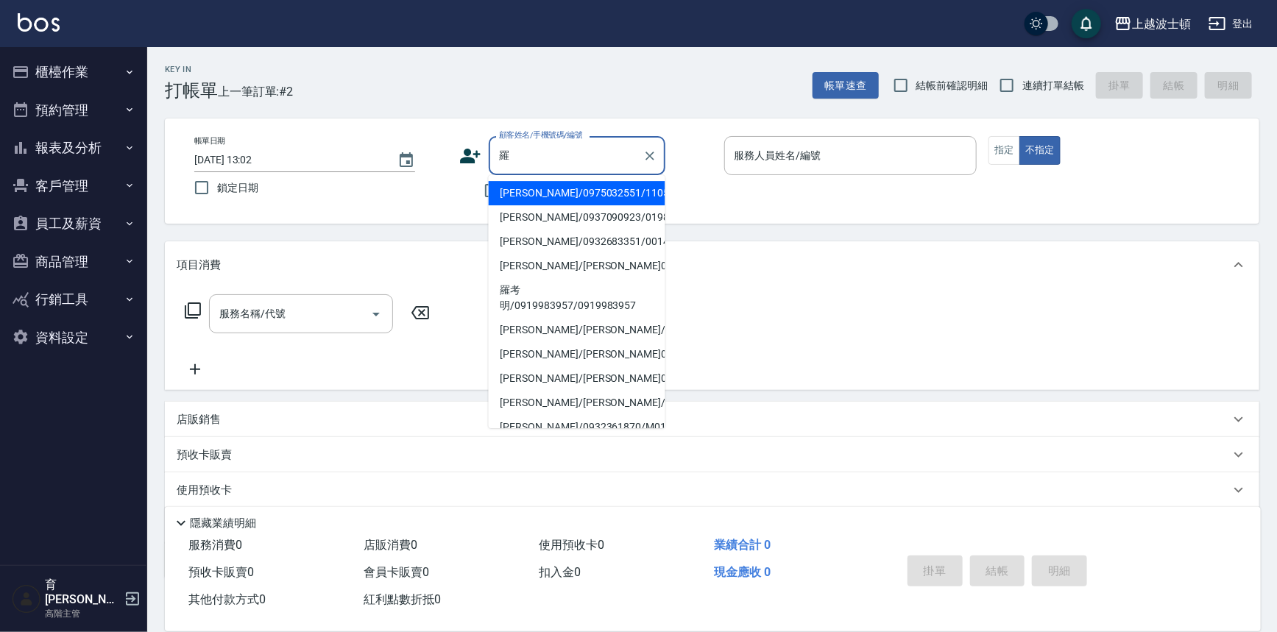
click at [551, 221] on li "羅秀蓮/0937090923/019839" at bounding box center [577, 217] width 177 height 24
type input "羅秀蓮/0937090923/019839"
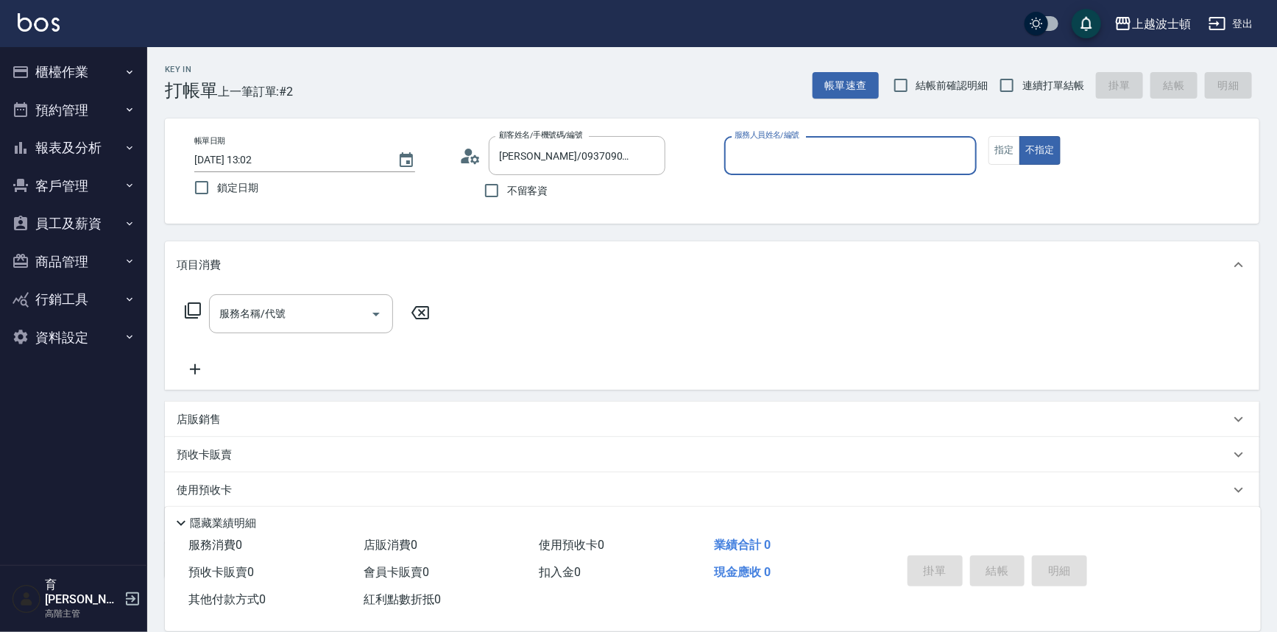
click at [799, 163] on input "服務人員姓名/編號" at bounding box center [851, 156] width 240 height 26
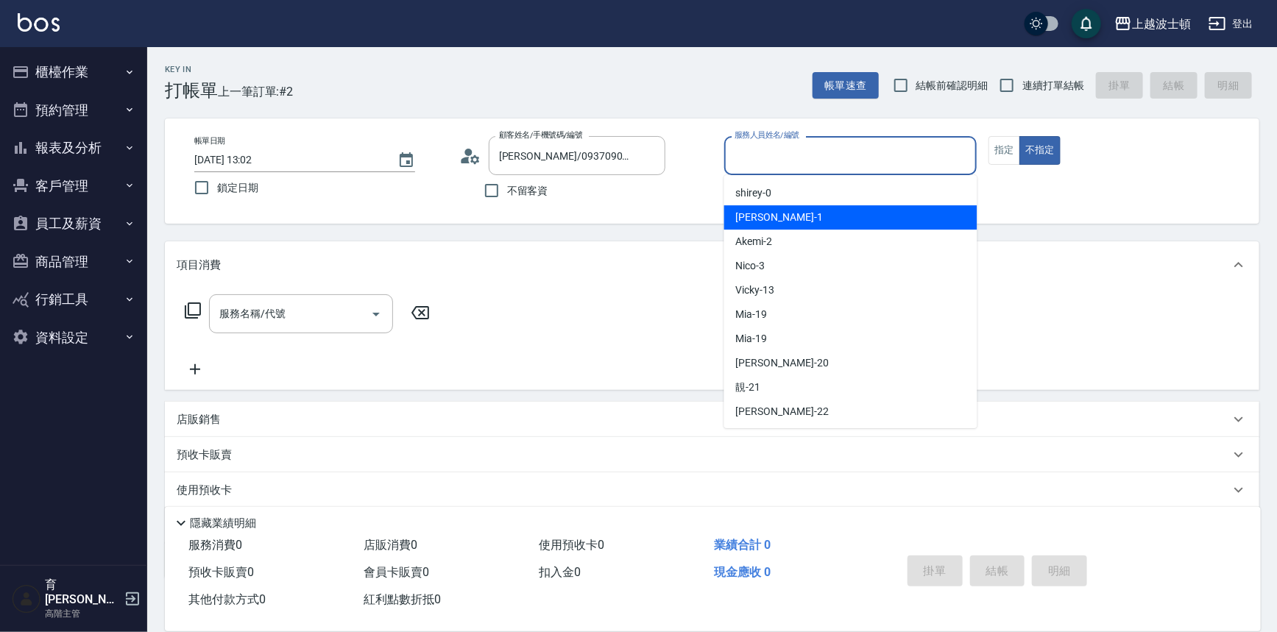
click at [774, 218] on div "麥可 -1" at bounding box center [850, 217] width 253 height 24
type input "麥可-1"
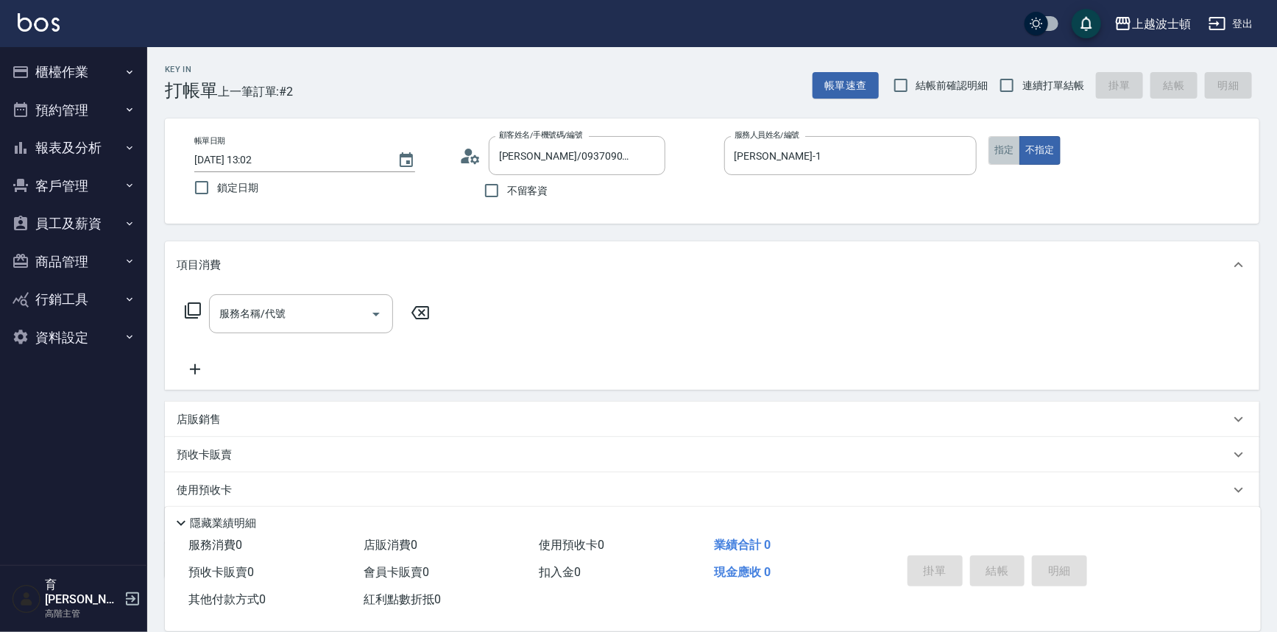
click at [1006, 156] on button "指定" at bounding box center [1005, 150] width 32 height 29
click at [202, 417] on p "店販銷售" at bounding box center [199, 419] width 44 height 15
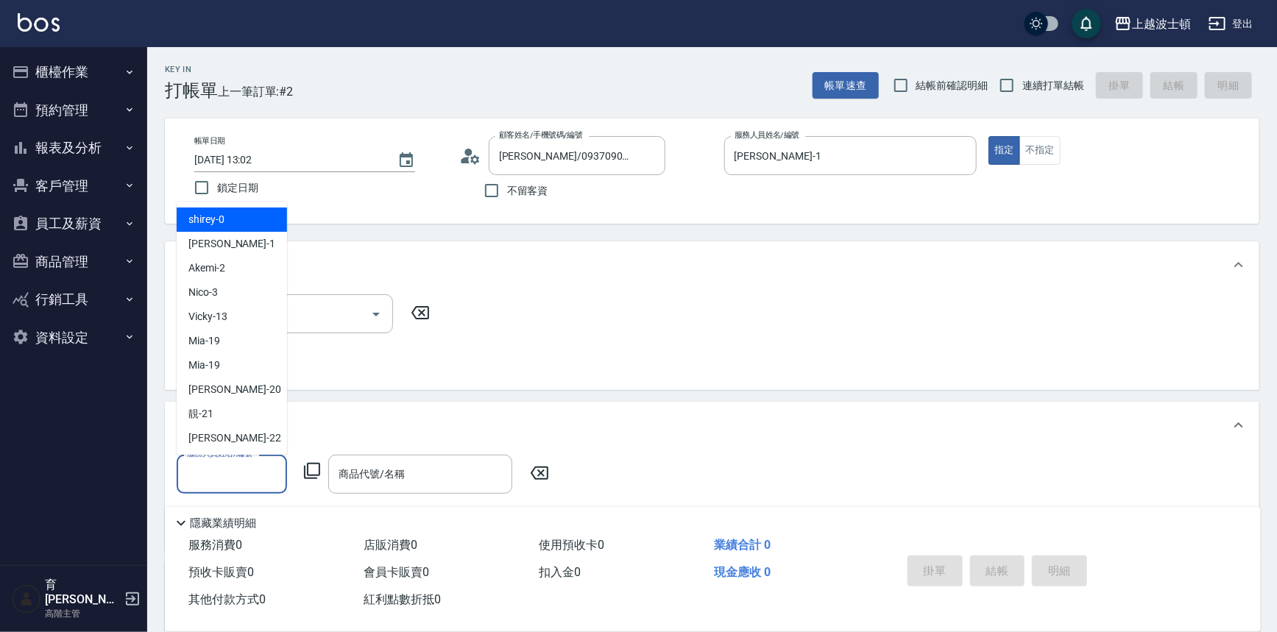
drag, startPoint x: 199, startPoint y: 481, endPoint x: 180, endPoint y: 295, distance: 186.5
click at [201, 473] on input "服務人員姓名/編號" at bounding box center [231, 475] width 97 height 26
click at [201, 248] on span "麥可 -1" at bounding box center [231, 243] width 87 height 15
type input "麥可-1"
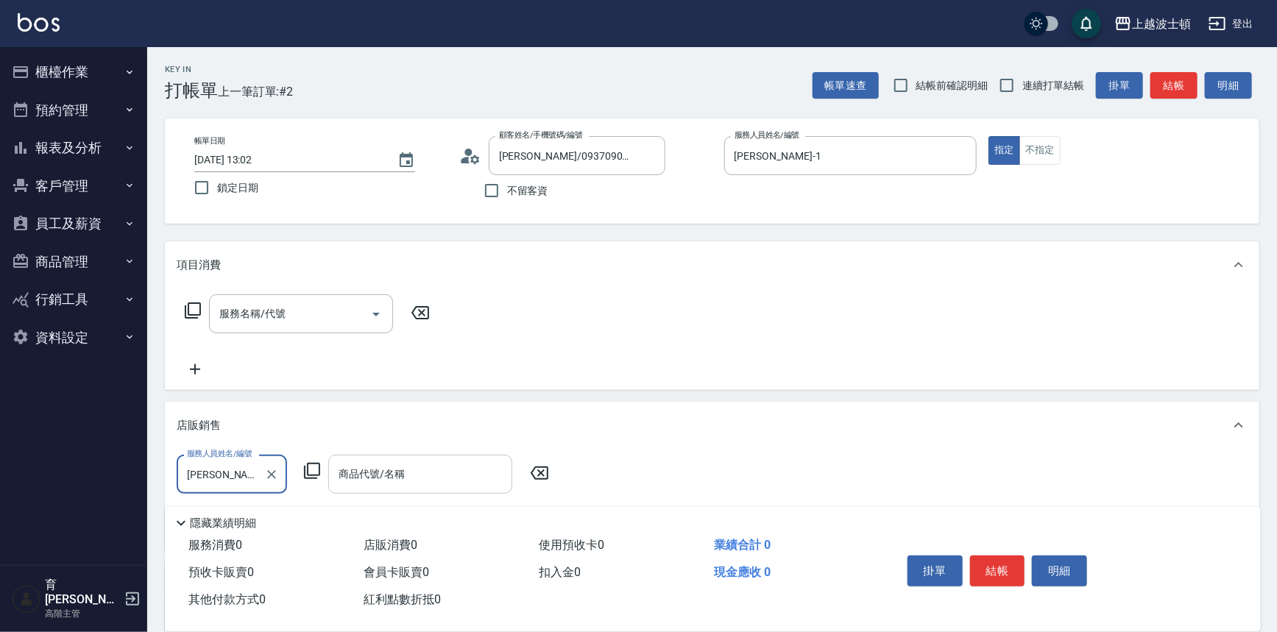
click at [377, 473] on div "商品代號/名稱 商品代號/名稱" at bounding box center [420, 474] width 184 height 39
type input "ㄕ"
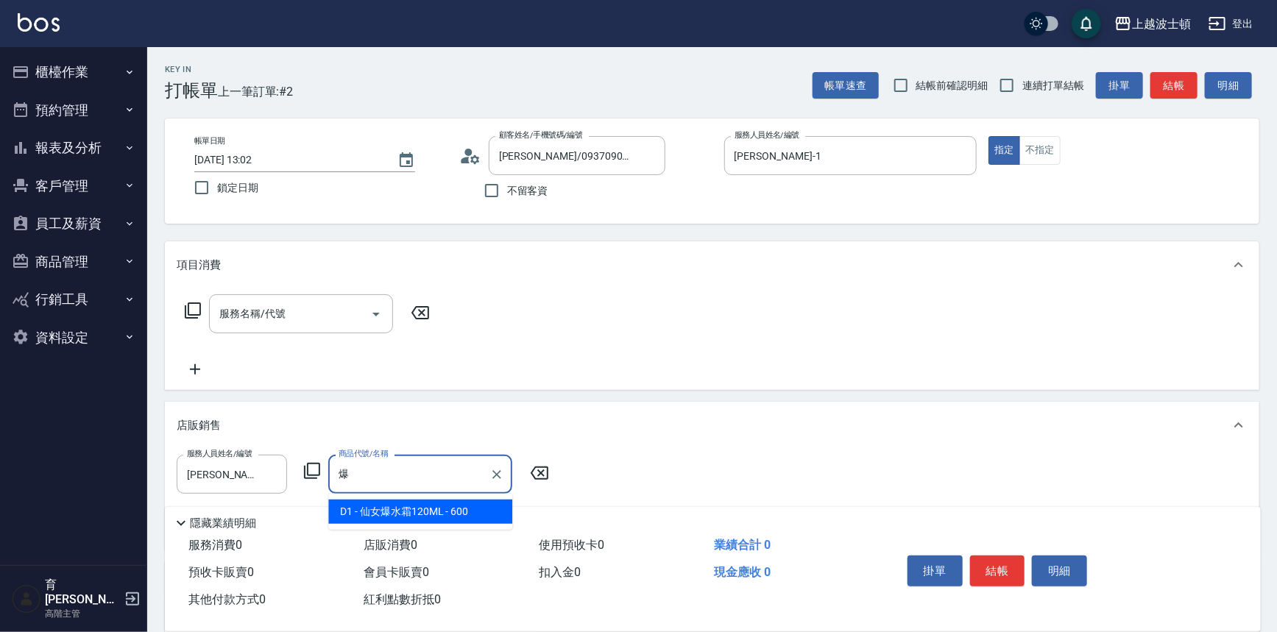
click at [444, 512] on span "D1 - 仙女爆水霜120ML - 600" at bounding box center [420, 512] width 184 height 24
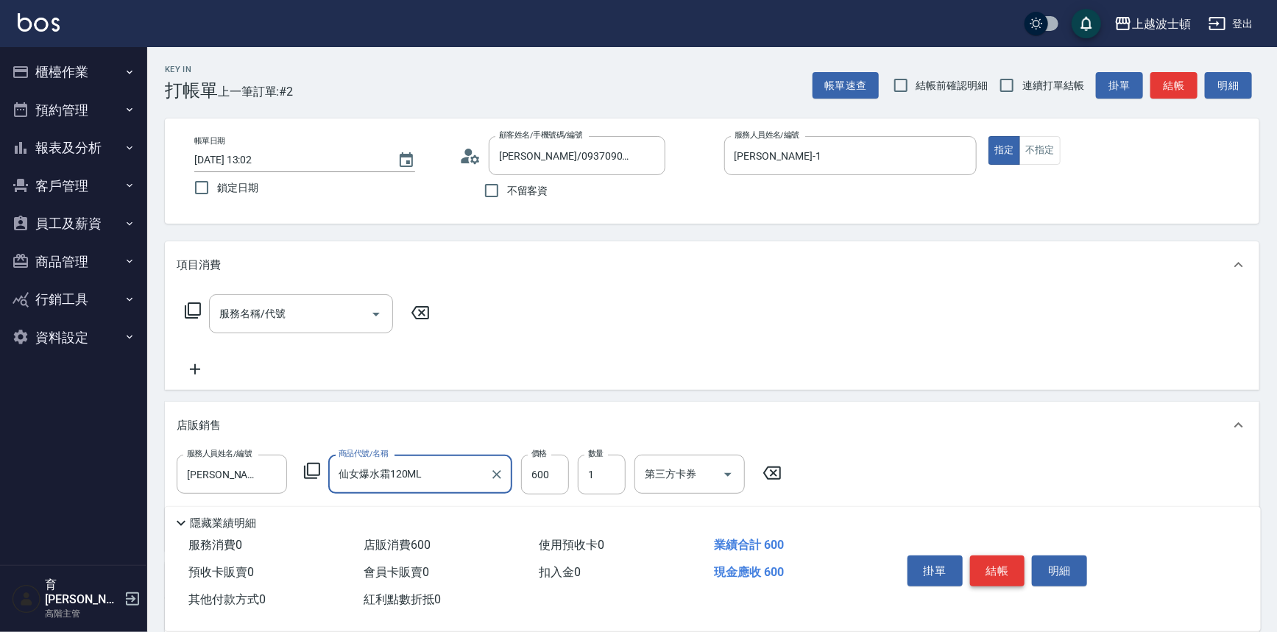
type input "仙女爆水霜120ML"
click at [1000, 566] on button "結帳" at bounding box center [997, 571] width 55 height 31
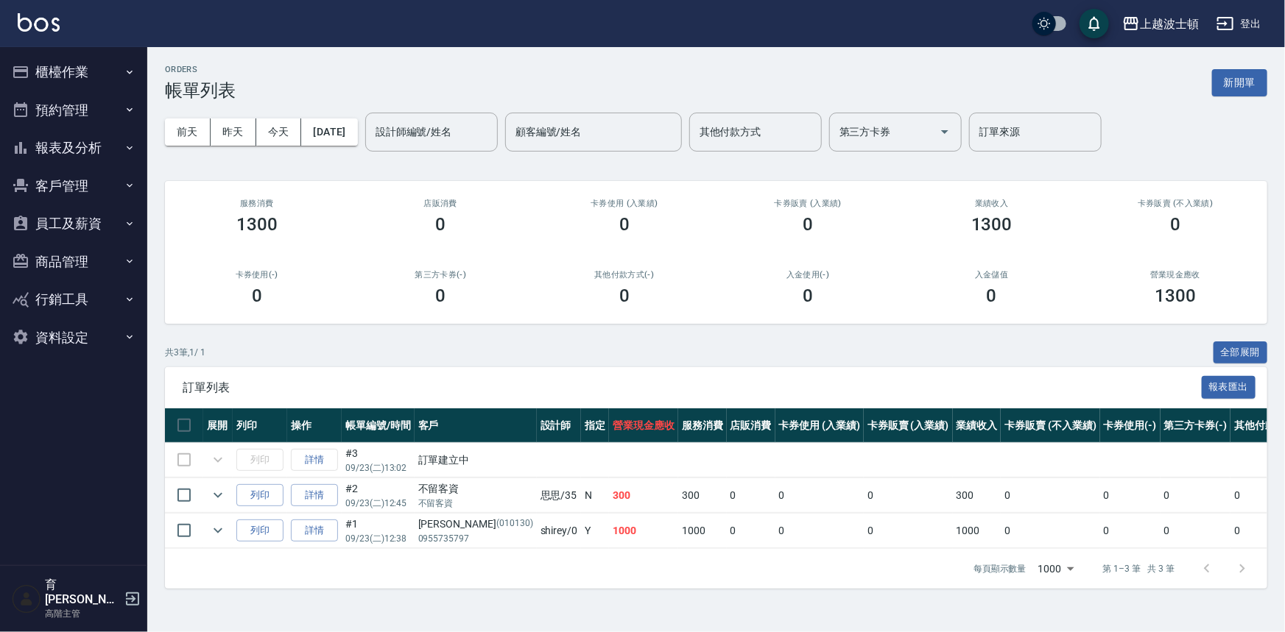
click at [80, 73] on button "櫃檯作業" at bounding box center [73, 72] width 135 height 38
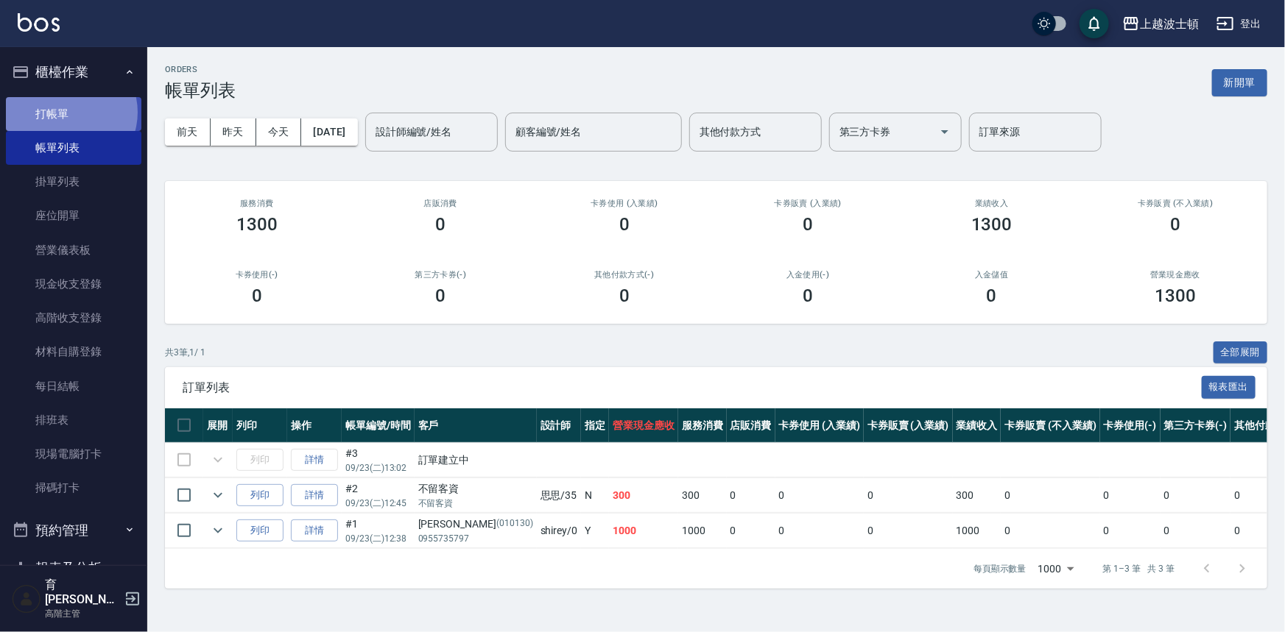
click at [66, 112] on link "打帳單" at bounding box center [73, 114] width 135 height 34
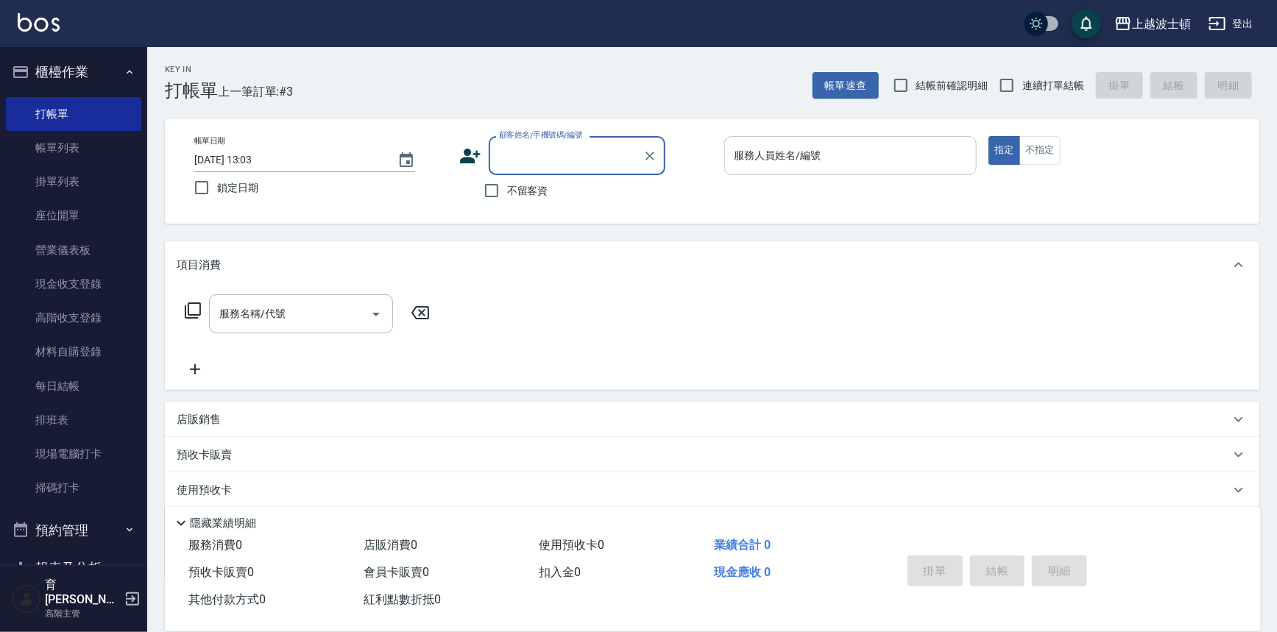
click at [838, 160] on input "服務人員姓名/編號" at bounding box center [851, 156] width 240 height 26
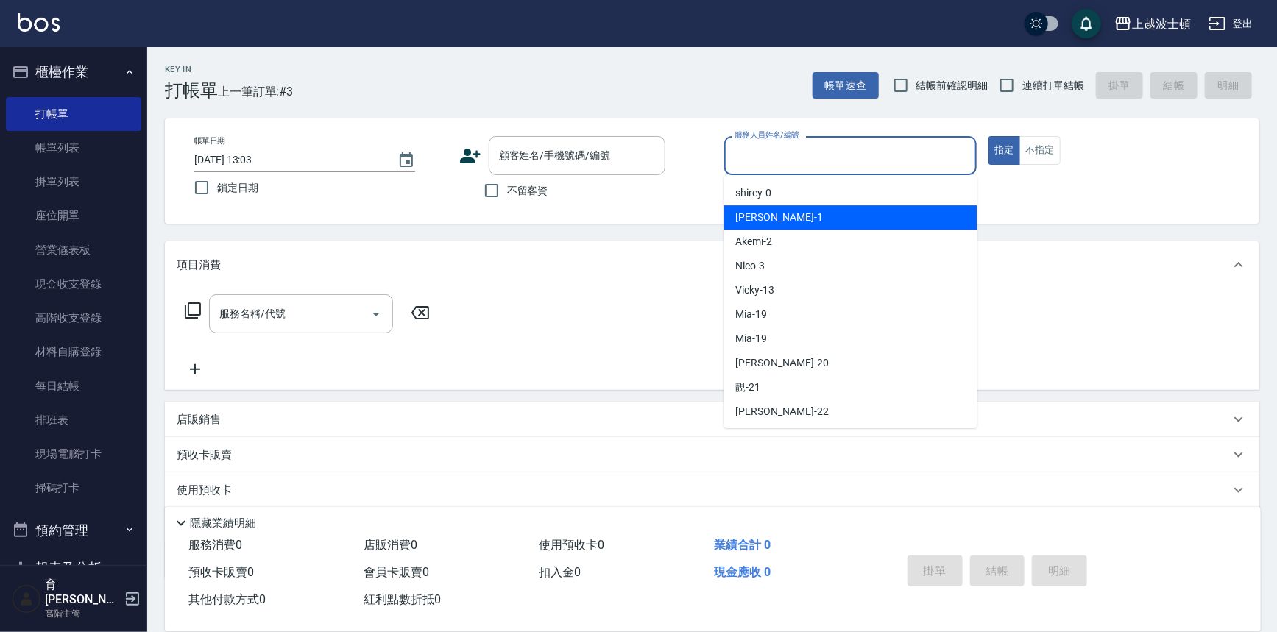
click at [796, 219] on div "麥可 -1" at bounding box center [850, 217] width 253 height 24
type input "麥可-1"
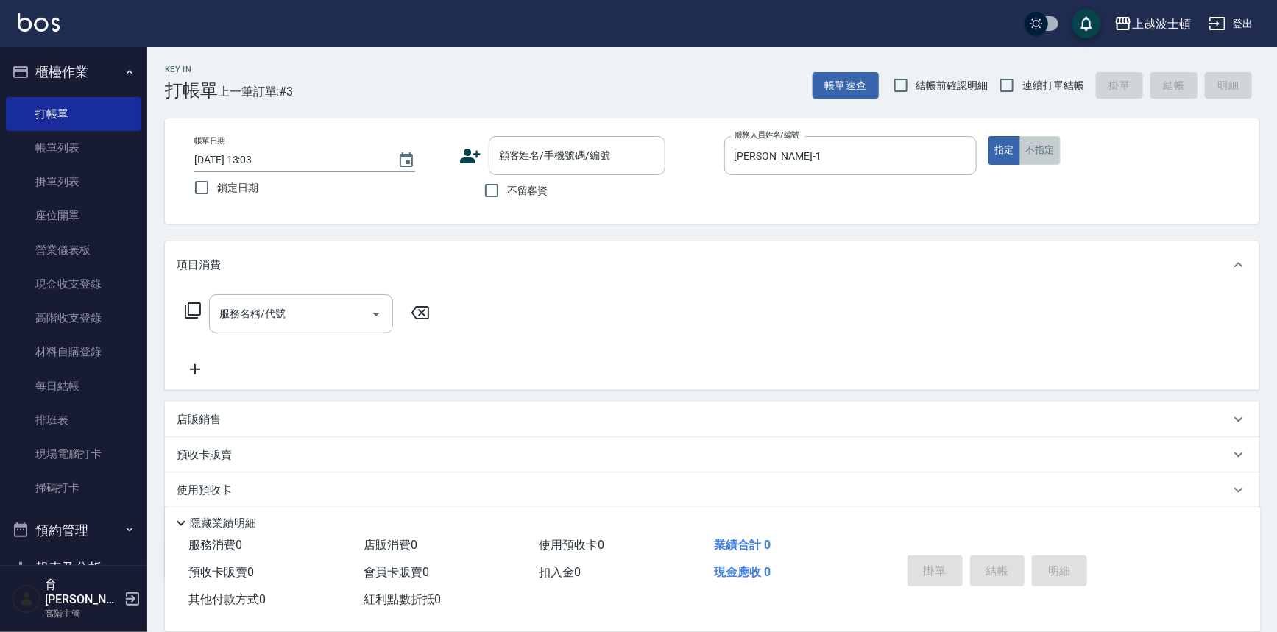
click at [1050, 147] on button "不指定" at bounding box center [1040, 150] width 41 height 29
click at [504, 188] on input "不留客資" at bounding box center [491, 190] width 31 height 31
checkbox input "true"
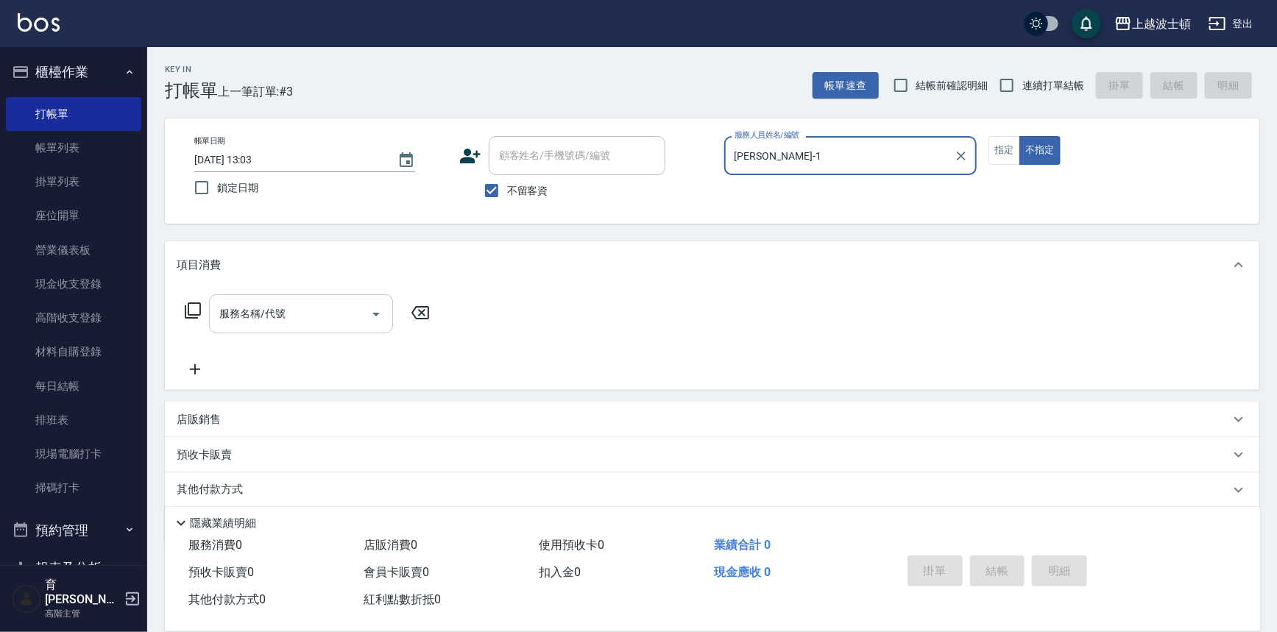
click at [289, 323] on input "服務名稱/代號" at bounding box center [290, 314] width 149 height 26
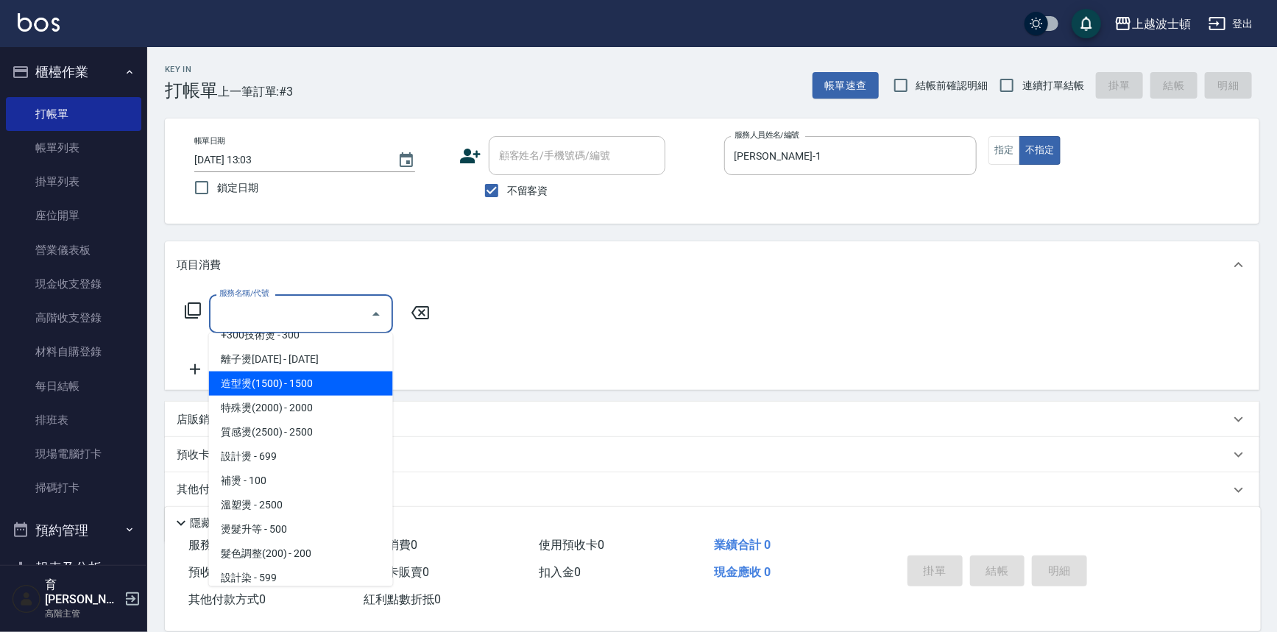
scroll to position [258, 0]
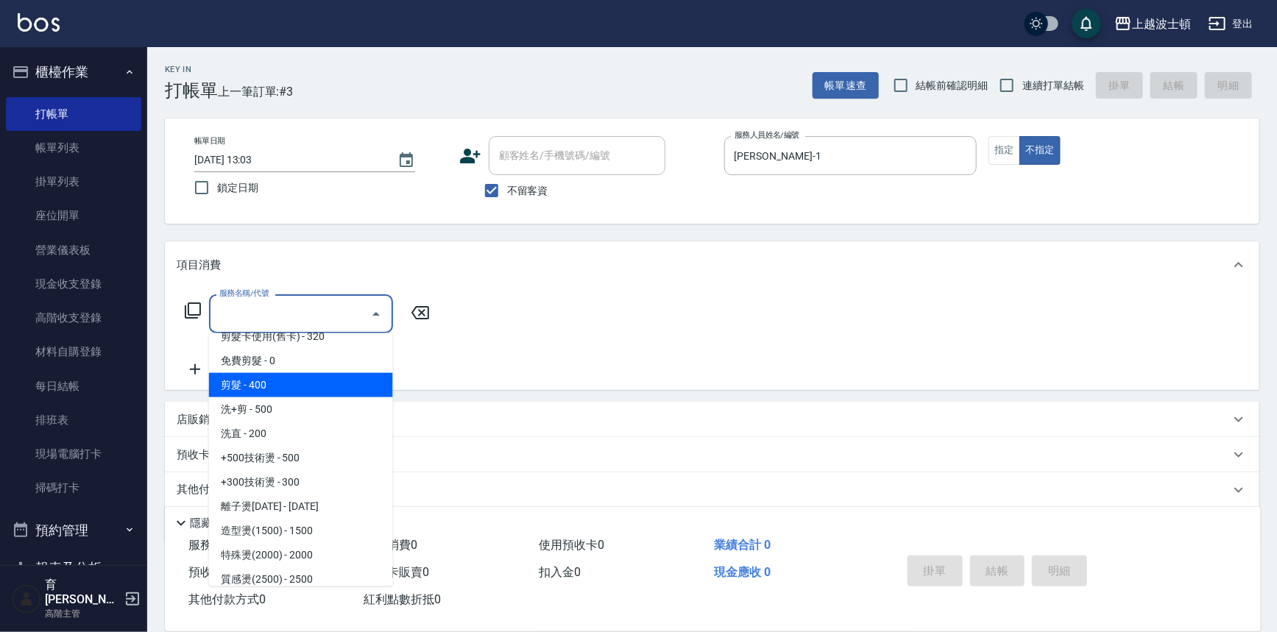
click at [325, 384] on span "剪髮 - 400" at bounding box center [301, 385] width 184 height 24
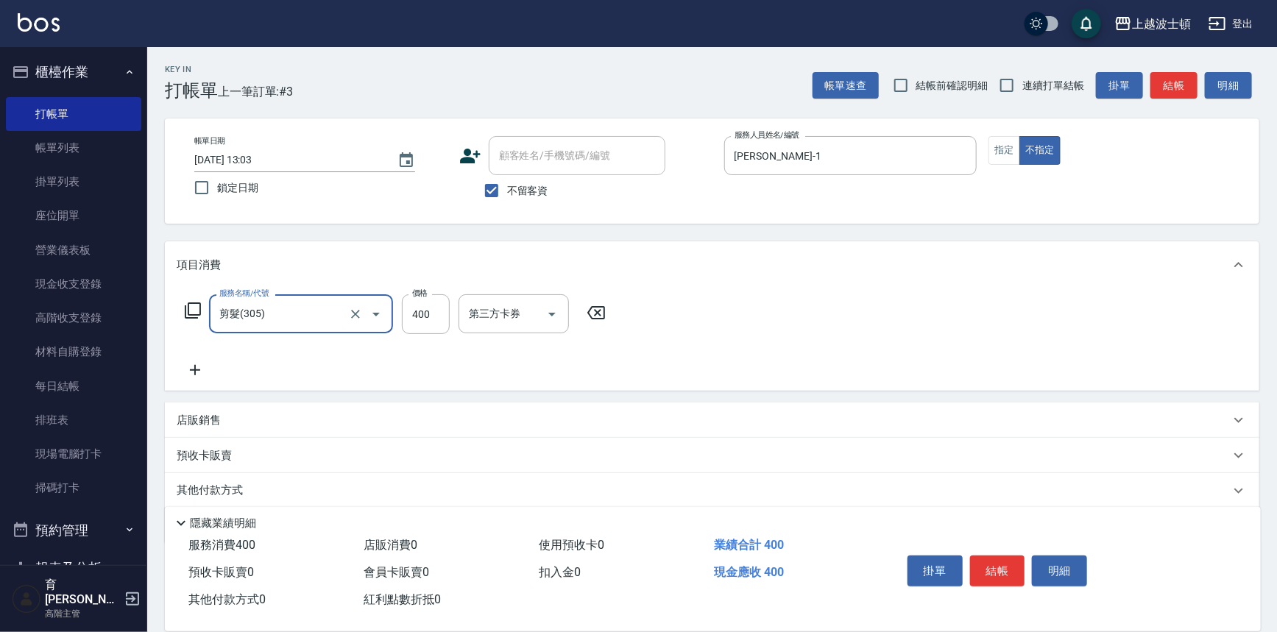
type input "剪髮(305)"
click at [426, 309] on input "400" at bounding box center [426, 314] width 48 height 40
type input "350"
click at [989, 568] on button "結帳" at bounding box center [997, 571] width 55 height 31
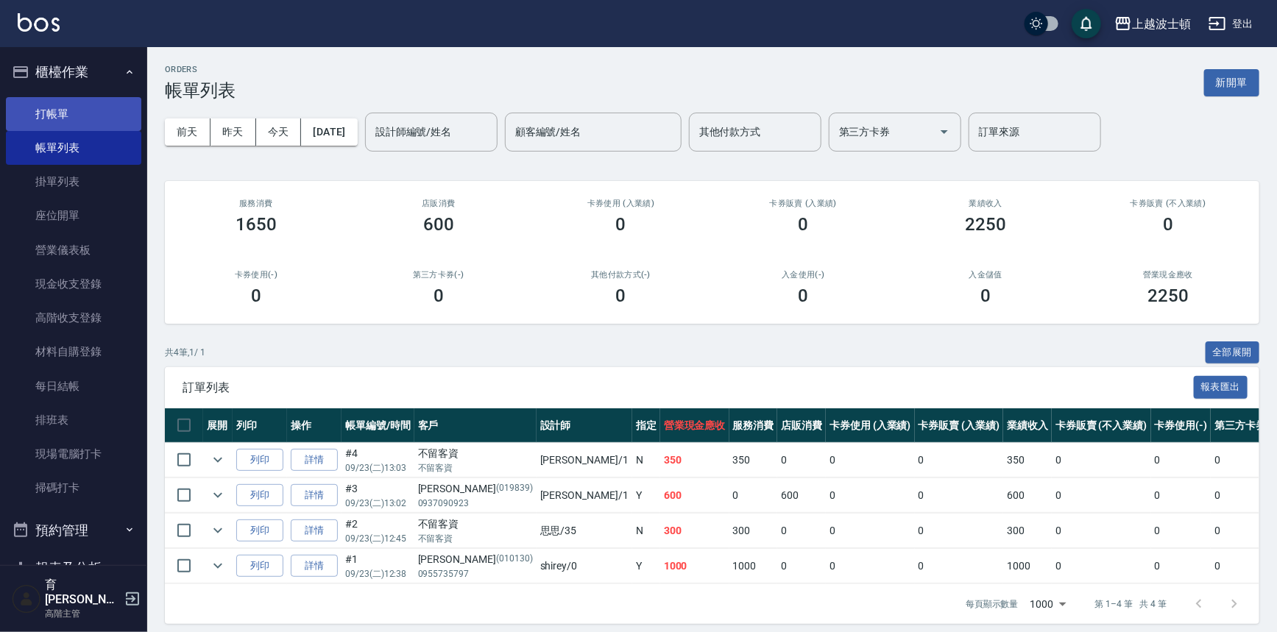
click at [39, 105] on link "打帳單" at bounding box center [73, 114] width 135 height 34
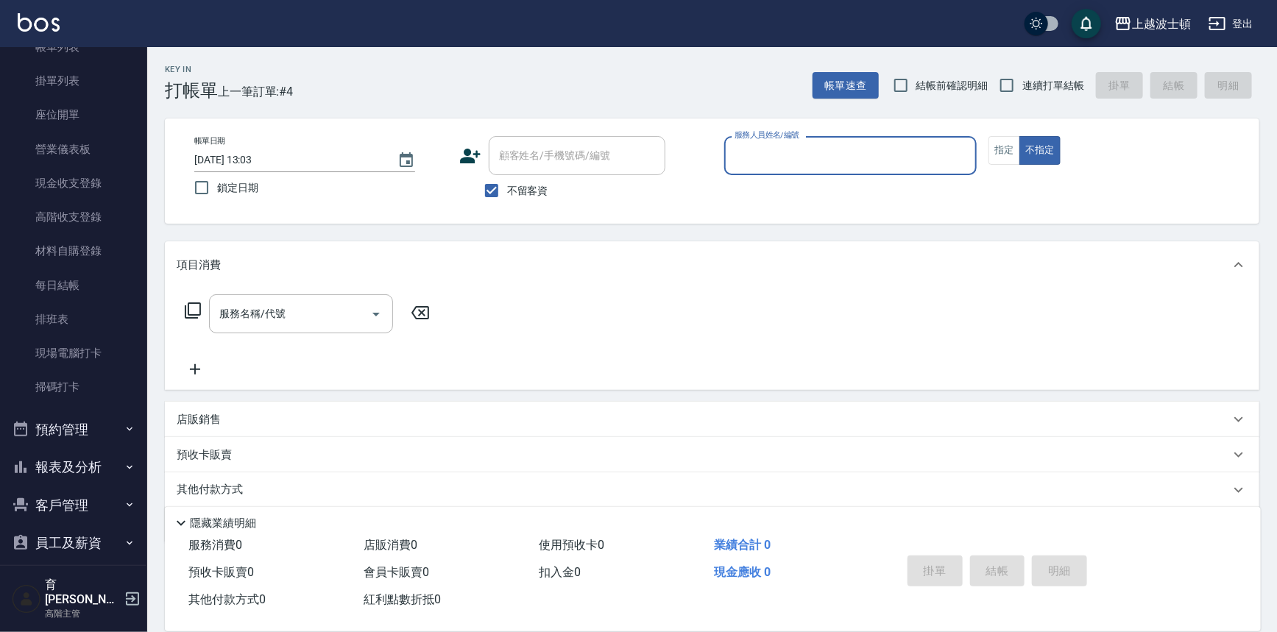
scroll to position [194, 0]
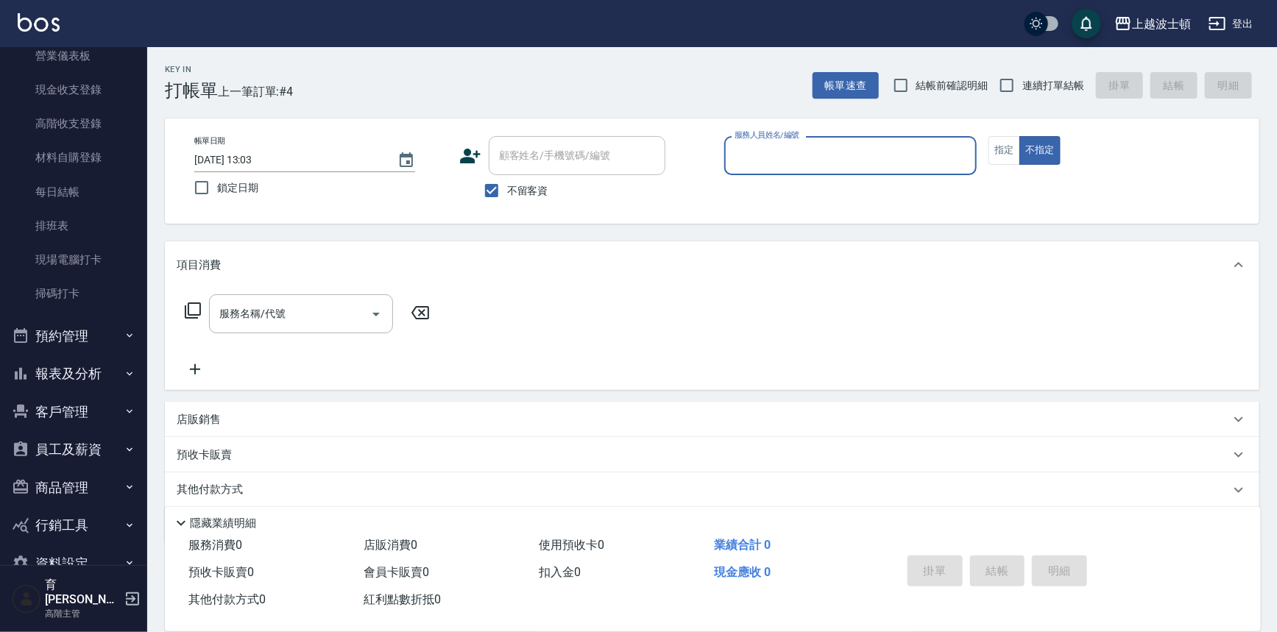
click at [80, 373] on button "報表及分析" at bounding box center [73, 374] width 135 height 38
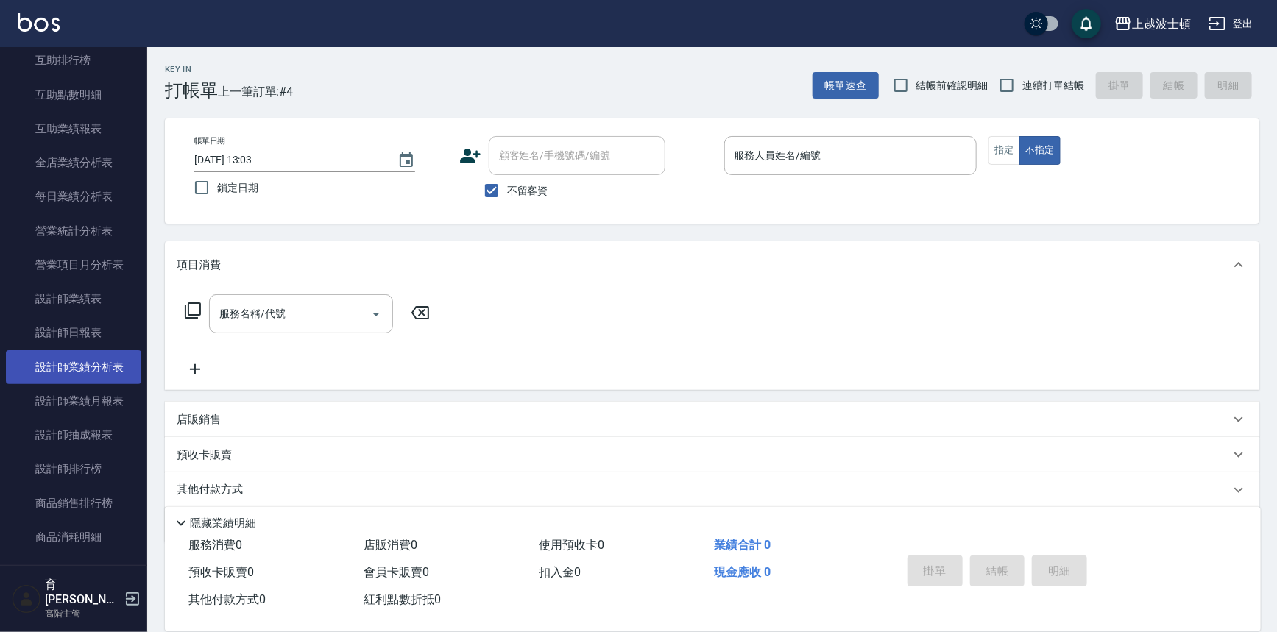
scroll to position [791, 0]
click at [89, 333] on link "設計師日報表" at bounding box center [73, 330] width 135 height 34
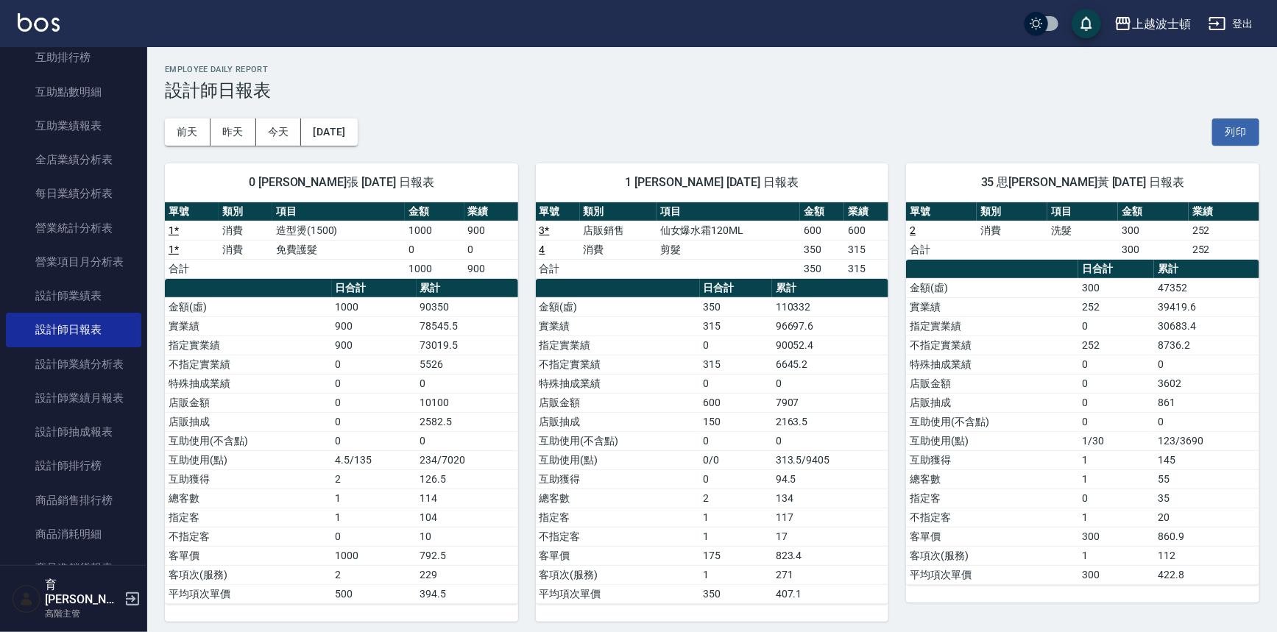
drag, startPoint x: 139, startPoint y: 258, endPoint x: 135, endPoint y: 121, distance: 137.0
click at [135, 121] on nav "櫃檯作業 打帳單 帳單列表 掛單列表 座位開單 營業儀表板 現金收支登錄 高階收支登錄 材料自購登錄 每日結帳 排班表 現場電腦打卡 掃碼打卡 預約管理 預約…" at bounding box center [73, 306] width 147 height 518
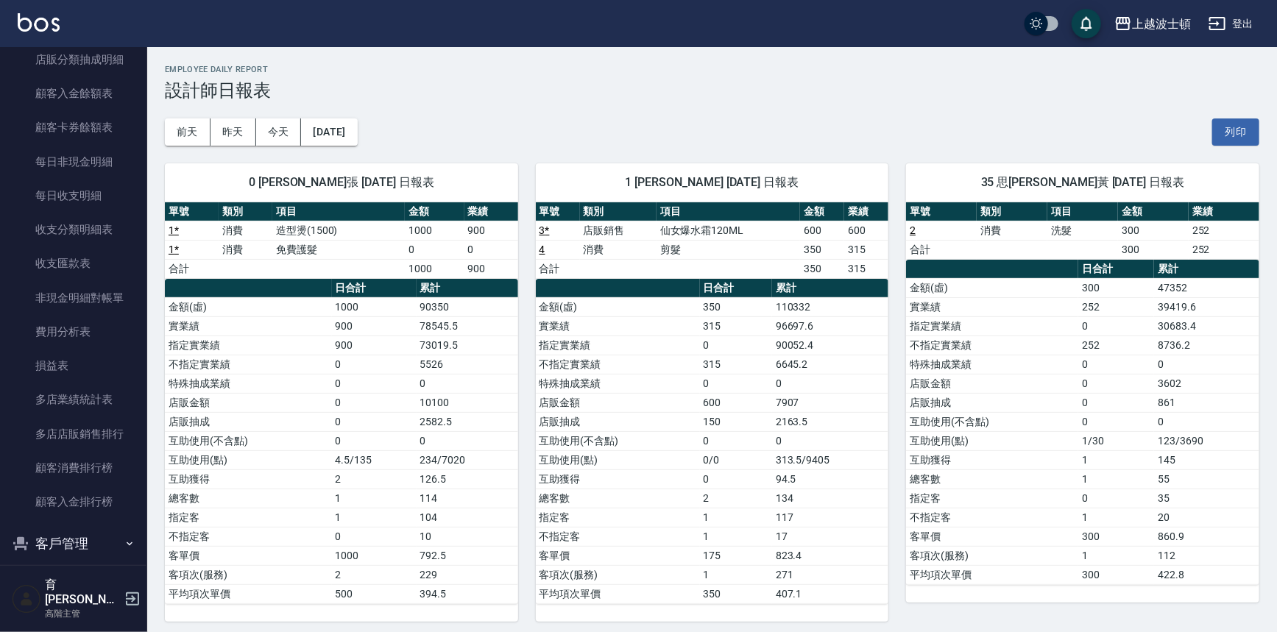
scroll to position [1691, 0]
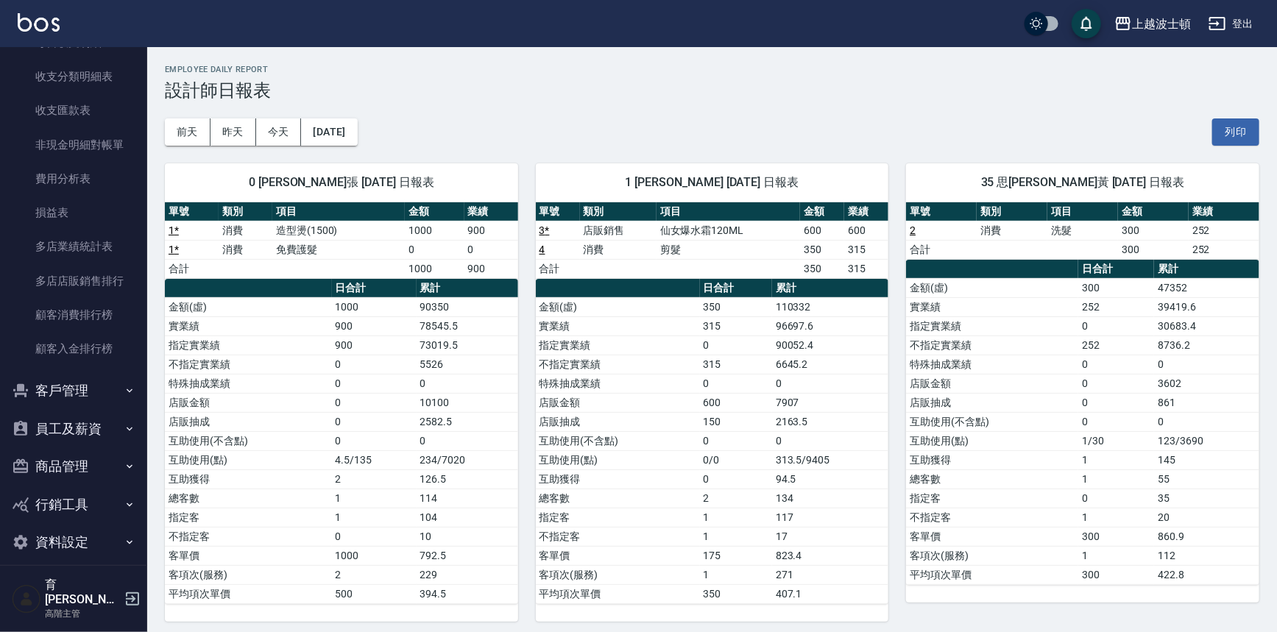
click at [91, 384] on button "客戶管理" at bounding box center [73, 391] width 135 height 38
click at [75, 436] on link "客戶列表" at bounding box center [73, 433] width 135 height 34
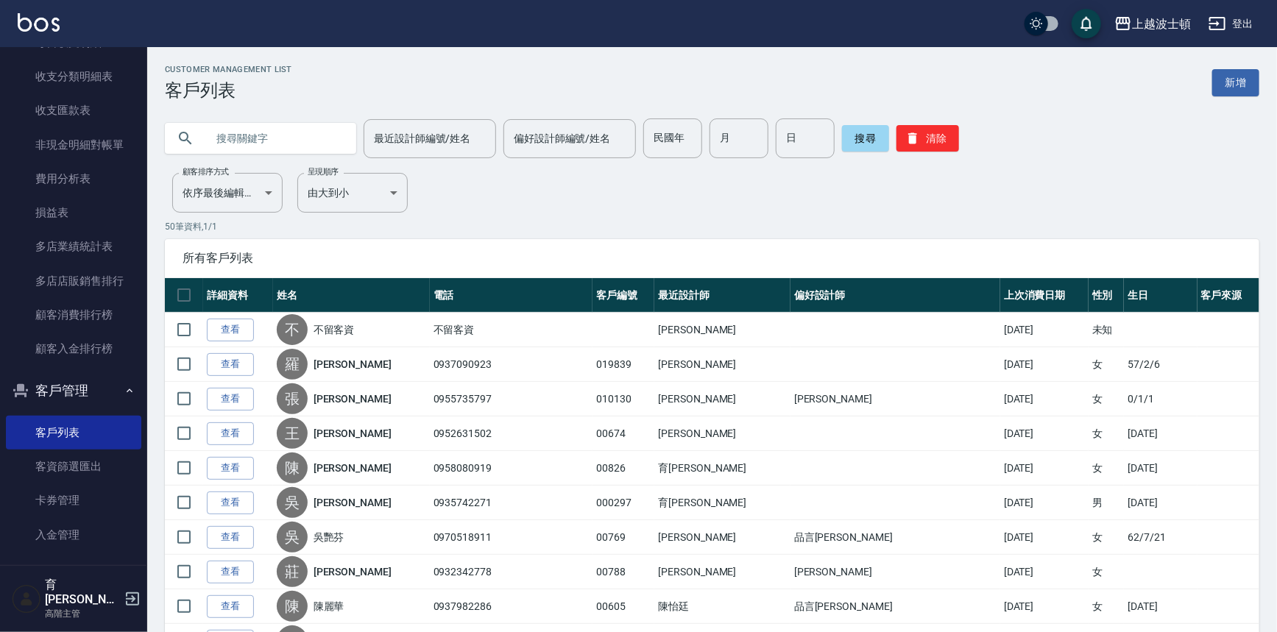
click at [250, 147] on input "text" at bounding box center [275, 139] width 138 height 40
click at [249, 135] on input "林素" at bounding box center [275, 139] width 138 height 40
type input "林嗉"
click at [861, 146] on button "搜尋" at bounding box center [865, 138] width 47 height 27
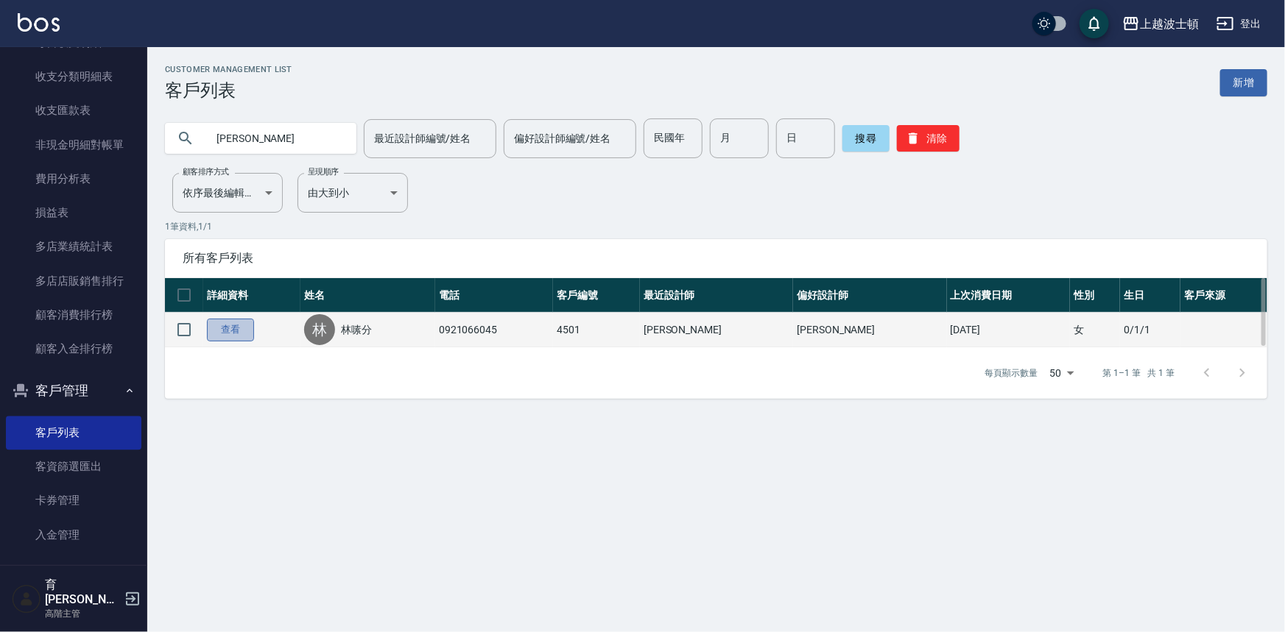
click at [232, 329] on link "查看" at bounding box center [230, 330] width 47 height 23
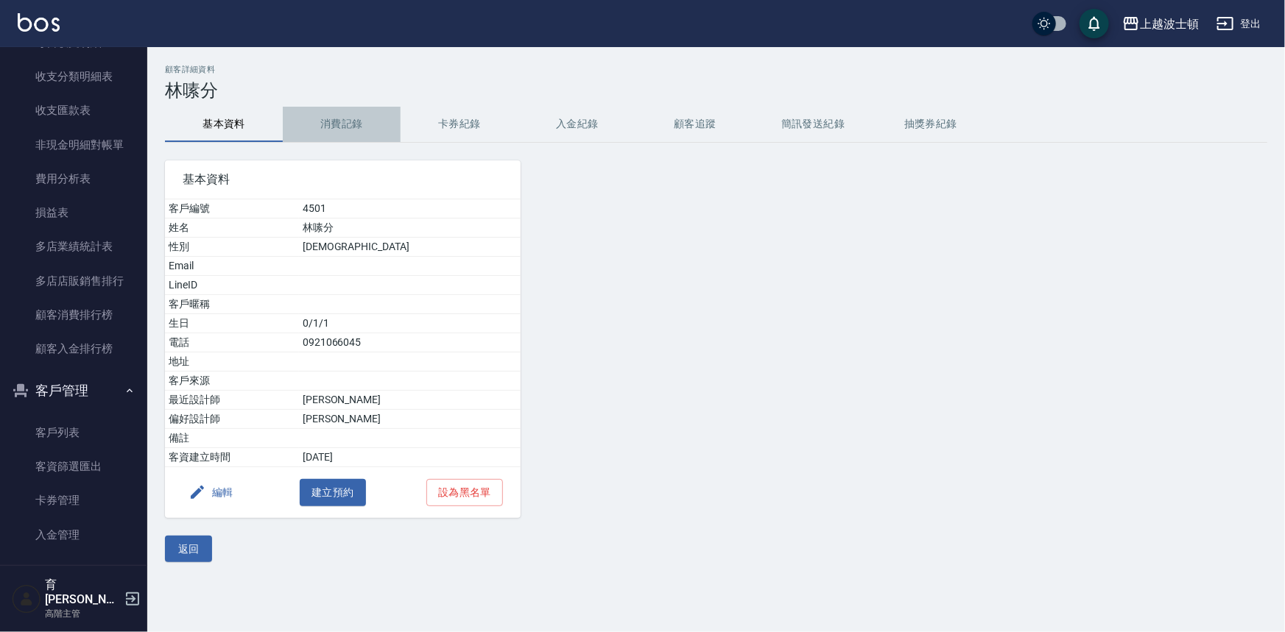
click at [344, 124] on button "消費記錄" at bounding box center [342, 124] width 118 height 35
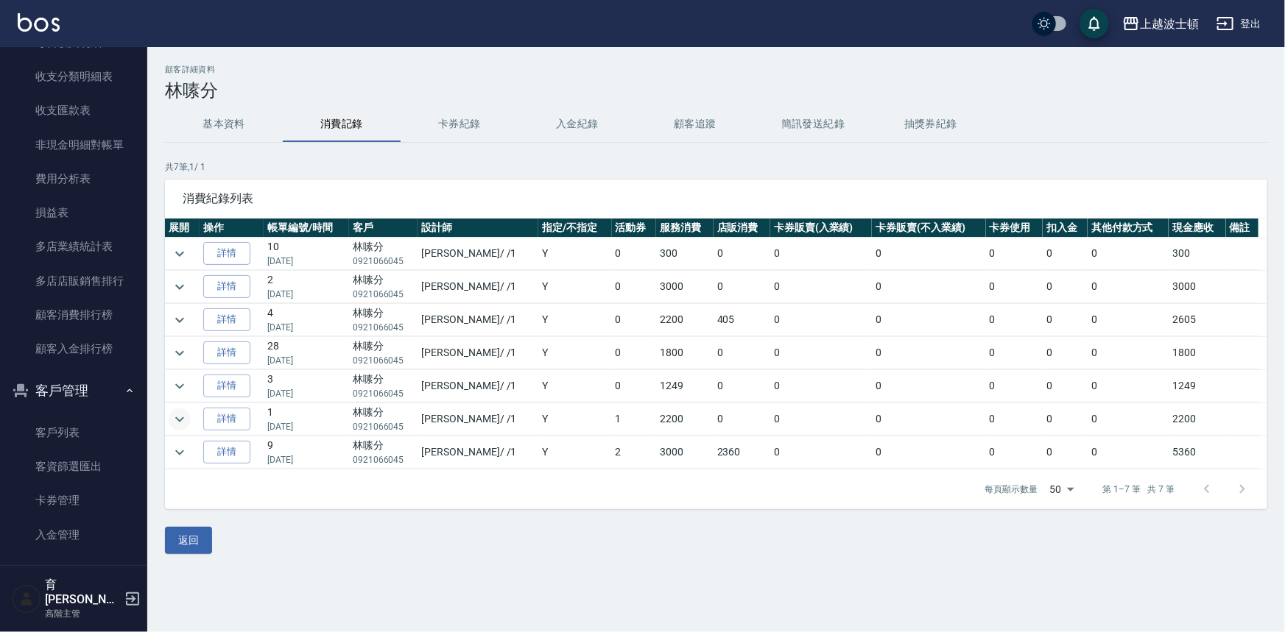
click at [182, 416] on icon "expand row" at bounding box center [180, 420] width 18 height 18
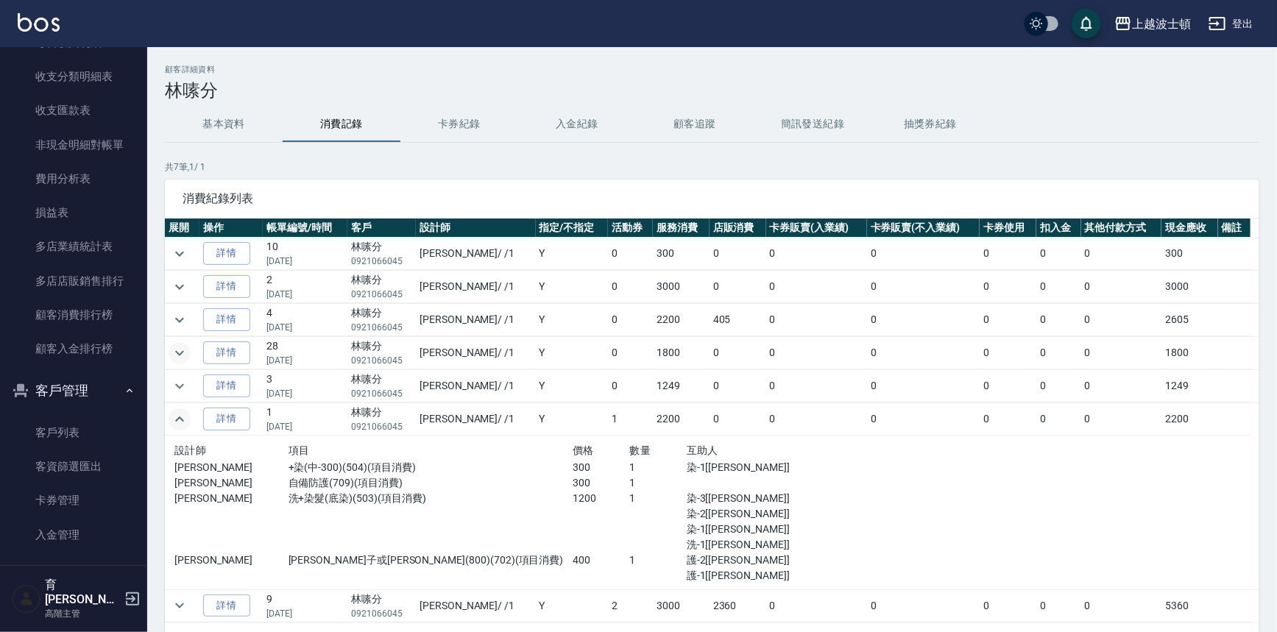
click at [183, 347] on icon "expand row" at bounding box center [180, 354] width 18 height 18
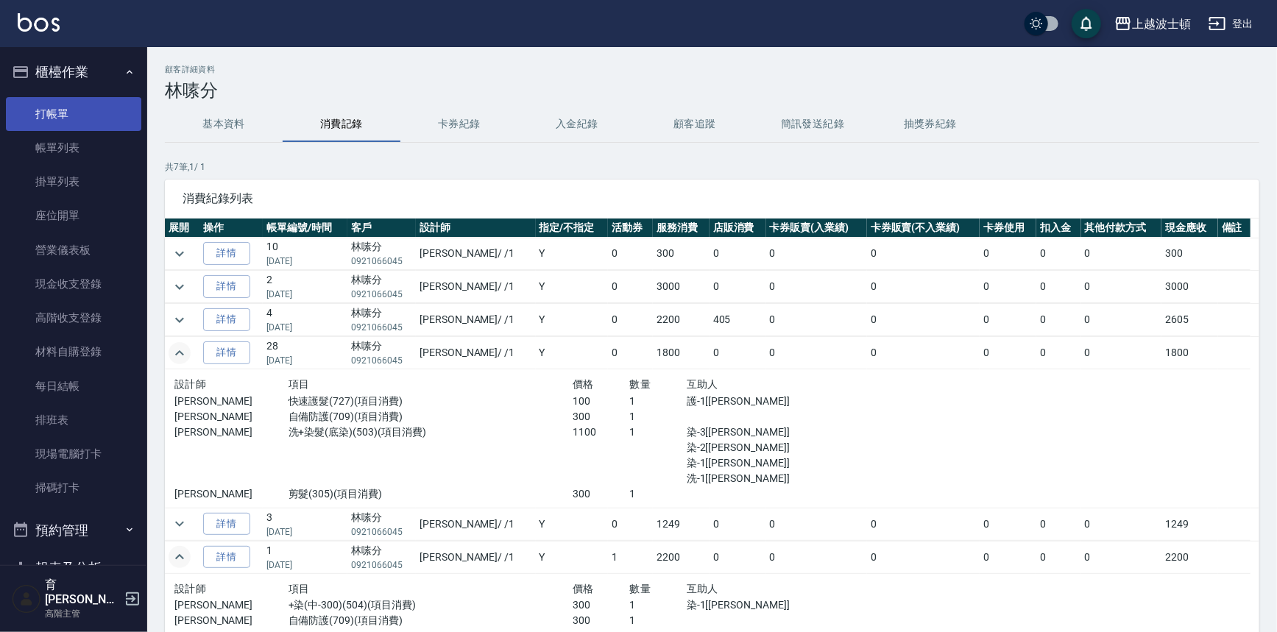
click at [50, 107] on link "打帳單" at bounding box center [73, 114] width 135 height 34
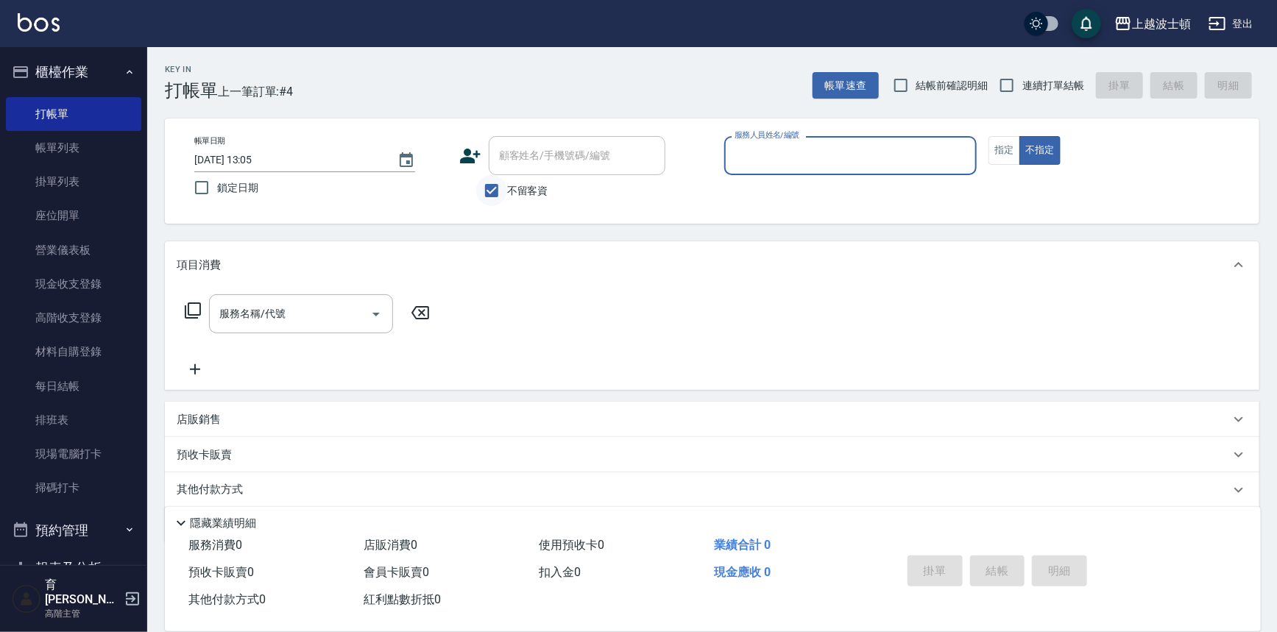
click at [479, 191] on input "不留客資" at bounding box center [491, 190] width 31 height 31
checkbox input "false"
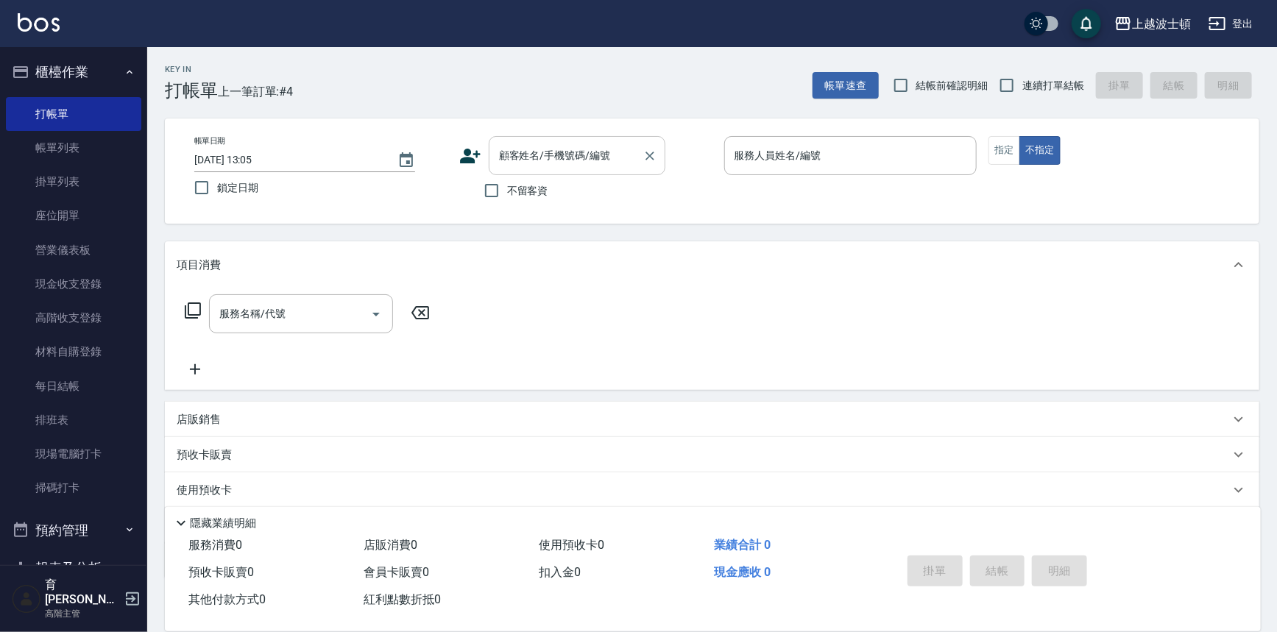
click at [515, 147] on div "顧客姓名/手機號碼/編號 顧客姓名/手機號碼/編號" at bounding box center [577, 155] width 177 height 39
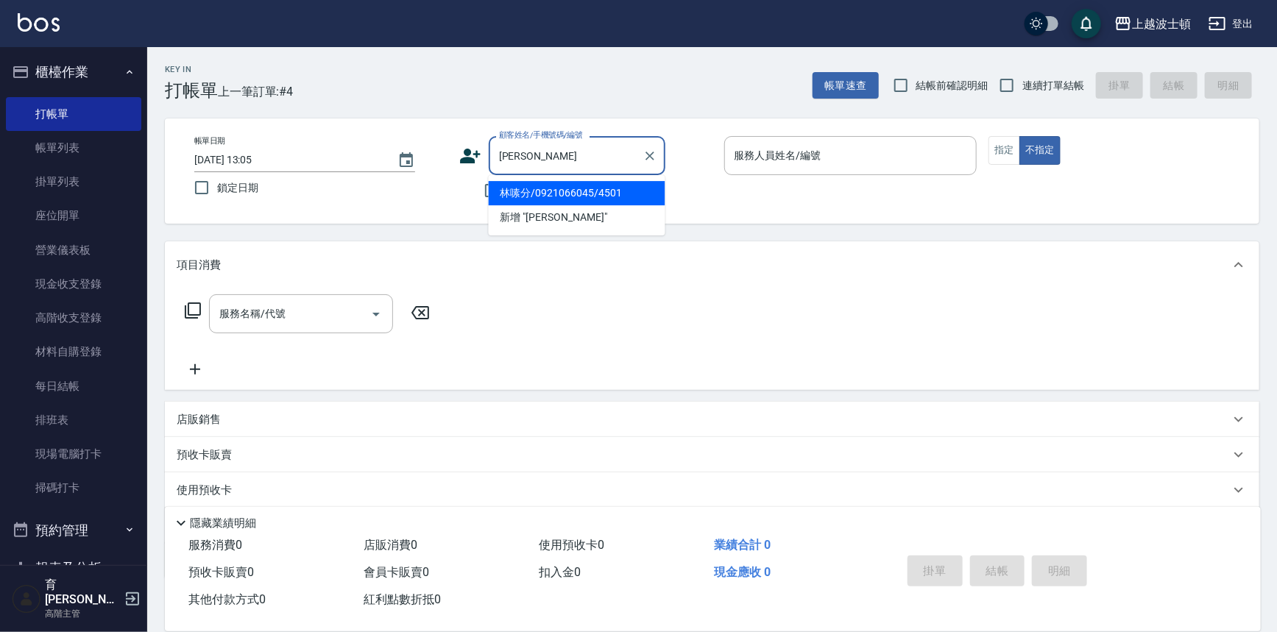
click at [577, 192] on li "林嗉分/0921066045/4501" at bounding box center [577, 193] width 177 height 24
type input "林嗉分/0921066045/4501"
type input "麥可-1"
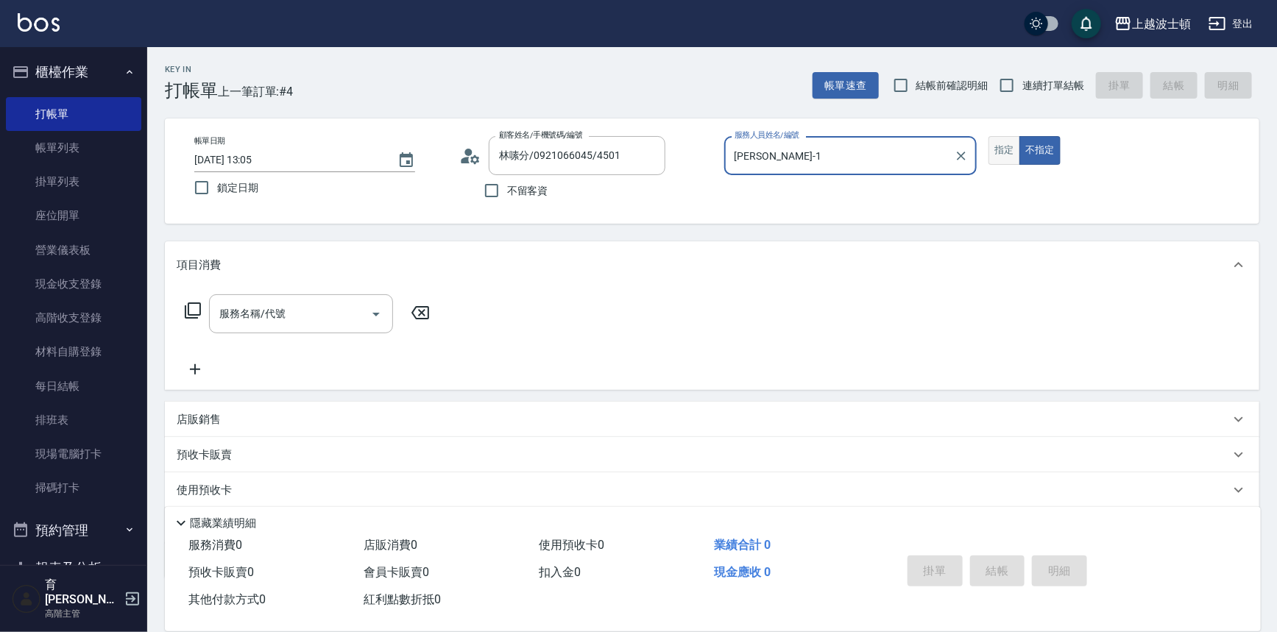
click at [997, 139] on button "指定" at bounding box center [1005, 150] width 32 height 29
click at [297, 308] on input "服務名稱/代號" at bounding box center [290, 314] width 149 height 26
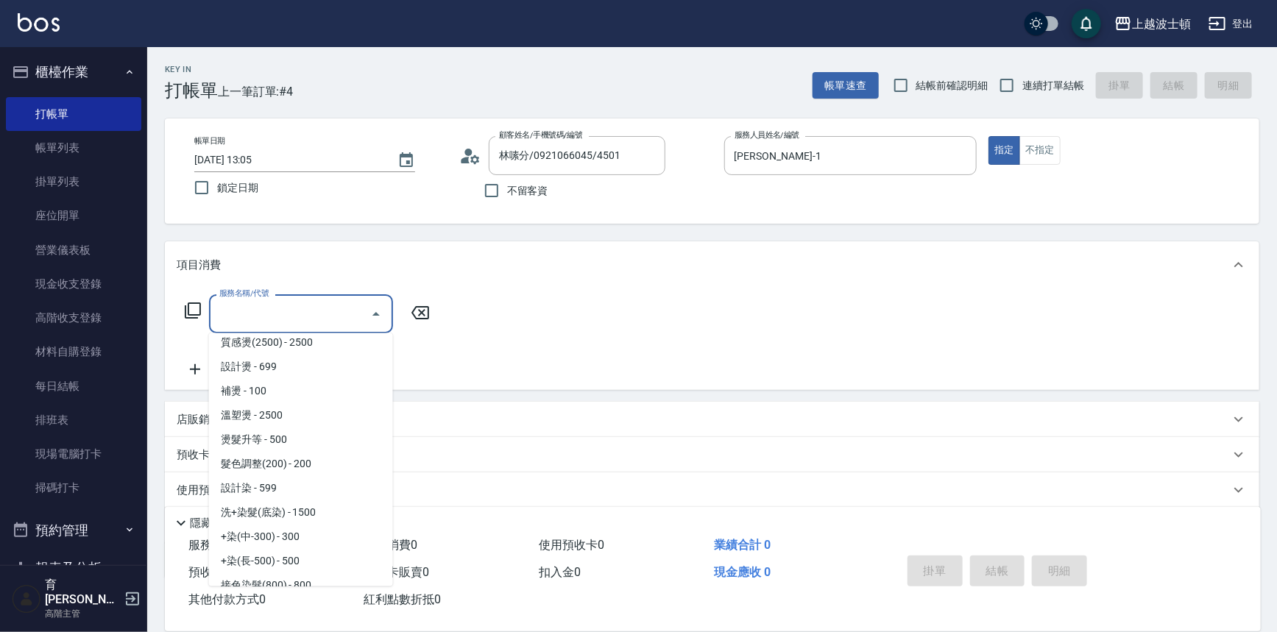
scroll to position [601, 0]
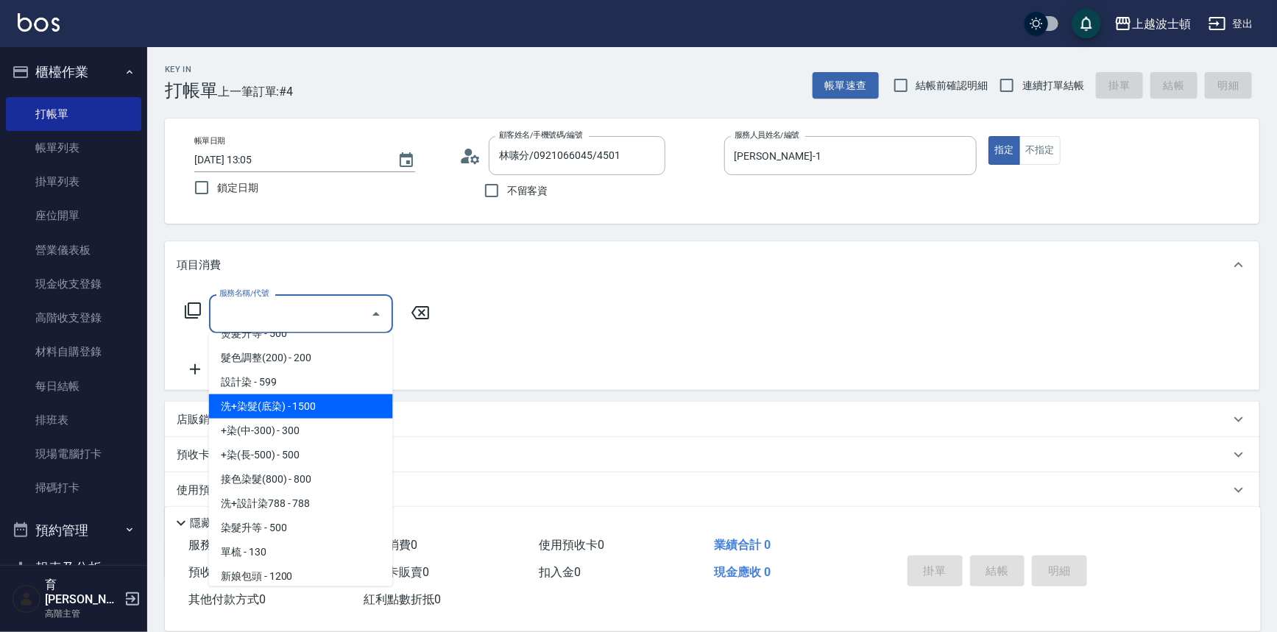
click at [295, 398] on span "洗+染髮(底染) - 1500" at bounding box center [301, 407] width 184 height 24
type input "洗+染髮(底染)(503)"
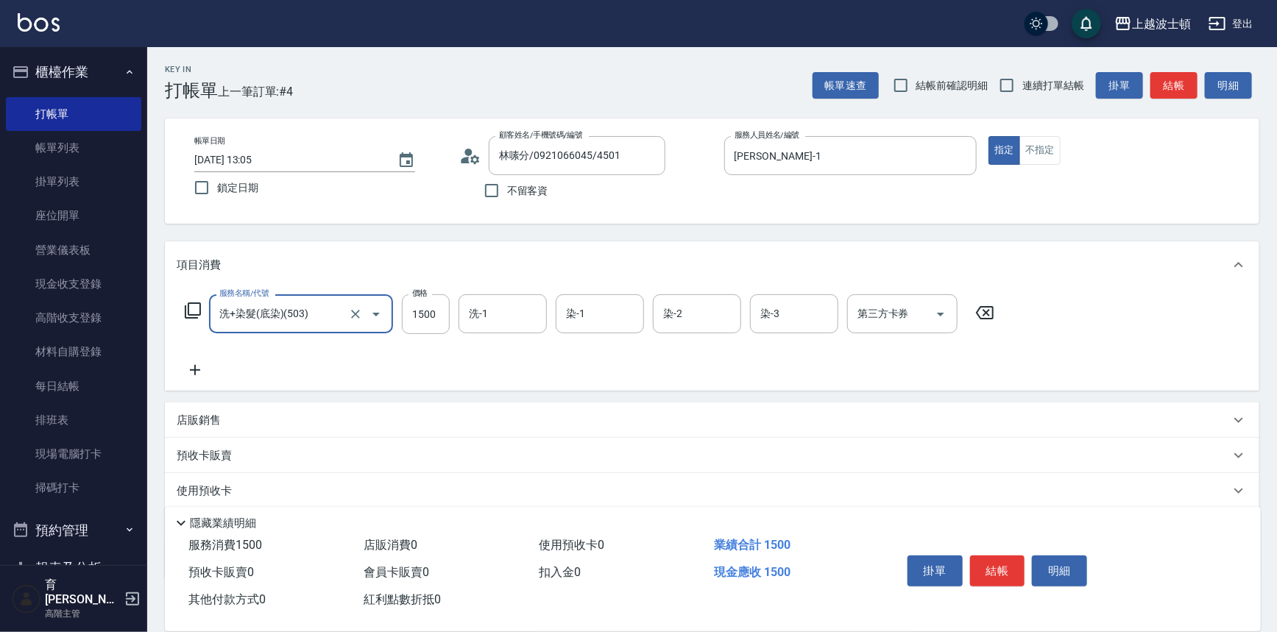
click at [183, 361] on icon at bounding box center [195, 370] width 37 height 18
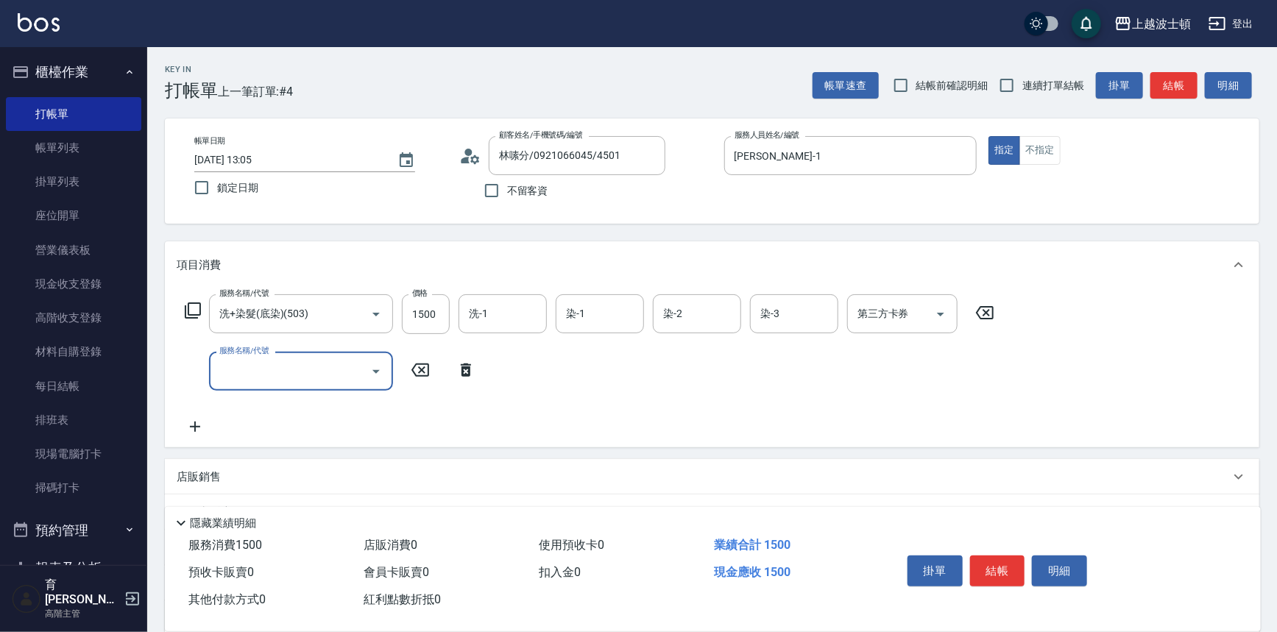
drag, startPoint x: 271, startPoint y: 377, endPoint x: 280, endPoint y: 362, distance: 17.6
click at [276, 373] on input "服務名稱/代號" at bounding box center [290, 372] width 149 height 26
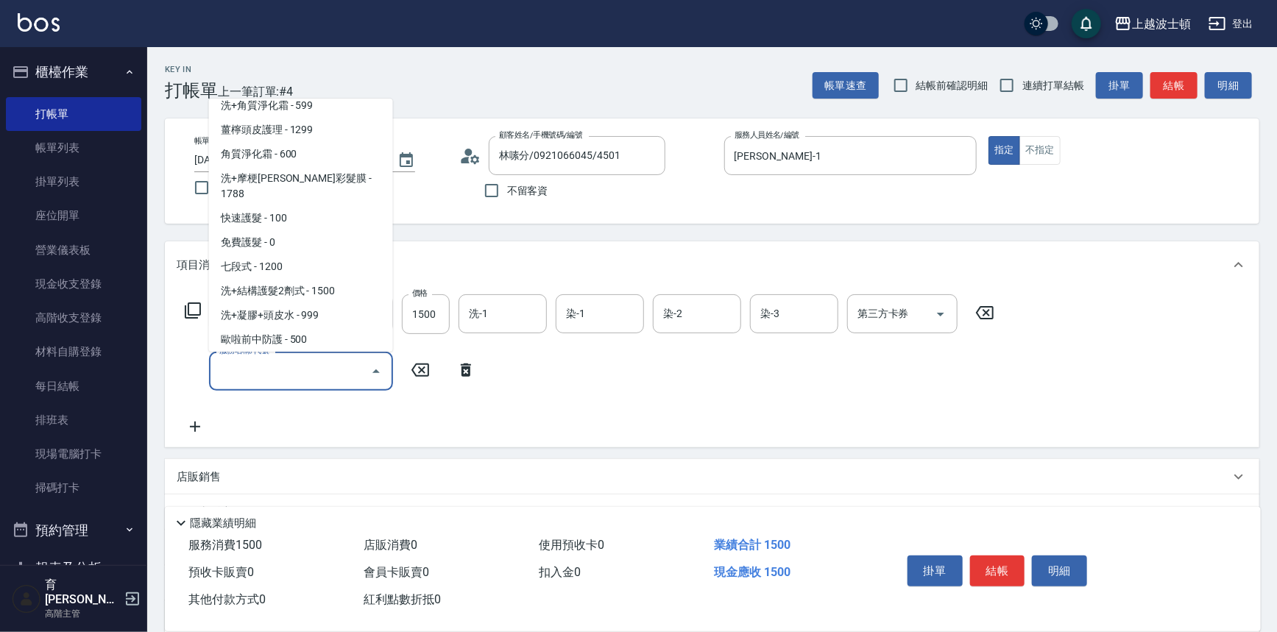
scroll to position [1375, 0]
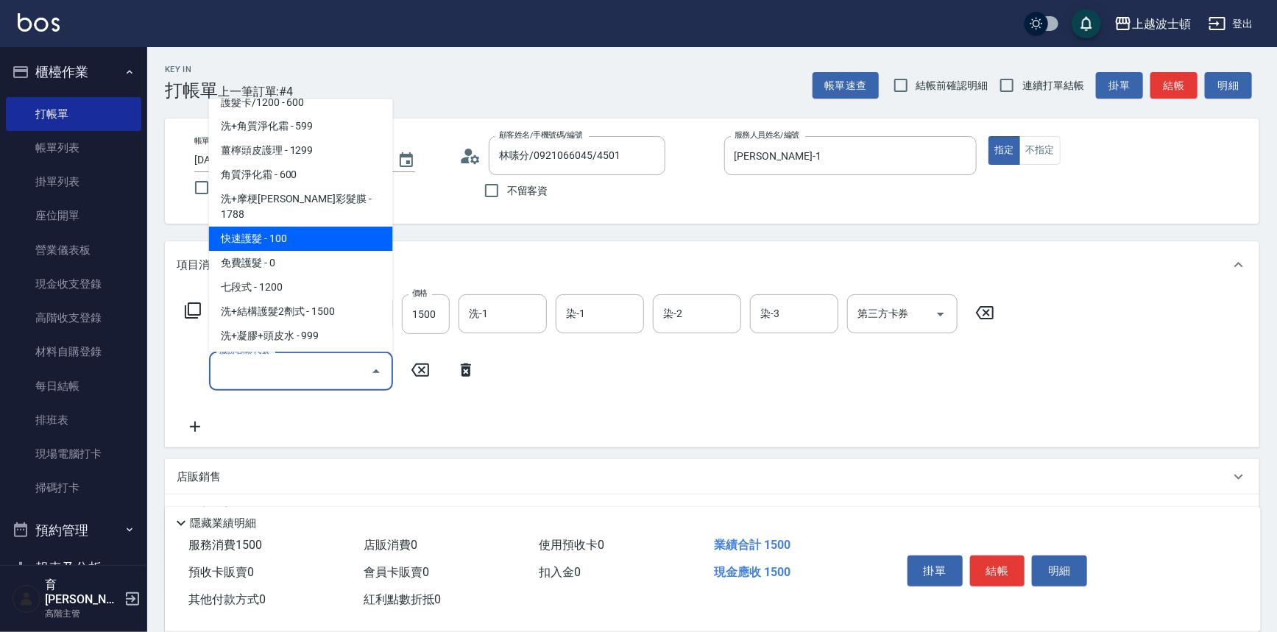
click at [334, 227] on span "快速護髮 - 100" at bounding box center [301, 239] width 184 height 24
type input "快速護髮(727)"
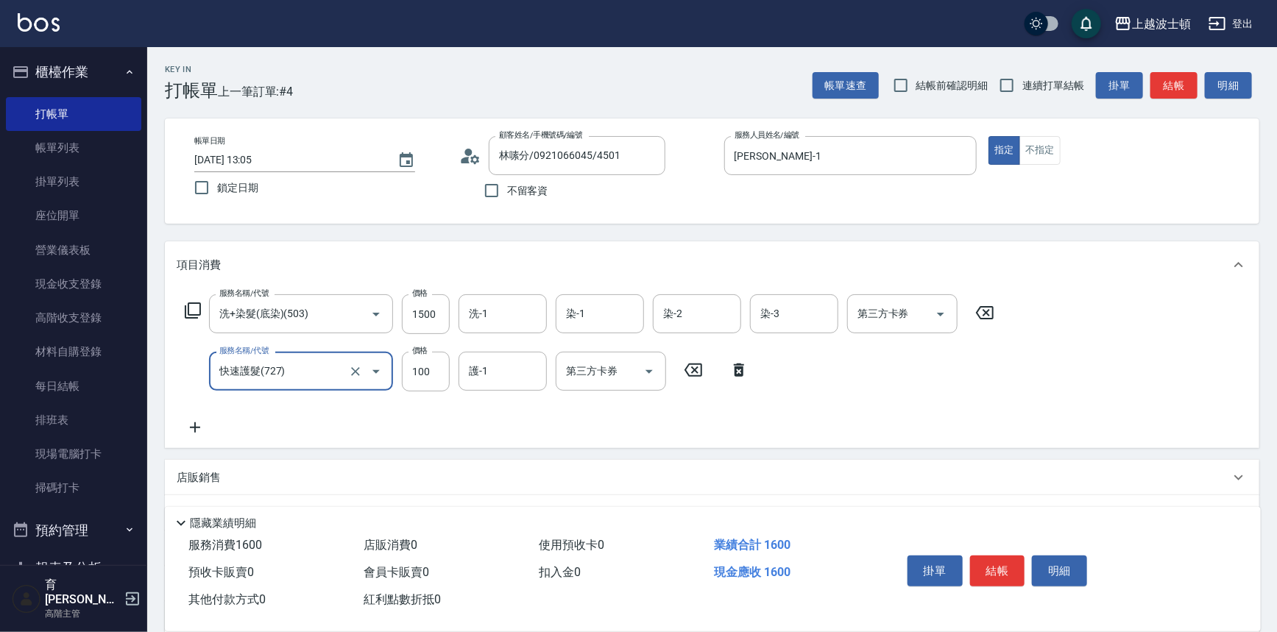
click at [202, 428] on icon at bounding box center [195, 428] width 37 height 18
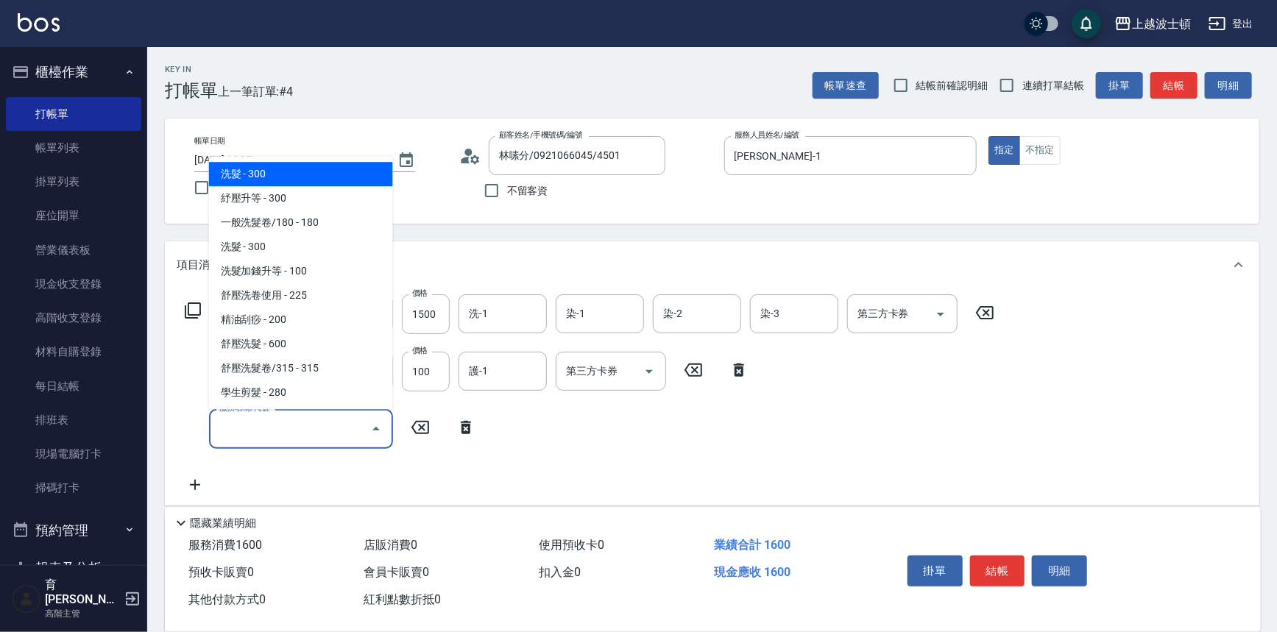
drag, startPoint x: 248, startPoint y: 431, endPoint x: 287, endPoint y: 275, distance: 160.2
click at [249, 427] on input "服務名稱/代號" at bounding box center [290, 429] width 149 height 26
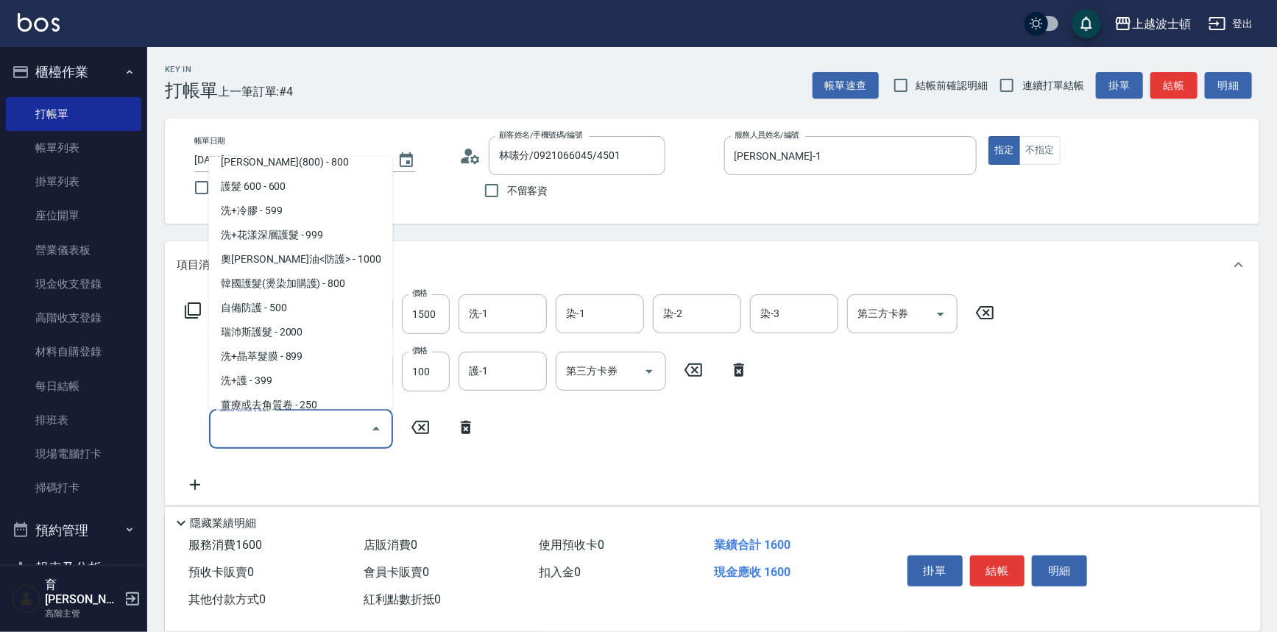
scroll to position [1005, 0]
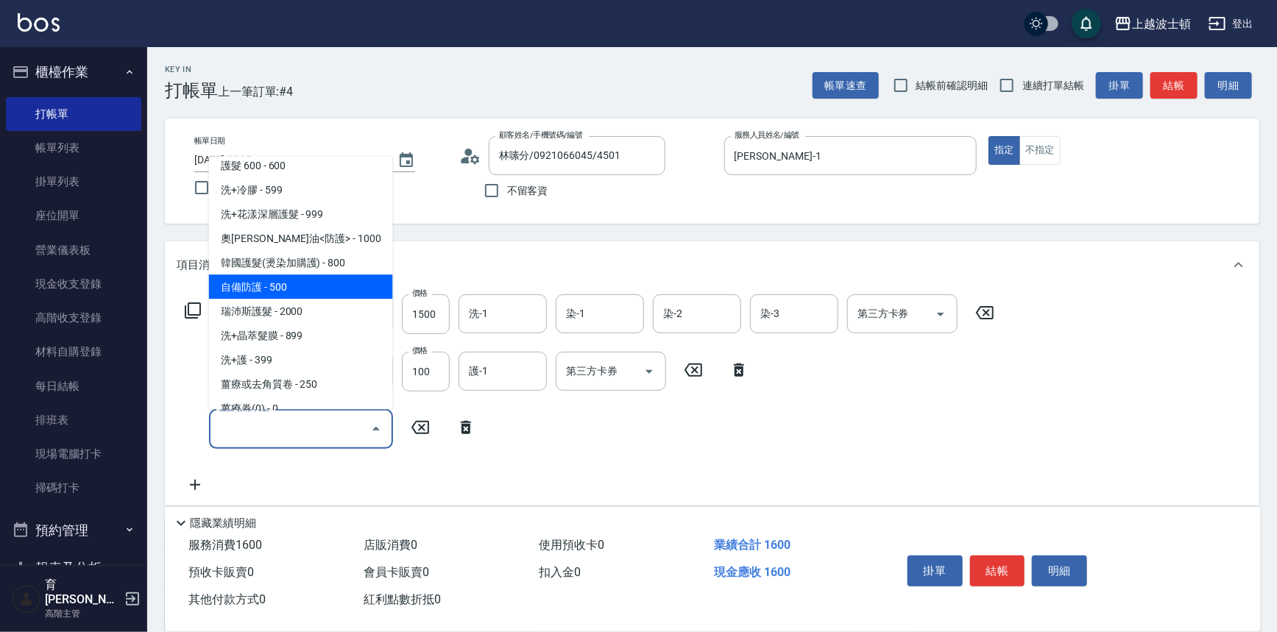
drag, startPoint x: 322, startPoint y: 294, endPoint x: 347, endPoint y: 294, distance: 25.0
click at [322, 293] on span "自備防護 - 500" at bounding box center [301, 287] width 184 height 24
type input "自備防護(709)"
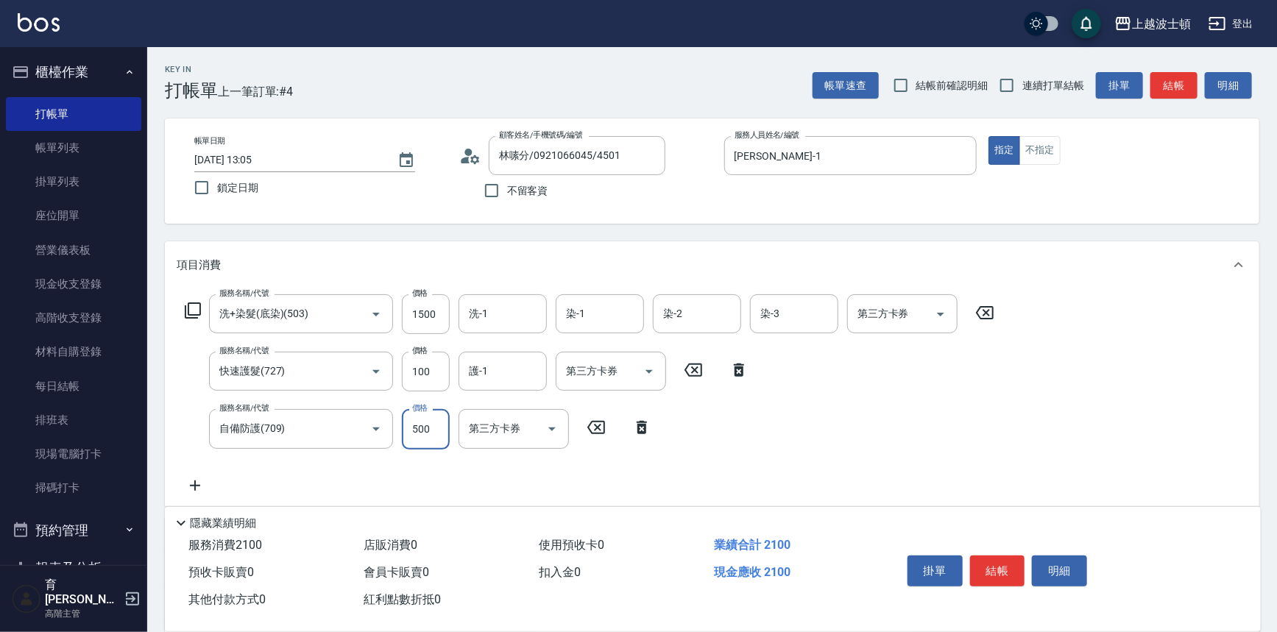
drag, startPoint x: 418, startPoint y: 428, endPoint x: 412, endPoint y: 440, distance: 12.9
click at [418, 428] on input "500" at bounding box center [426, 429] width 48 height 40
type input "300"
click at [417, 316] on input "1500" at bounding box center [426, 314] width 48 height 40
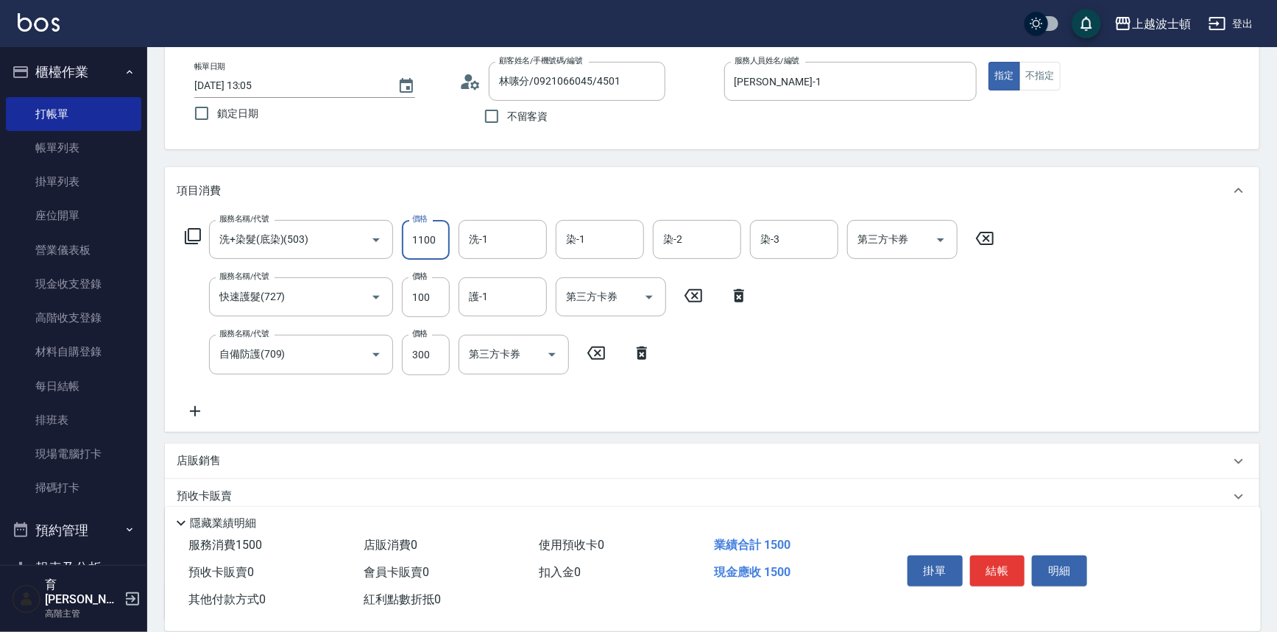
scroll to position [75, 0]
type input "1100"
click at [514, 238] on input "洗-1" at bounding box center [502, 239] width 75 height 26
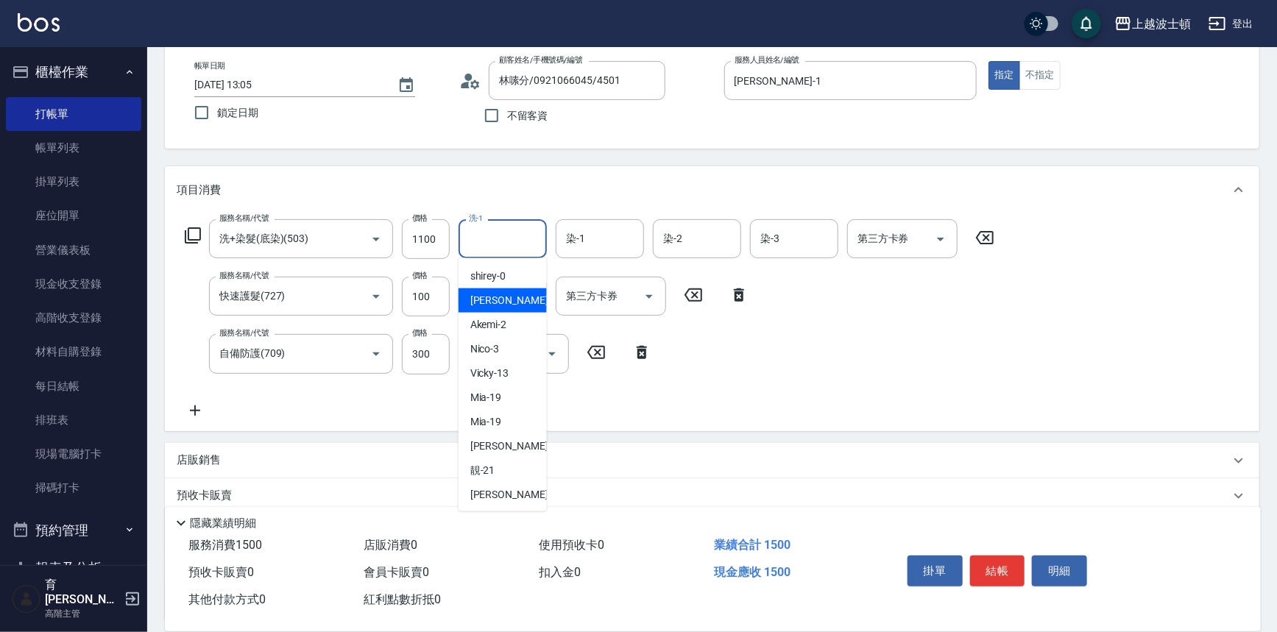
click at [502, 307] on div "麥可 -1" at bounding box center [503, 301] width 88 height 24
type input "麥可-1"
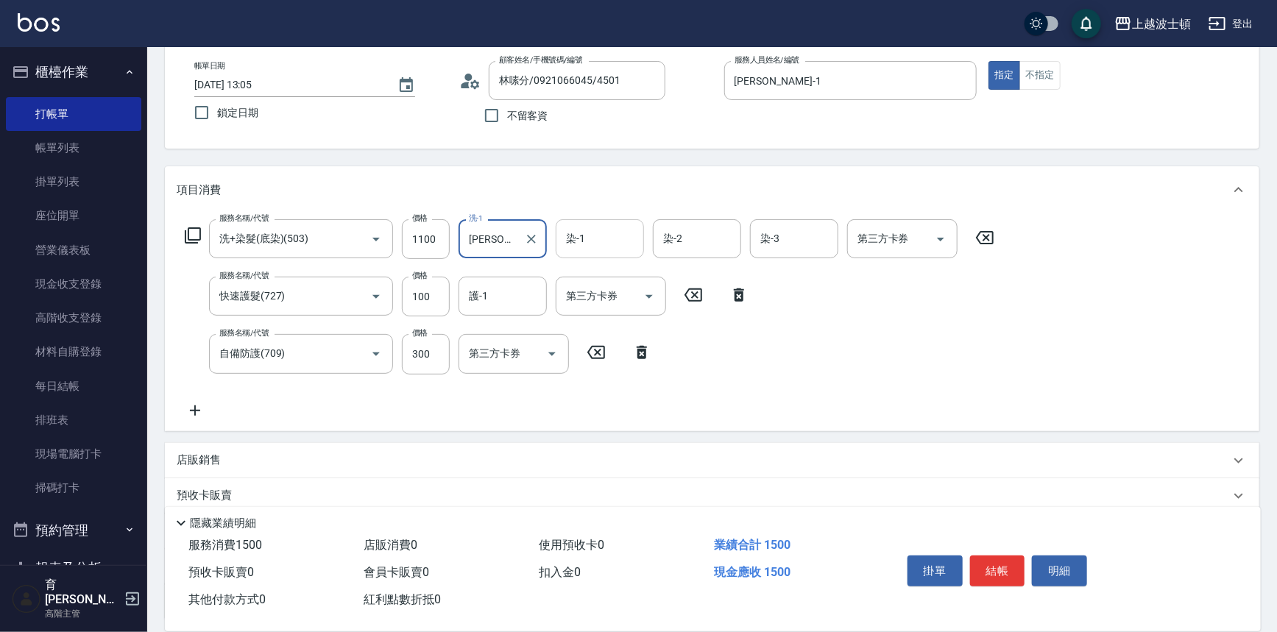
click at [575, 240] on input "染-1" at bounding box center [599, 239] width 75 height 26
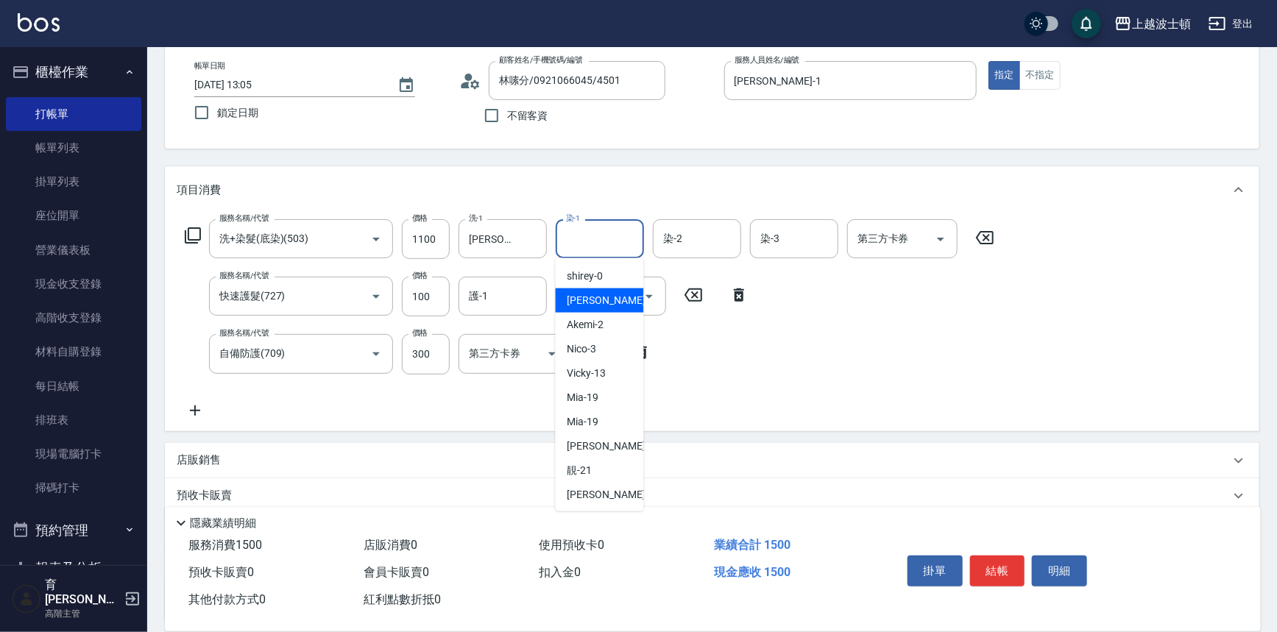
drag, startPoint x: 597, startPoint y: 300, endPoint x: 658, endPoint y: 264, distance: 71.0
click at [597, 300] on div "麥可 -1" at bounding box center [600, 301] width 88 height 24
type input "麥可-1"
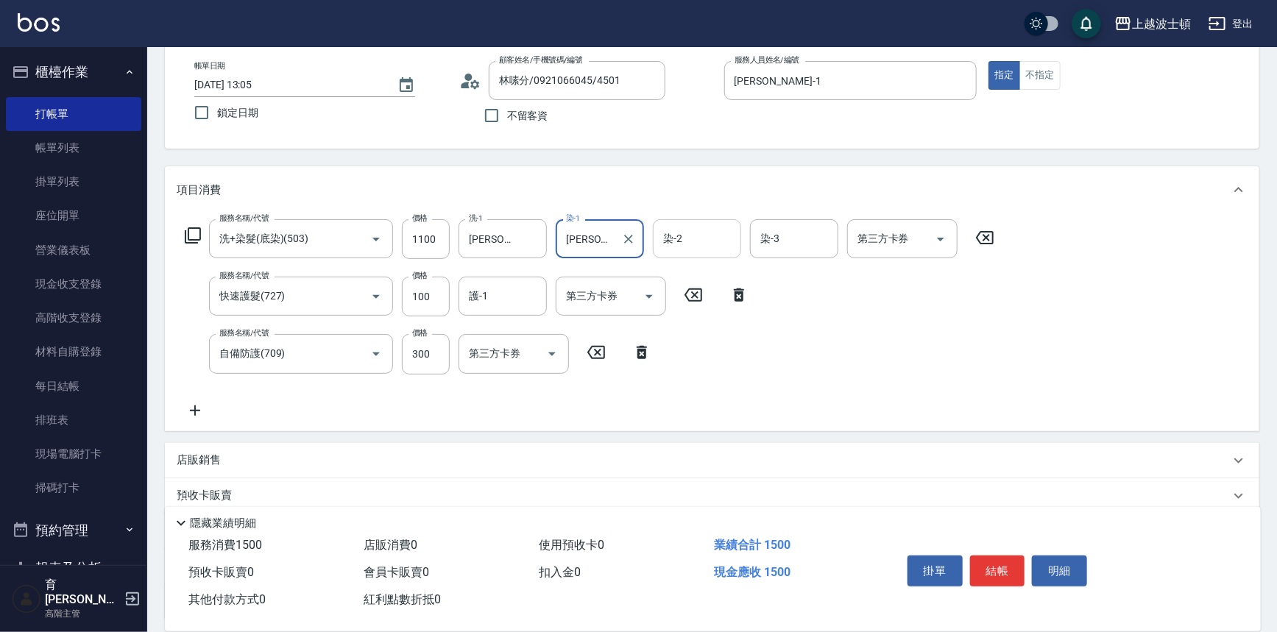
click at [679, 243] on input "染-2" at bounding box center [697, 239] width 75 height 26
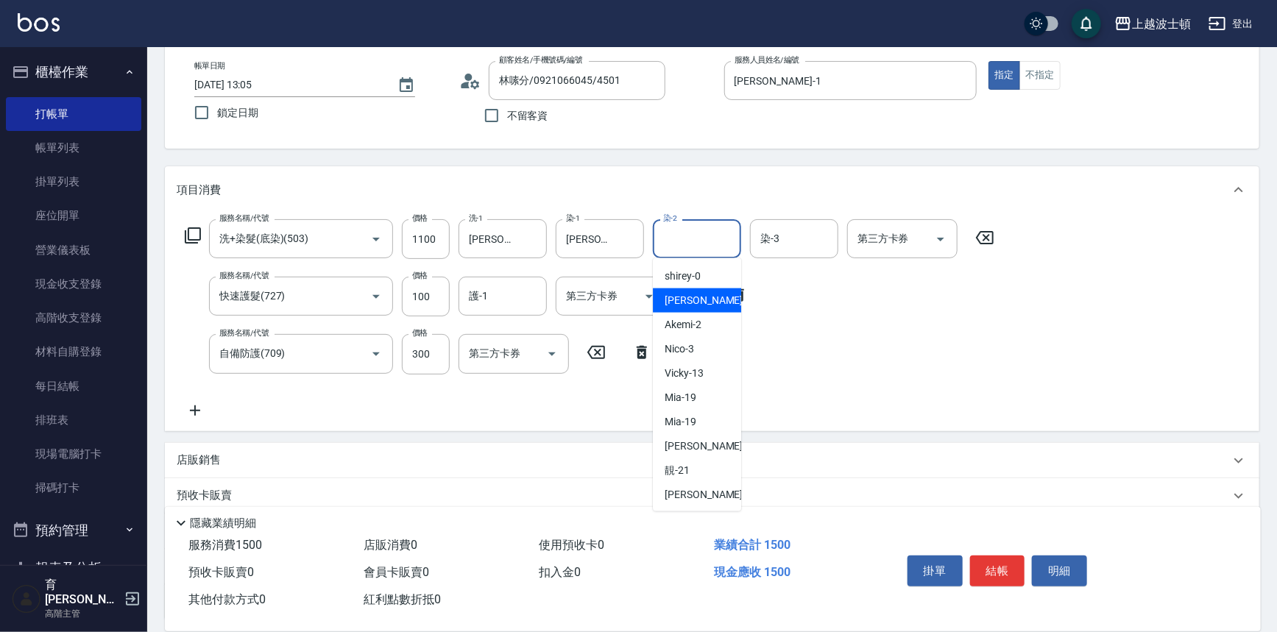
click at [684, 302] on span "麥可 -1" at bounding box center [708, 300] width 87 height 15
type input "麥可-1"
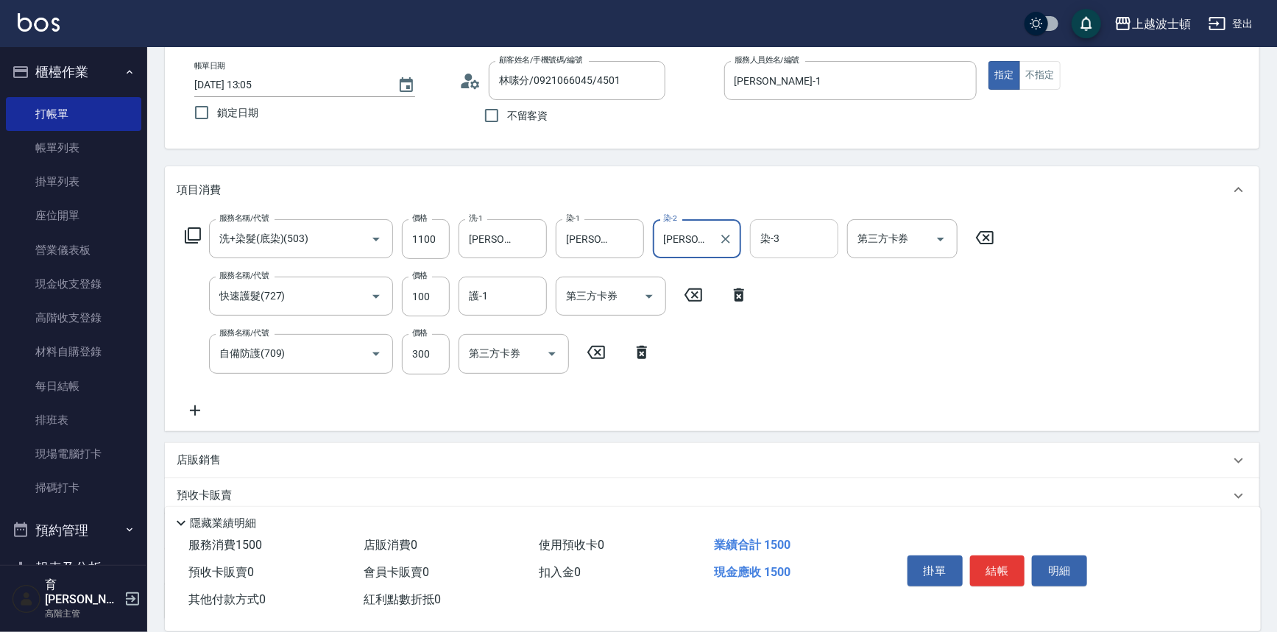
click at [810, 244] on input "染-3" at bounding box center [794, 239] width 75 height 26
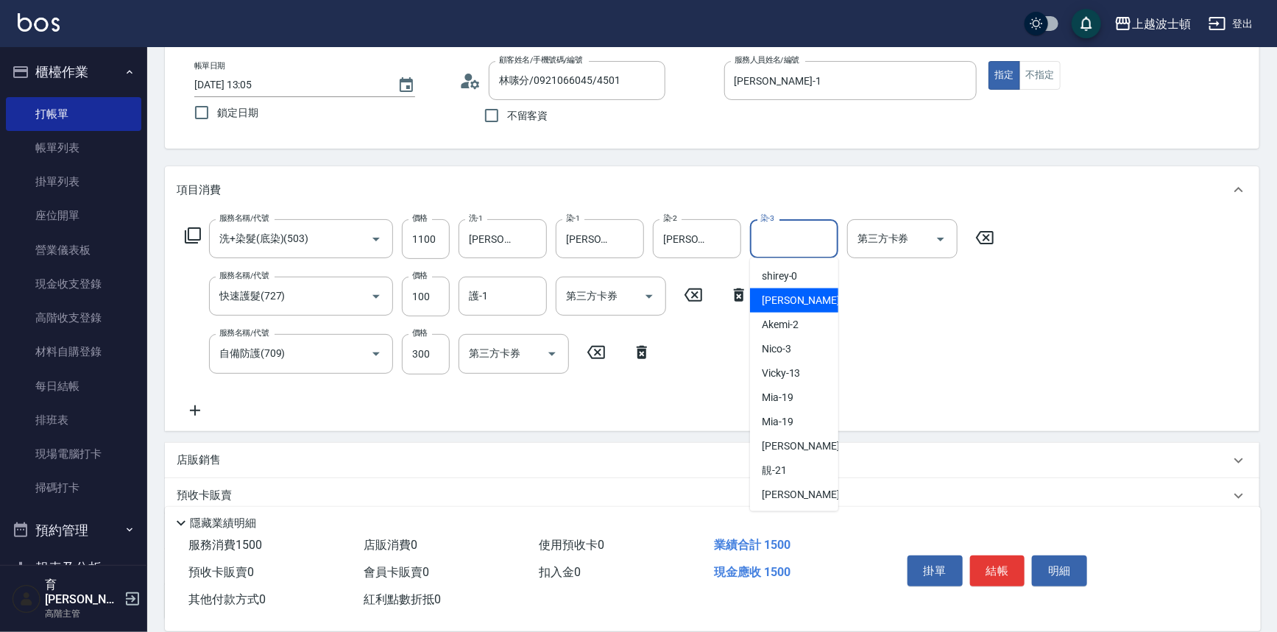
click at [799, 295] on div "麥可 -1" at bounding box center [794, 301] width 88 height 24
type input "麥可-1"
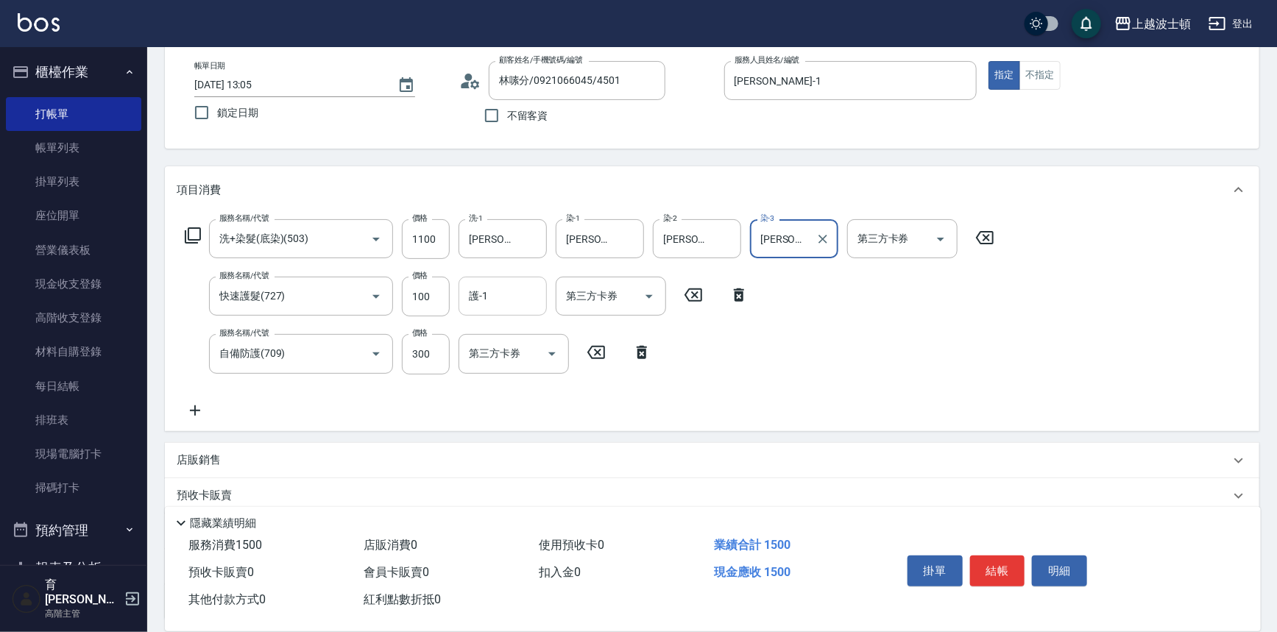
click at [479, 304] on input "護-1" at bounding box center [502, 296] width 75 height 26
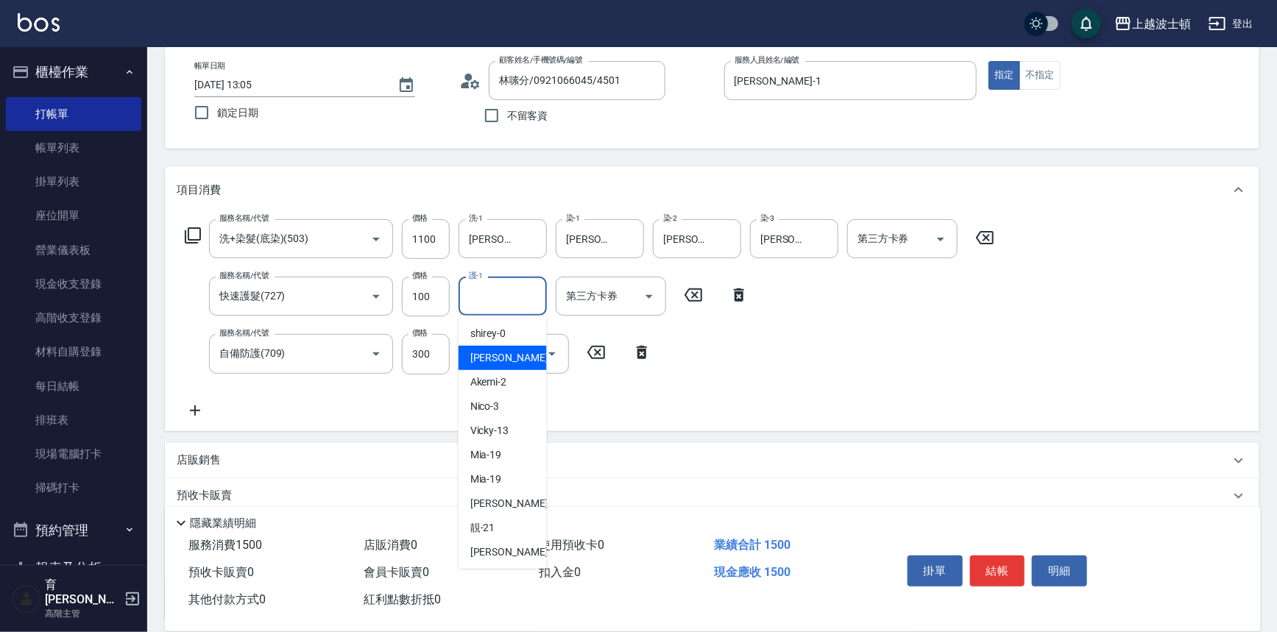
click at [490, 360] on span "麥可 -1" at bounding box center [513, 357] width 87 height 15
type input "麥可-1"
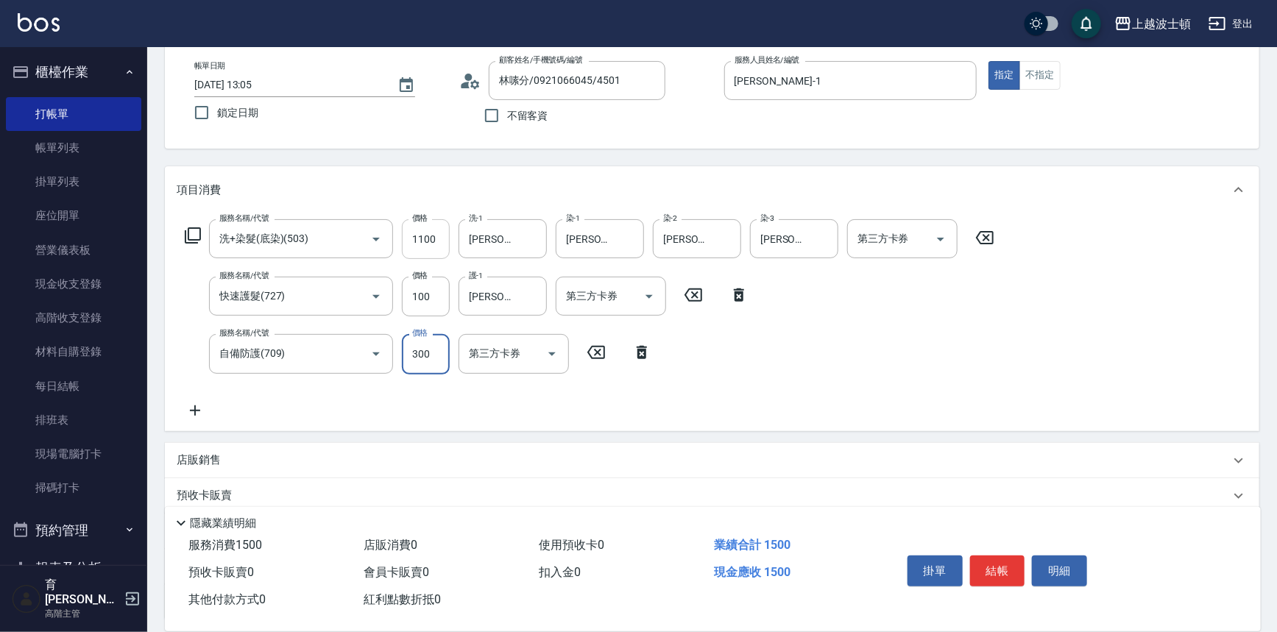
drag, startPoint x: 420, startPoint y: 239, endPoint x: 412, endPoint y: 236, distance: 7.7
click at [412, 236] on input "1100" at bounding box center [426, 239] width 48 height 40
type input "1200"
click at [992, 566] on button "結帳" at bounding box center [997, 571] width 55 height 31
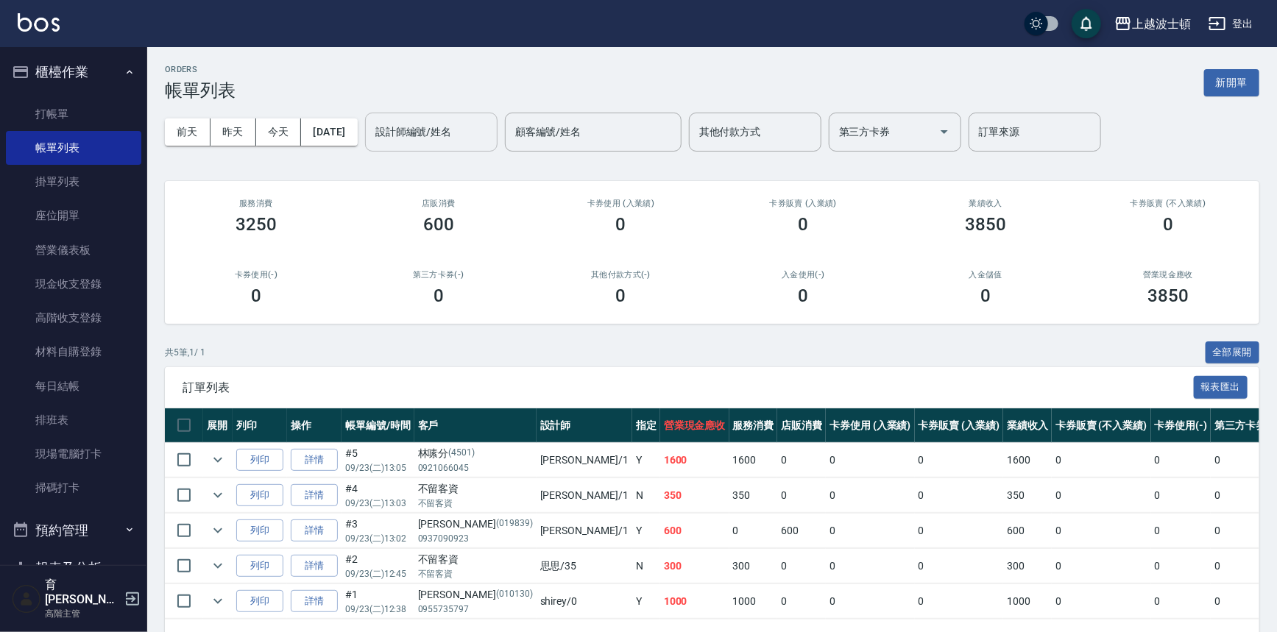
click at [443, 136] on input "設計師編號/姓名" at bounding box center [431, 132] width 119 height 26
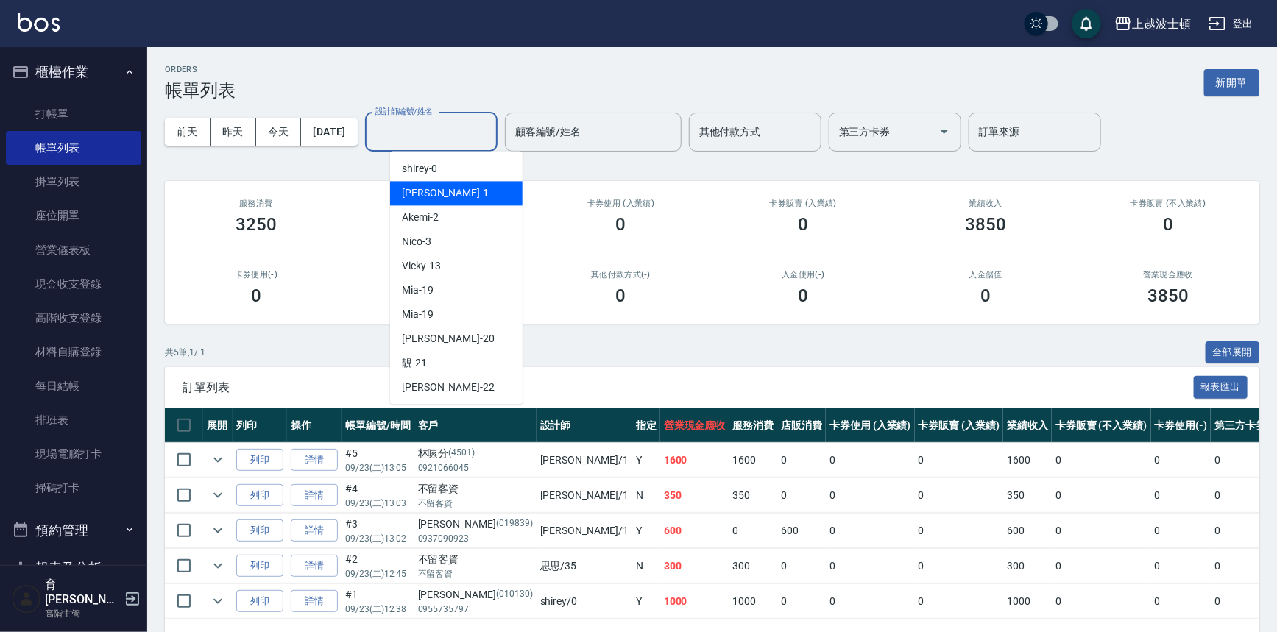
click at [427, 191] on span "麥可 -1" at bounding box center [445, 193] width 87 height 15
type input "麥可-1"
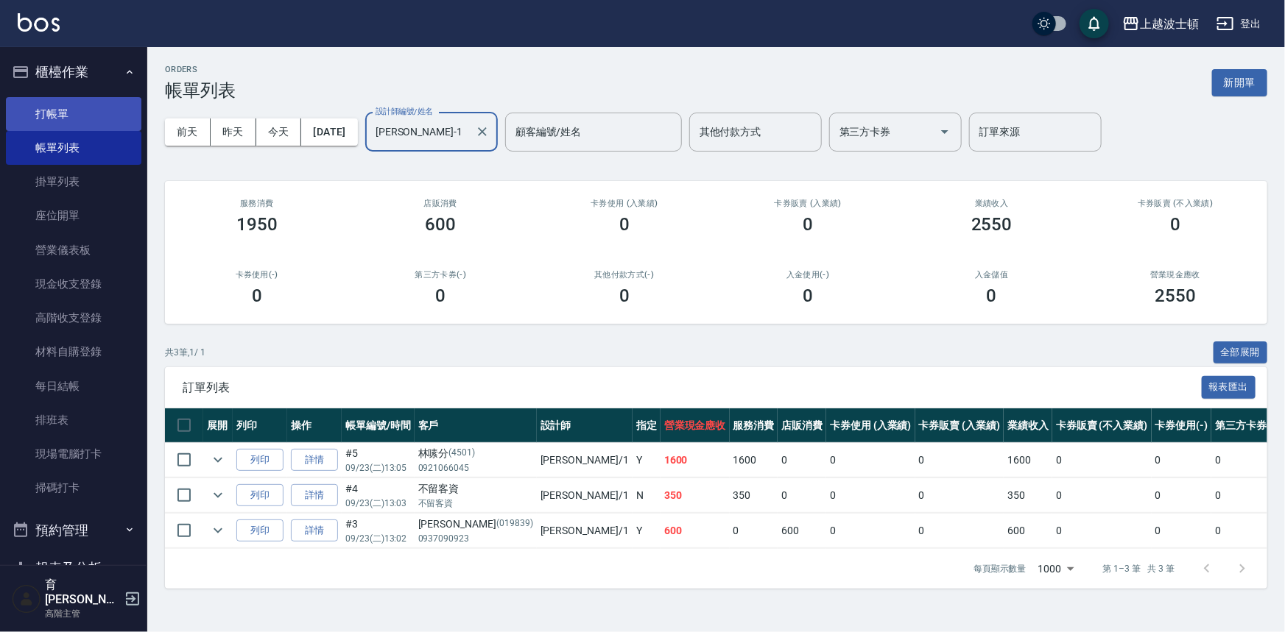
click at [93, 119] on link "打帳單" at bounding box center [73, 114] width 135 height 34
